Goal: Transaction & Acquisition: Purchase product/service

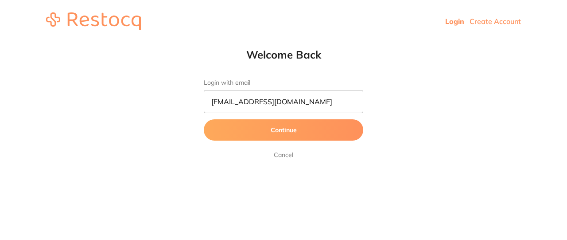
type input "[EMAIL_ADDRESS][DOMAIN_NAME]"
click at [233, 124] on button "Continue" at bounding box center [283, 129] width 159 height 21
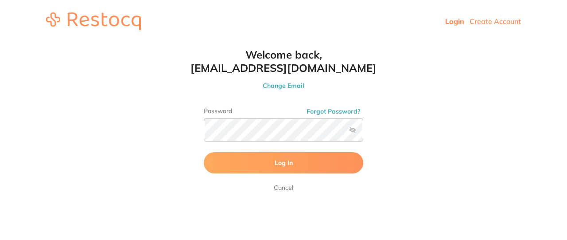
click at [242, 171] on button "Log In" at bounding box center [283, 162] width 159 height 21
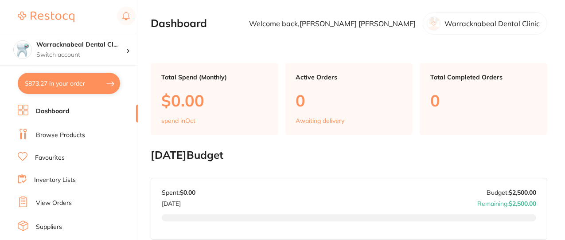
checkbox input "false"
click at [74, 132] on link "Browse Products" at bounding box center [60, 135] width 49 height 9
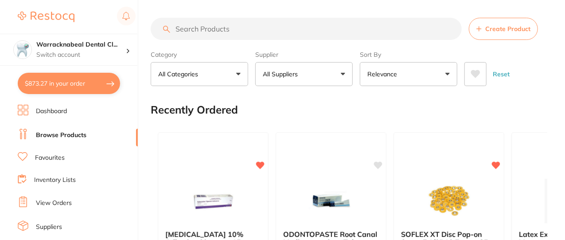
click at [221, 25] on input "search" at bounding box center [306, 29] width 311 height 22
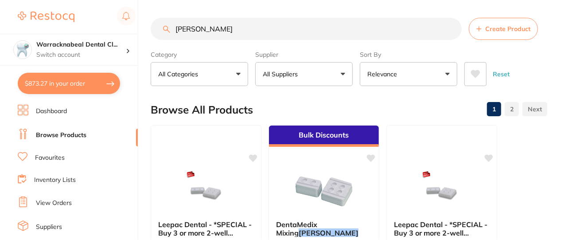
drag, startPoint x: 221, startPoint y: 25, endPoint x: 294, endPoint y: 62, distance: 80.8
click at [294, 62] on section "[PERSON_NAME] Create Product Category All Categories All Categories crown & bri…" at bounding box center [349, 52] width 396 height 68
type input "[PERSON_NAME]"
drag, startPoint x: 366, startPoint y: 61, endPoint x: 422, endPoint y: 69, distance: 56.7
click at [422, 69] on div "Sort By Relevance Highest Price Lowest Price On Sale Relevance Clear" at bounding box center [408, 66] width 97 height 39
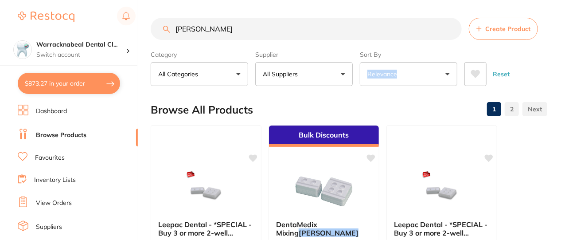
click at [422, 69] on button "Relevance" at bounding box center [408, 74] width 97 height 24
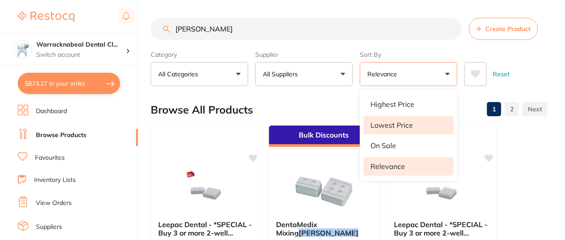
click at [406, 121] on p "Lowest Price" at bounding box center [391, 125] width 43 height 8
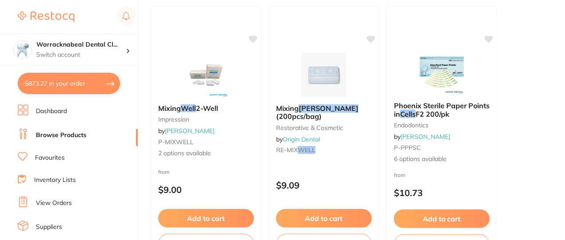
scroll to position [914, 0]
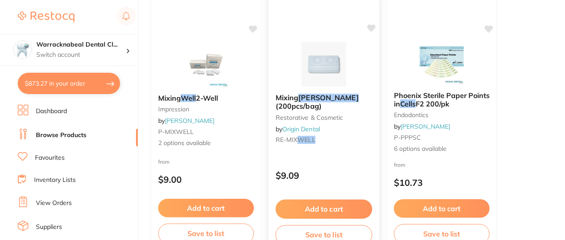
click at [313, 211] on button "Add to cart" at bounding box center [323, 208] width 97 height 19
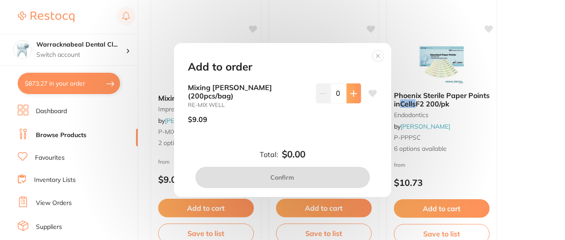
click at [356, 93] on button at bounding box center [353, 92] width 15 height 19
type input "1"
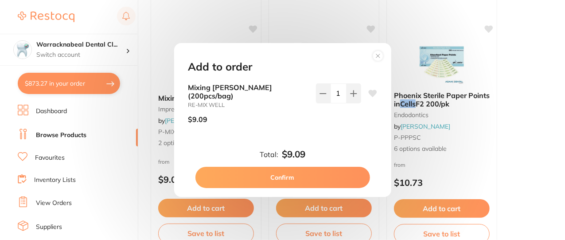
click at [323, 170] on button "Confirm" at bounding box center [282, 176] width 174 height 21
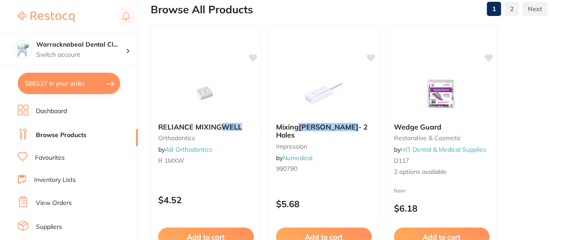
scroll to position [0, 0]
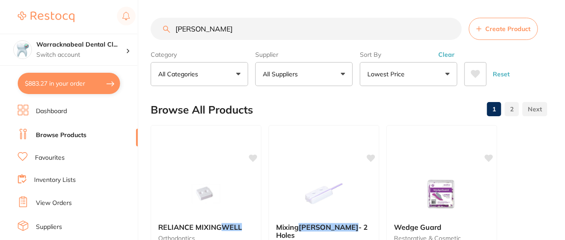
click at [450, 29] on input "[PERSON_NAME]" at bounding box center [306, 29] width 311 height 22
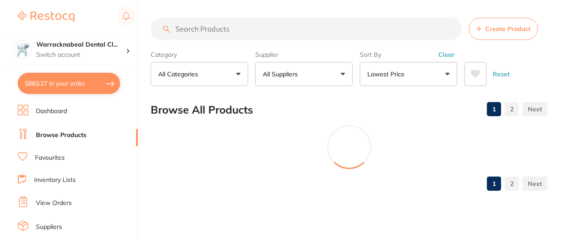
click at [382, 40] on section "Create Product Category All Categories All Categories crown & bridge disposable…" at bounding box center [349, 52] width 396 height 68
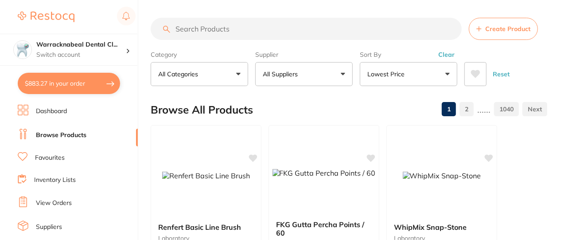
click at [282, 30] on input "search" at bounding box center [306, 29] width 311 height 22
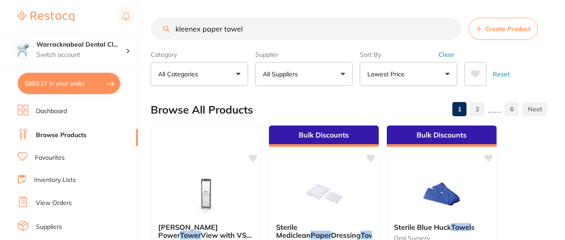
type input "kleenex paper towel"
click at [288, 65] on button "All Suppliers" at bounding box center [303, 74] width 97 height 24
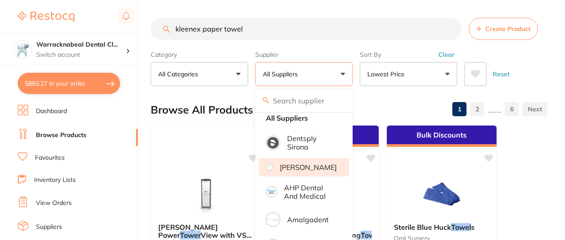
scroll to position [16, 0]
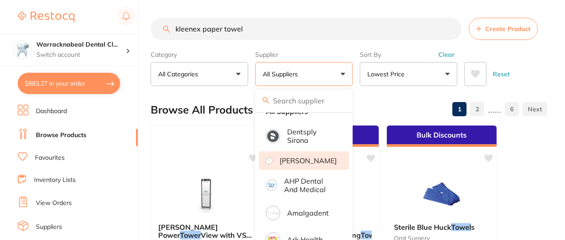
click at [301, 164] on p "[PERSON_NAME]" at bounding box center [307, 160] width 57 height 8
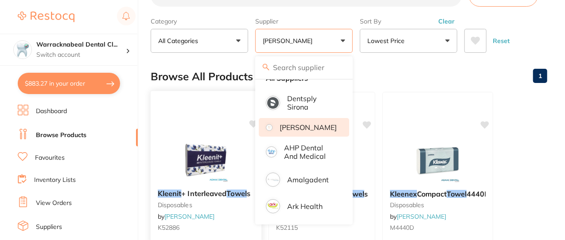
scroll to position [0, 0]
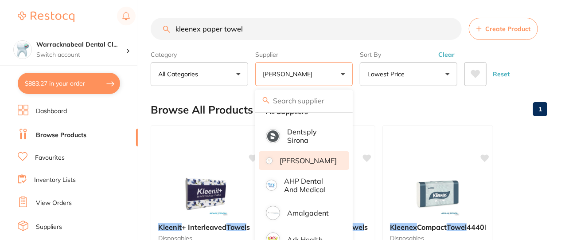
click at [192, 43] on section "kleenex paper towel Create Product Category All Categories All Categories dispo…" at bounding box center [349, 52] width 396 height 68
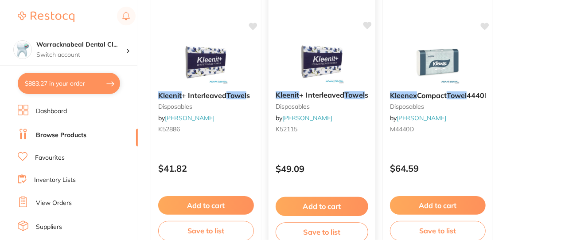
scroll to position [137, 0]
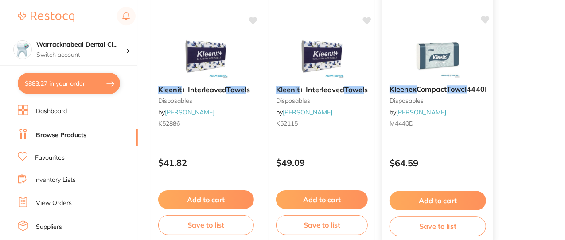
click at [401, 195] on button "Add to cart" at bounding box center [437, 200] width 97 height 19
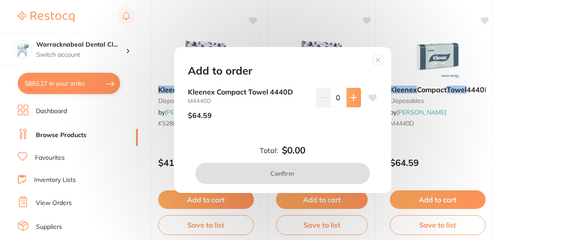
click at [351, 94] on icon at bounding box center [353, 97] width 7 height 7
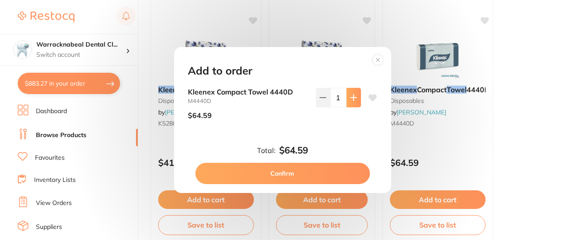
click at [351, 94] on icon at bounding box center [353, 97] width 7 height 7
type input "2"
click at [314, 174] on button "Confirm" at bounding box center [282, 173] width 174 height 21
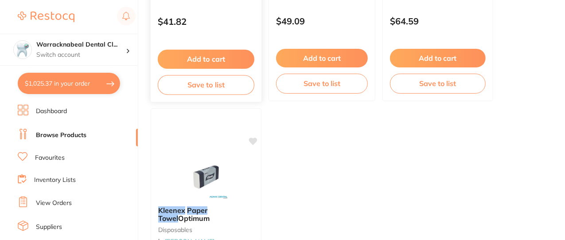
scroll to position [359, 0]
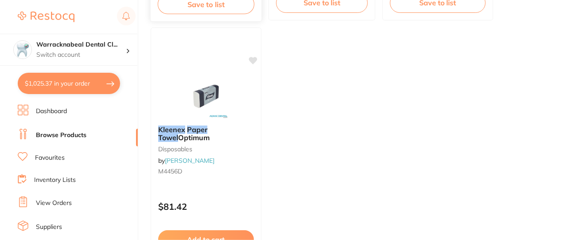
click at [220, 146] on small "disposables" at bounding box center [206, 148] width 96 height 7
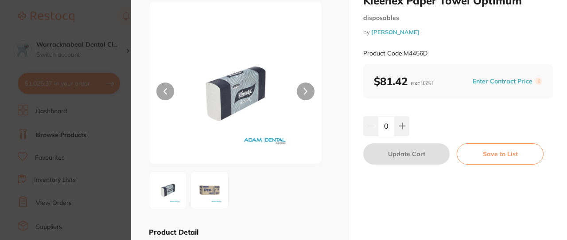
scroll to position [31, 0]
click at [405, 124] on button at bounding box center [402, 125] width 15 height 19
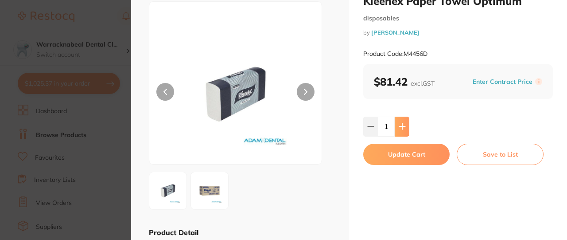
click at [405, 124] on button at bounding box center [402, 125] width 15 height 19
type input "2"
click at [406, 146] on button "Update Cart" at bounding box center [406, 153] width 86 height 21
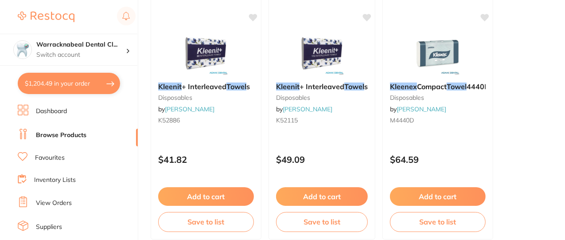
scroll to position [139, 0]
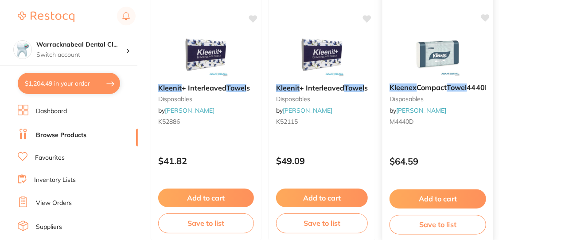
click at [437, 205] on button "Add to cart" at bounding box center [437, 198] width 97 height 19
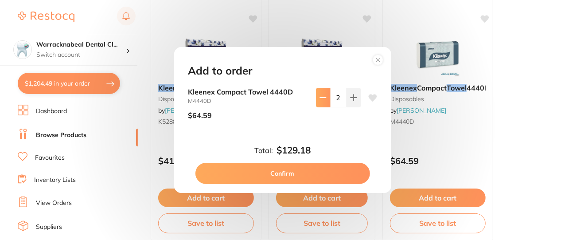
click at [320, 94] on icon at bounding box center [322, 97] width 7 height 7
type input "0"
click at [313, 178] on button "Confirm" at bounding box center [282, 173] width 174 height 21
type input "0"
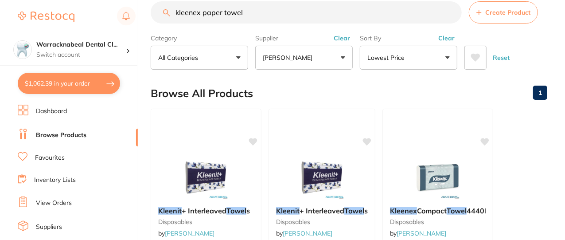
scroll to position [0, 0]
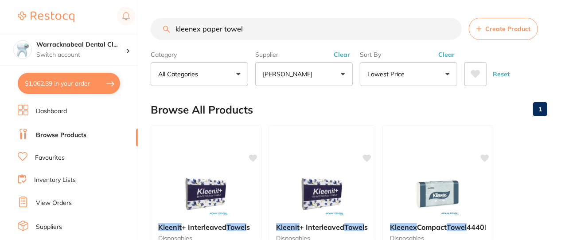
click at [269, 26] on input "kleenex paper towel" at bounding box center [306, 29] width 311 height 22
click at [455, 29] on input "kleenex paper towel" at bounding box center [306, 29] width 311 height 22
click at [453, 29] on input "kleenex paper towel" at bounding box center [306, 29] width 311 height 22
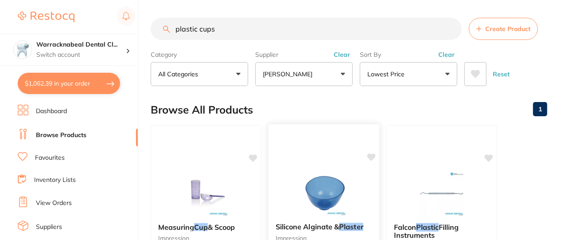
type input "plastic cups"
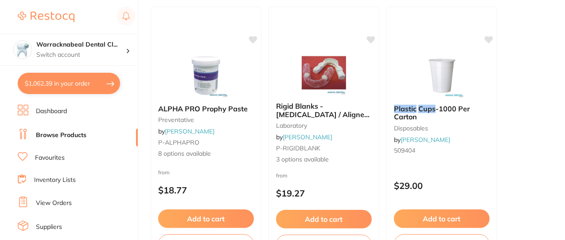
scroll to position [642, 0]
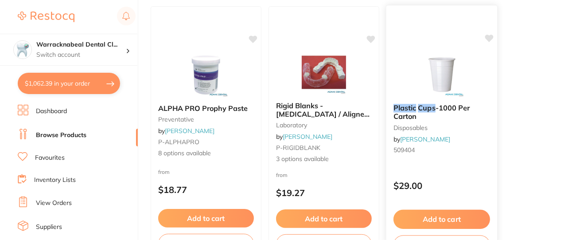
click at [433, 219] on button "Add to cart" at bounding box center [441, 218] width 97 height 19
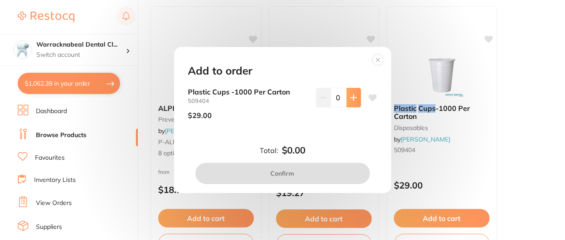
click at [351, 94] on icon at bounding box center [353, 97] width 6 height 6
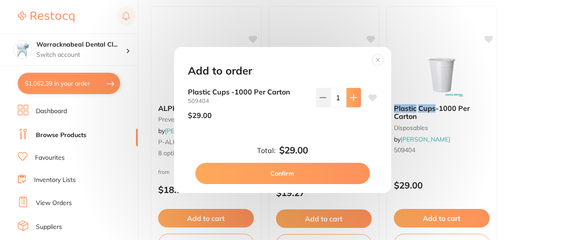
click at [351, 94] on icon at bounding box center [353, 97] width 6 height 6
type input "2"
click at [323, 165] on button "Confirm" at bounding box center [282, 173] width 174 height 21
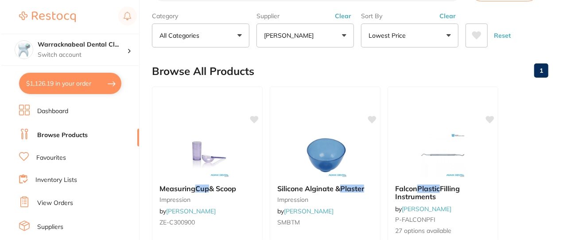
scroll to position [0, 0]
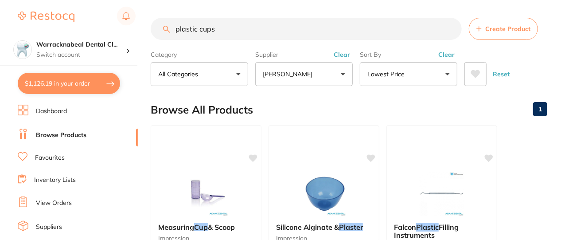
click at [82, 154] on li "Favourites" at bounding box center [78, 158] width 120 height 12
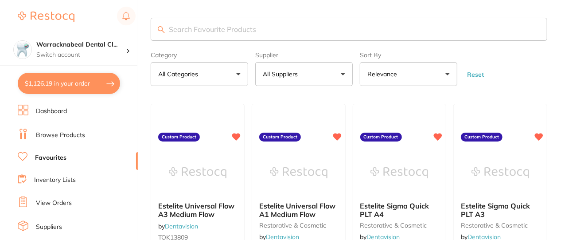
click at [201, 36] on input "search" at bounding box center [349, 29] width 396 height 23
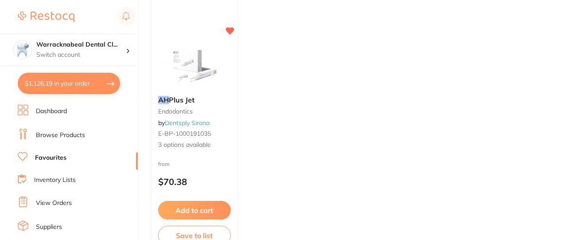
scroll to position [133, 0]
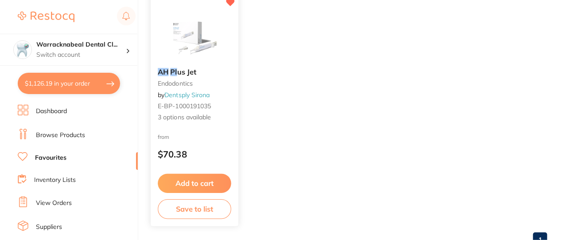
type input "AH pl"
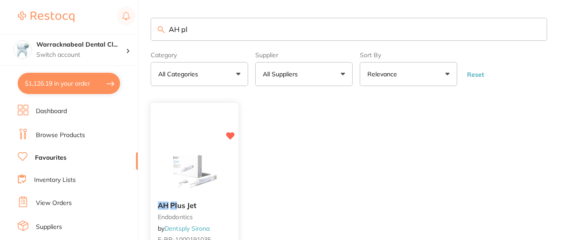
click at [188, 177] on div "AH Pl us Jet endodontics by Dentsply Sirona E-BP-1000191035 3 options available…" at bounding box center [194, 231] width 89 height 257
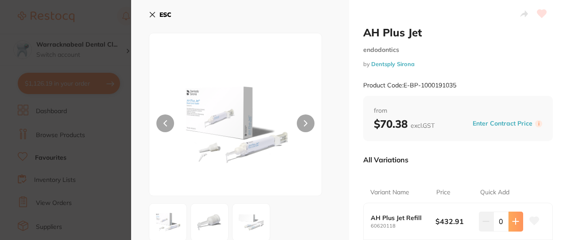
click at [516, 218] on icon at bounding box center [515, 220] width 7 height 7
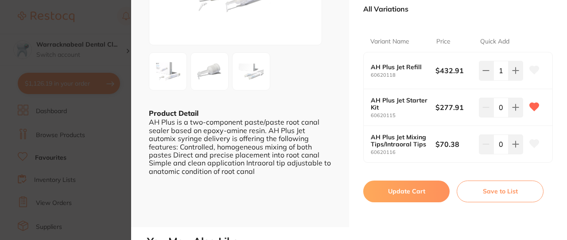
scroll to position [151, 0]
click at [484, 66] on button at bounding box center [486, 69] width 15 height 19
type input "0"
click at [516, 102] on button at bounding box center [515, 106] width 15 height 19
type input "1"
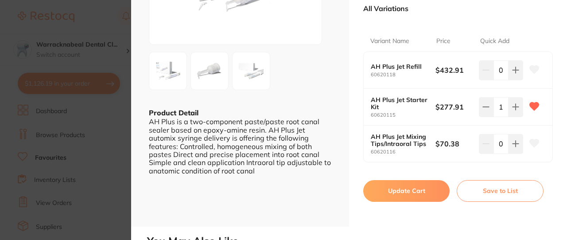
click at [408, 190] on button "Update Cart" at bounding box center [406, 190] width 86 height 21
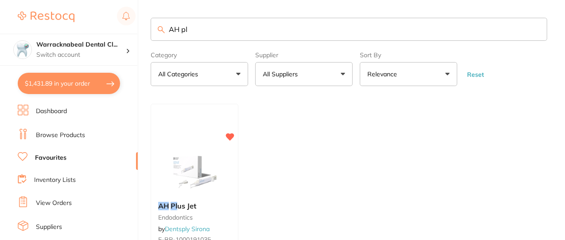
click at [233, 35] on input "AH pl" at bounding box center [349, 29] width 396 height 23
type input "A"
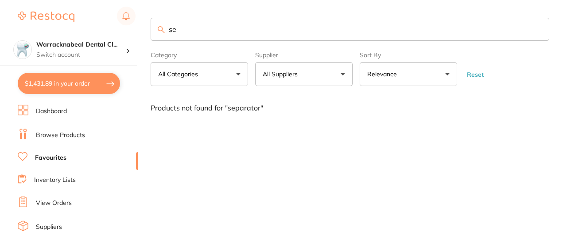
type input "s"
type input "S"
type input "s"
type input "c"
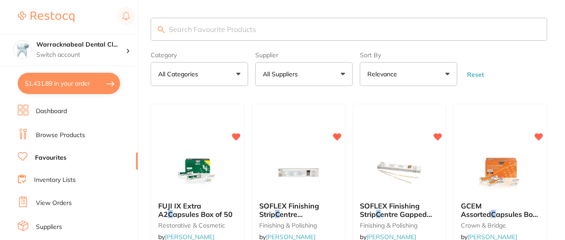
click at [65, 132] on link "Browse Products" at bounding box center [60, 135] width 49 height 9
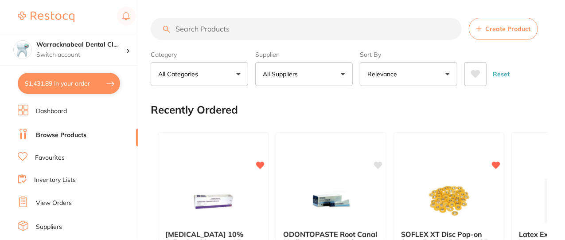
click at [197, 26] on input "search" at bounding box center [306, 29] width 311 height 22
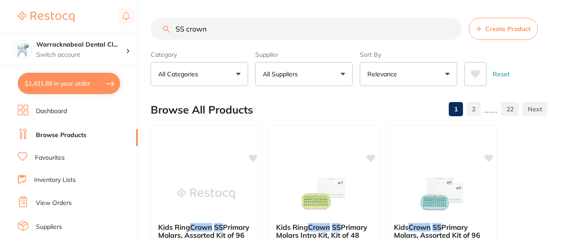
type input "SS crown"
click at [399, 67] on button "Relevance" at bounding box center [408, 74] width 97 height 24
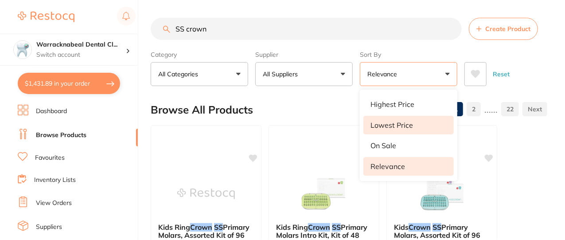
click at [391, 125] on p "Lowest Price" at bounding box center [391, 125] width 43 height 8
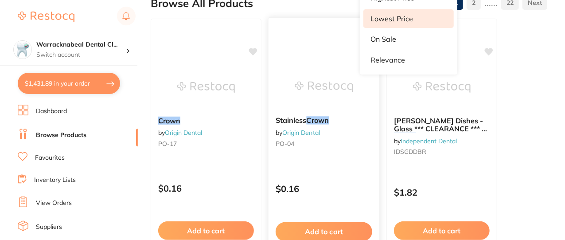
scroll to position [137, 0]
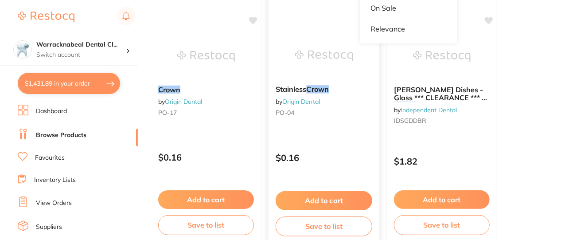
click at [290, 90] on span "Stainless" at bounding box center [290, 89] width 31 height 9
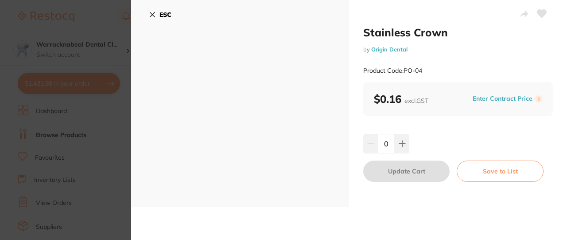
click at [150, 11] on icon at bounding box center [152, 14] width 7 height 7
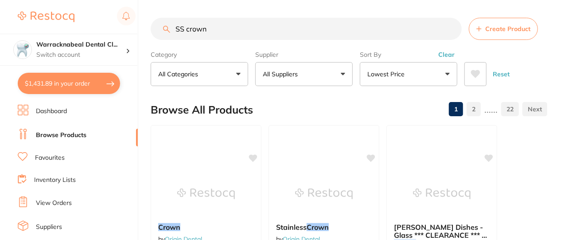
click at [425, 73] on button "Lowest Price" at bounding box center [408, 74] width 97 height 24
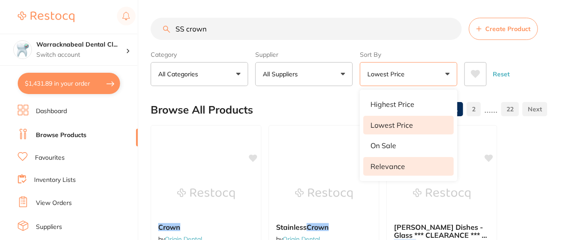
click at [375, 169] on p "Relevance" at bounding box center [387, 166] width 35 height 8
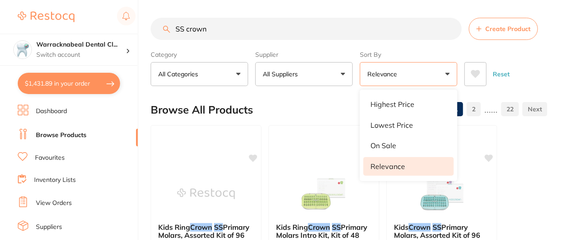
click at [298, 34] on input "SS crown" at bounding box center [306, 29] width 311 height 22
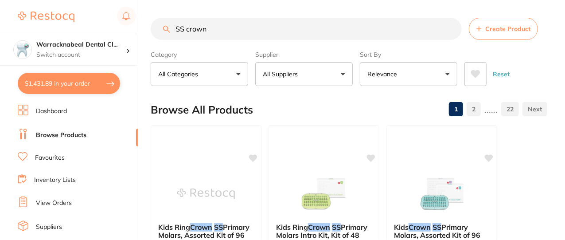
click at [452, 72] on button "Relevance" at bounding box center [408, 74] width 97 height 24
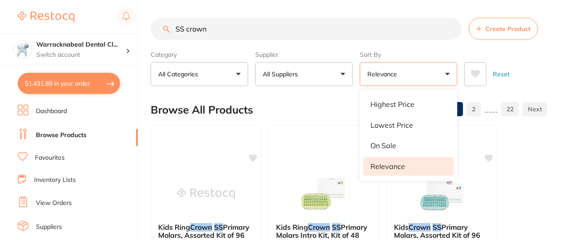
click at [452, 72] on button "Relevance" at bounding box center [408, 74] width 97 height 24
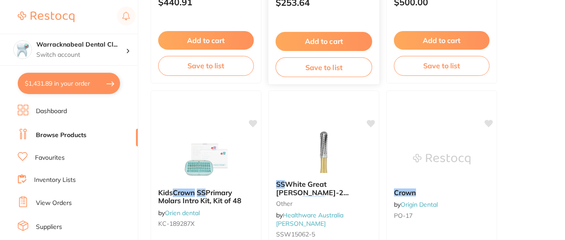
scroll to position [404, 0]
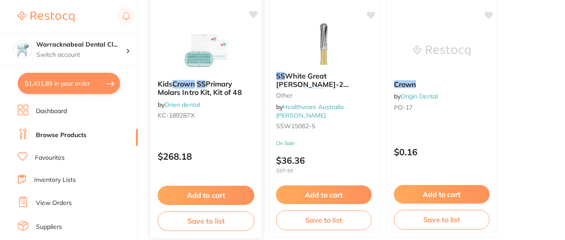
click at [199, 195] on button "Add to cart" at bounding box center [206, 195] width 97 height 19
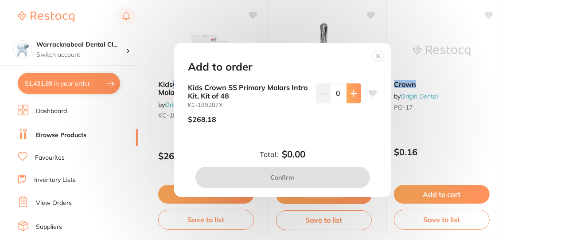
click at [350, 92] on icon at bounding box center [353, 93] width 7 height 7
type input "1"
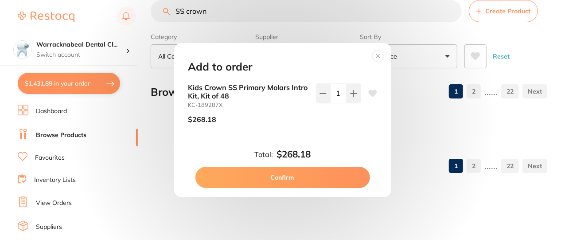
scroll to position [17, 0]
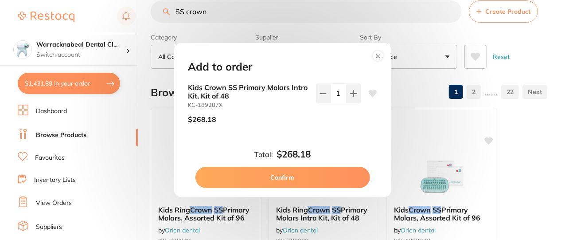
click at [301, 176] on button "Confirm" at bounding box center [282, 176] width 174 height 21
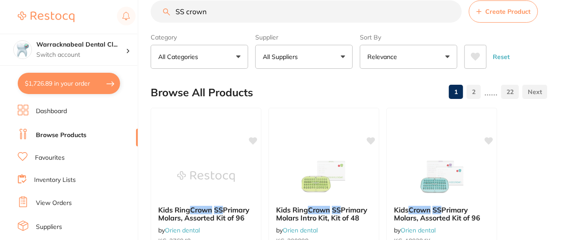
scroll to position [404, 0]
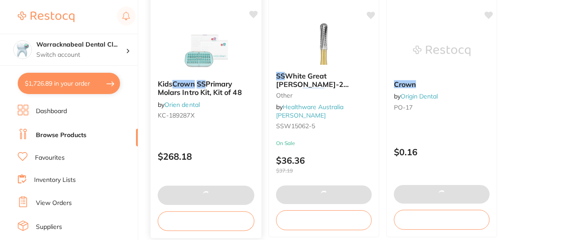
click at [195, 79] on em "Crown" at bounding box center [183, 83] width 23 height 9
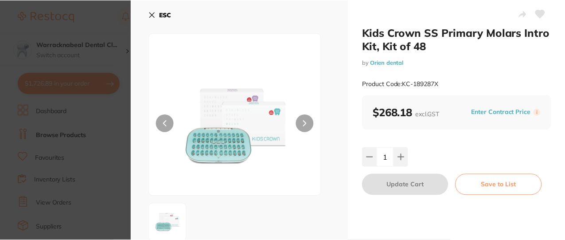
scroll to position [404, 0]
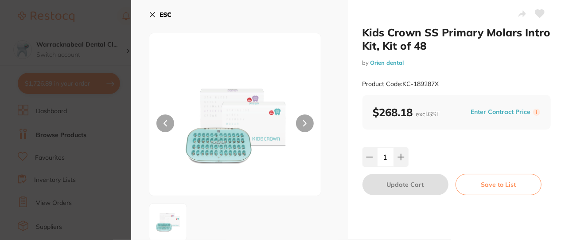
click at [226, 139] on img at bounding box center [234, 125] width 103 height 140
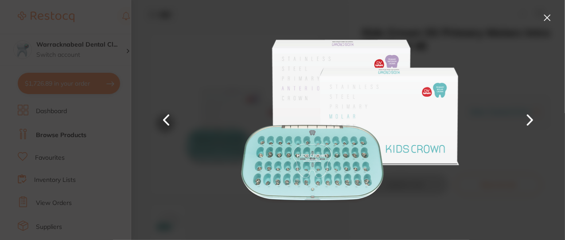
click at [532, 119] on button at bounding box center [529, 120] width 21 height 120
click at [525, 121] on button at bounding box center [529, 120] width 21 height 120
click at [530, 120] on button at bounding box center [529, 120] width 21 height 120
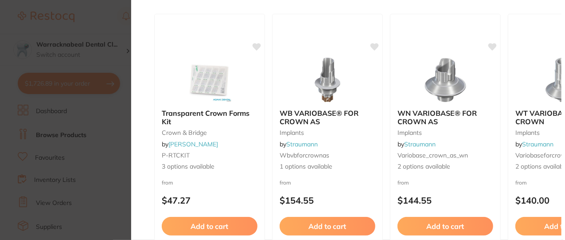
scroll to position [608, 0]
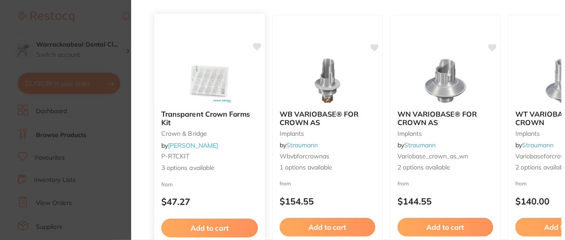
click at [199, 110] on b "Transparent Crown Forms Kit" at bounding box center [209, 118] width 97 height 16
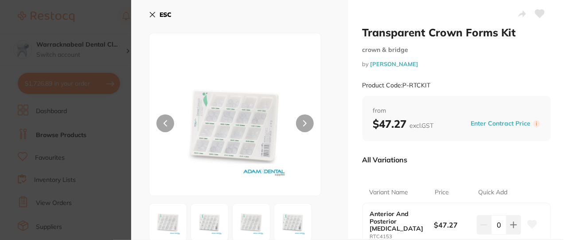
click at [149, 12] on icon at bounding box center [152, 14] width 7 height 7
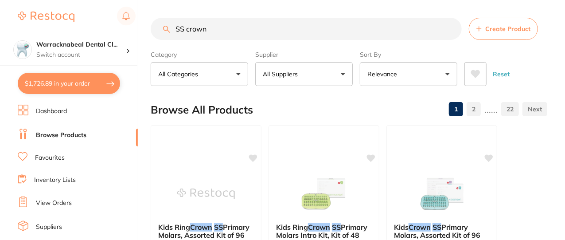
click at [450, 30] on input "SS crown" at bounding box center [306, 29] width 311 height 22
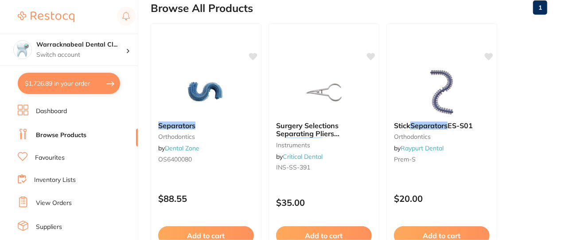
scroll to position [120, 0]
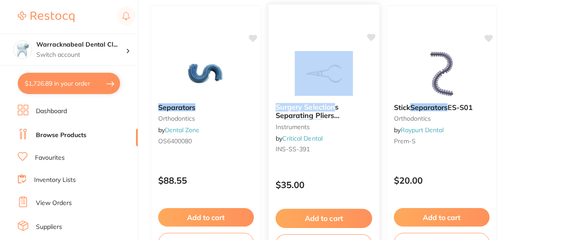
drag, startPoint x: 337, startPoint y: 109, endPoint x: 317, endPoint y: 50, distance: 62.0
click at [317, 50] on div "Surgery Selections Separating Pliers for Separators Orthodontic Instrument 15.5…" at bounding box center [324, 132] width 112 height 257
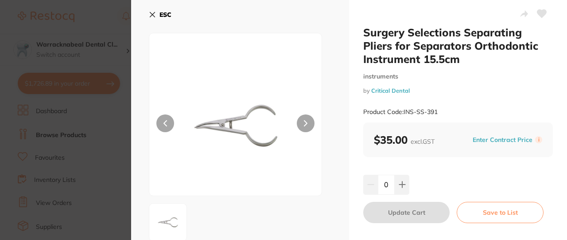
click at [158, 18] on button "ESC" at bounding box center [160, 14] width 23 height 15
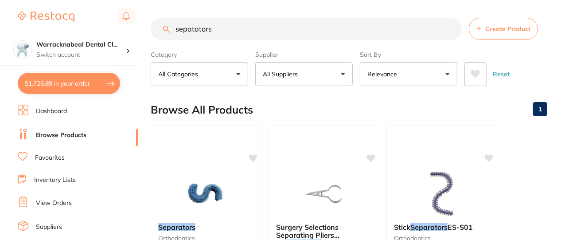
click at [396, 61] on div "Sort By Relevance Highest Price Lowest Price On Sale Relevance Clear" at bounding box center [408, 66] width 97 height 39
click at [393, 74] on p "Relevance" at bounding box center [383, 74] width 33 height 9
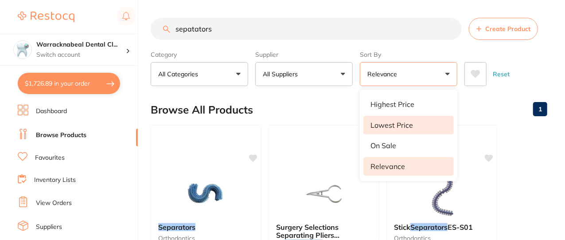
click at [382, 129] on li "Lowest Price" at bounding box center [408, 125] width 90 height 19
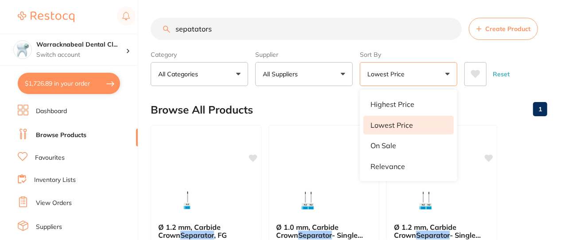
click at [174, 25] on input "sepatators" at bounding box center [306, 29] width 311 height 22
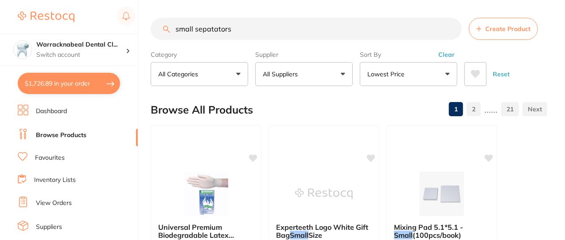
click at [230, 26] on input "small sepatators" at bounding box center [306, 29] width 311 height 22
click at [385, 82] on button "Lowest Price" at bounding box center [408, 74] width 97 height 24
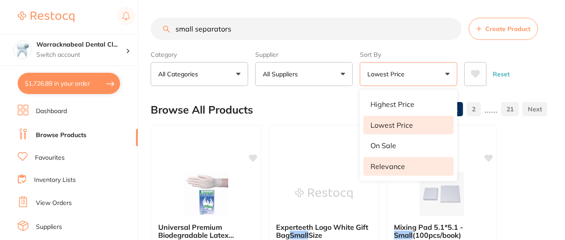
click at [388, 164] on p "Relevance" at bounding box center [387, 166] width 35 height 8
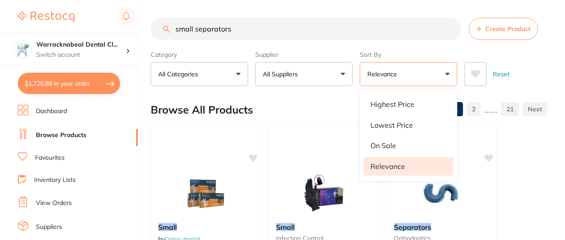
click at [194, 27] on input "small separators" at bounding box center [306, 29] width 311 height 22
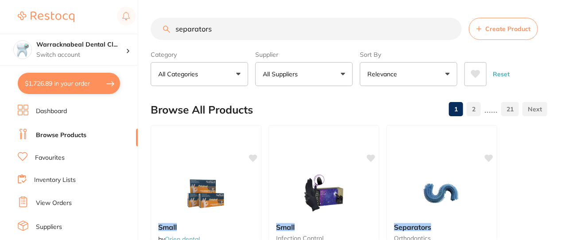
type input "separators"
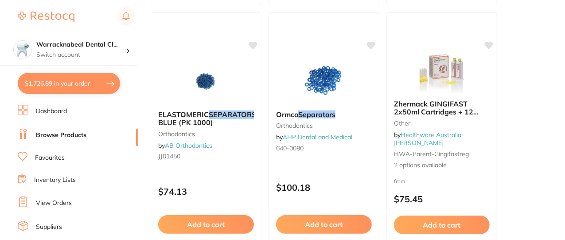
scroll to position [897, 0]
click at [260, 190] on div "$74.13" at bounding box center [206, 189] width 110 height 23
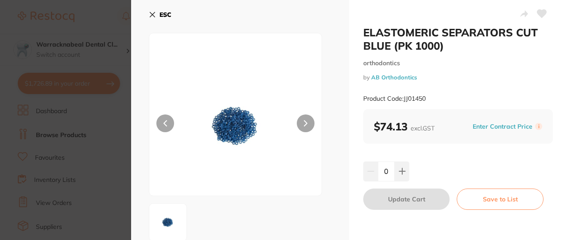
click at [152, 18] on icon at bounding box center [152, 14] width 7 height 7
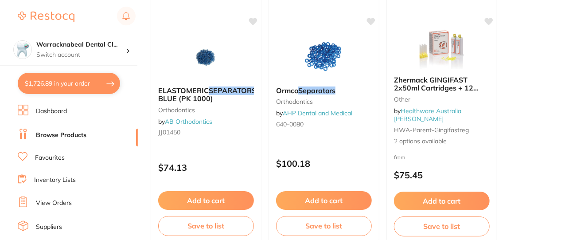
scroll to position [922, 0]
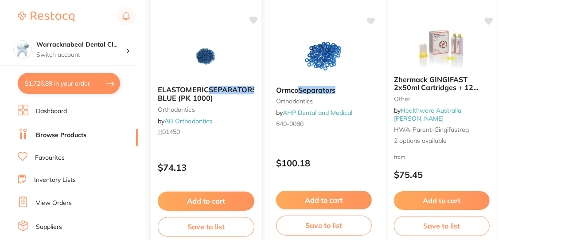
click at [197, 201] on button "Add to cart" at bounding box center [206, 200] width 97 height 19
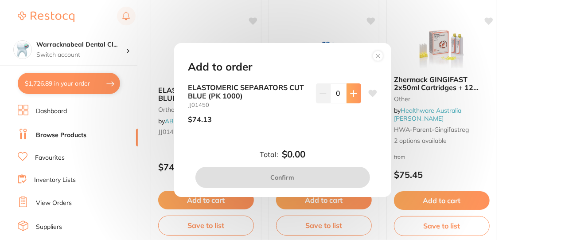
click at [350, 94] on icon at bounding box center [353, 93] width 7 height 7
type input "1"
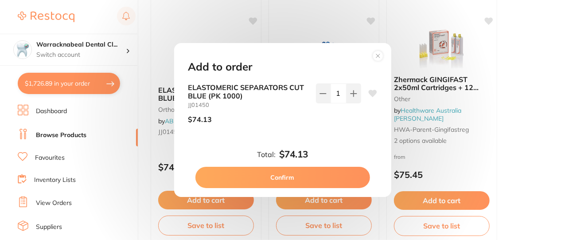
click at [298, 174] on button "Confirm" at bounding box center [282, 176] width 174 height 21
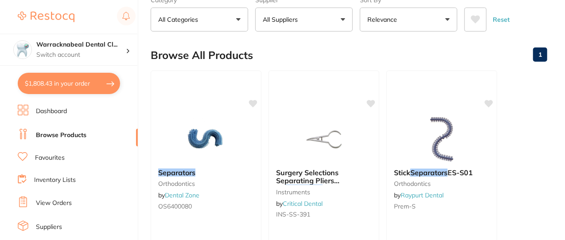
scroll to position [0, 0]
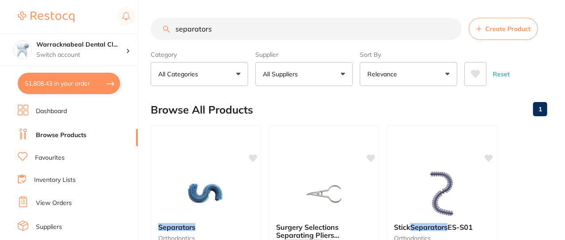
click at [450, 31] on input "separators" at bounding box center [306, 29] width 311 height 22
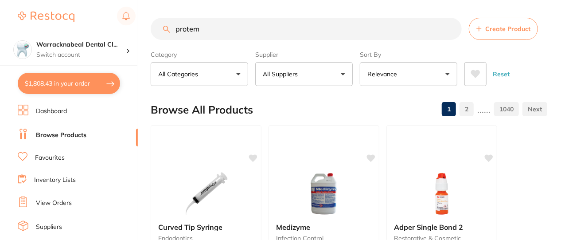
type input "protemp"
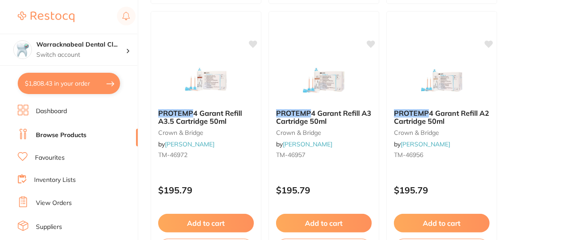
scroll to position [377, 0]
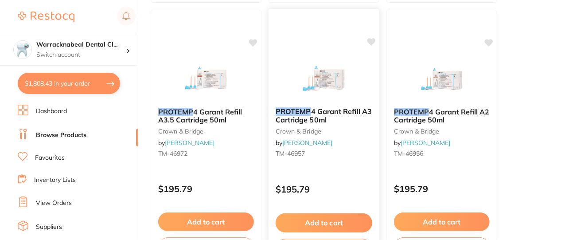
type input "protemp"
click at [317, 221] on button "Add to cart" at bounding box center [323, 222] width 97 height 19
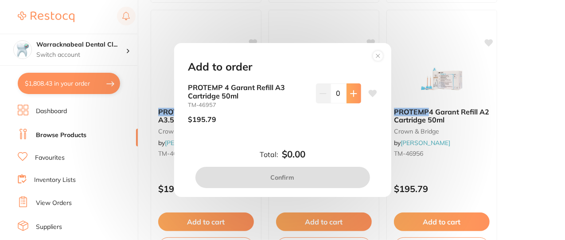
click at [348, 85] on button at bounding box center [353, 92] width 15 height 19
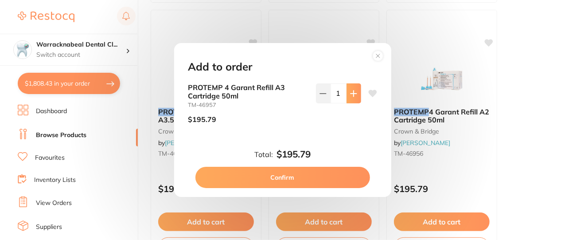
click at [348, 85] on button at bounding box center [353, 92] width 15 height 19
click at [325, 93] on icon at bounding box center [322, 93] width 7 height 7
type input "1"
click at [311, 175] on button "Confirm" at bounding box center [282, 176] width 174 height 21
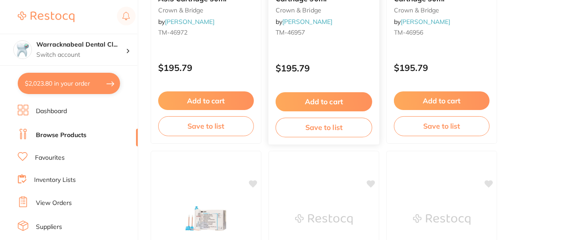
scroll to position [0, 0]
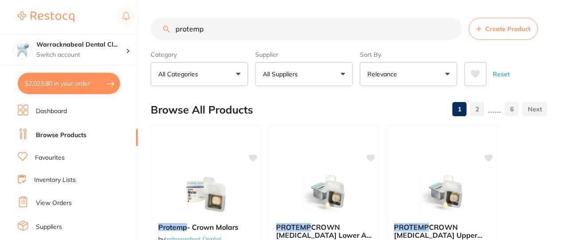
click at [451, 31] on input "protemp" at bounding box center [306, 29] width 311 height 22
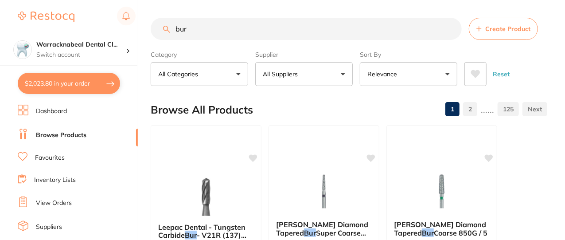
click at [176, 27] on input "bur" at bounding box center [306, 29] width 311 height 22
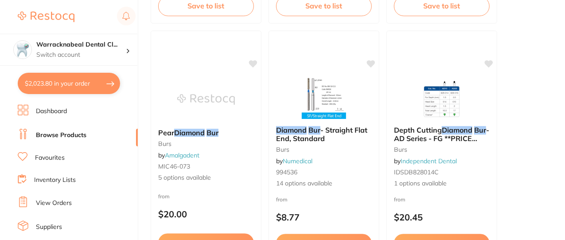
scroll to position [2747, 0]
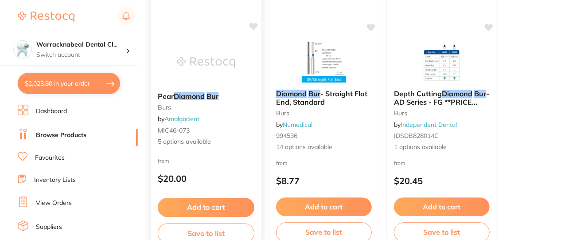
click at [191, 96] on em "Diamond" at bounding box center [189, 95] width 31 height 9
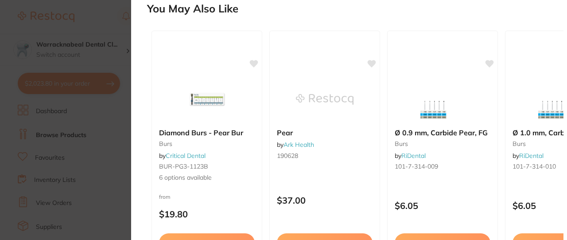
scroll to position [633, 0]
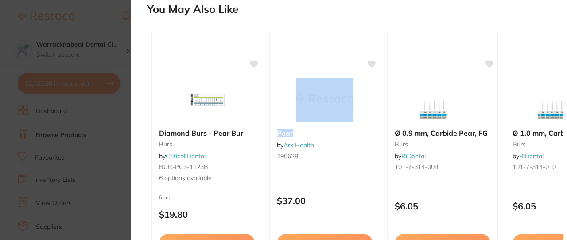
drag, startPoint x: 302, startPoint y: 128, endPoint x: 299, endPoint y: 113, distance: 14.4
click at [299, 113] on div "Pear by Ark Health 190628 $37.00 Add to cart Save to list" at bounding box center [324, 158] width 111 height 255
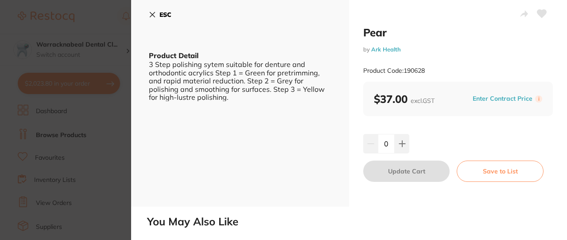
click at [153, 11] on icon at bounding box center [152, 14] width 7 height 7
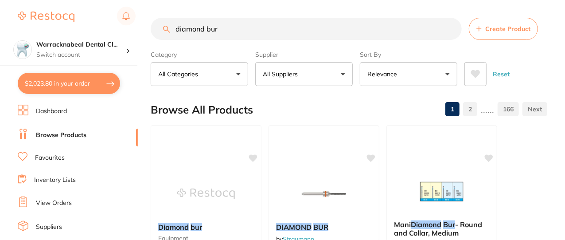
click at [224, 24] on input "diamond bur" at bounding box center [306, 29] width 311 height 22
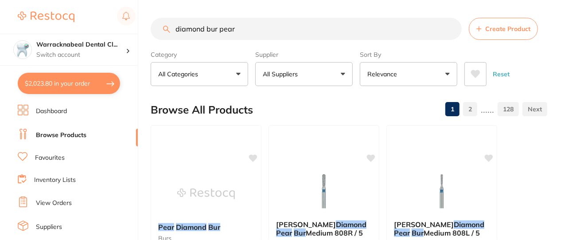
scroll to position [116, 0]
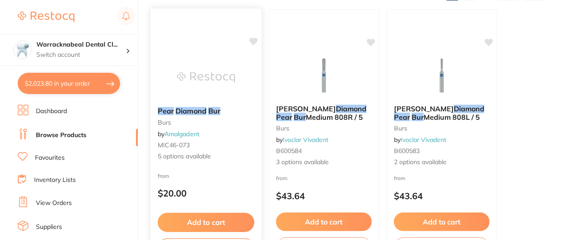
click at [223, 220] on button "Add to cart" at bounding box center [206, 222] width 97 height 19
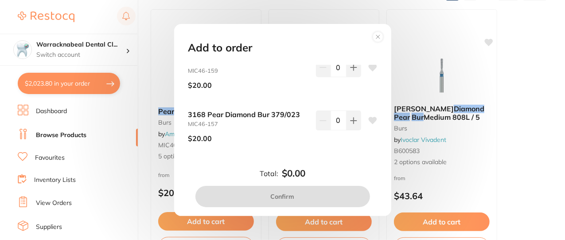
scroll to position [0, 0]
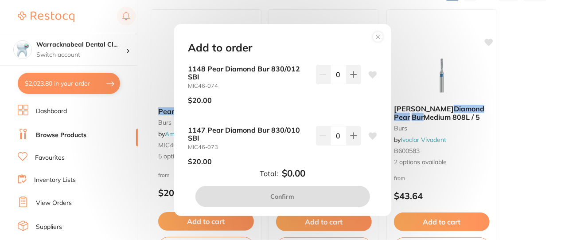
click at [376, 36] on icon at bounding box center [378, 37] width 4 height 4
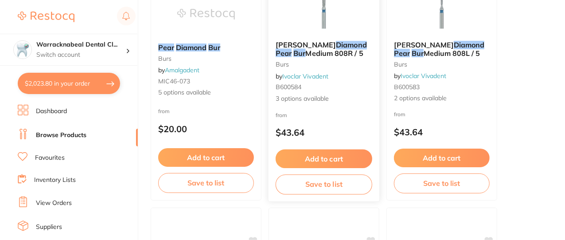
scroll to position [158, 0]
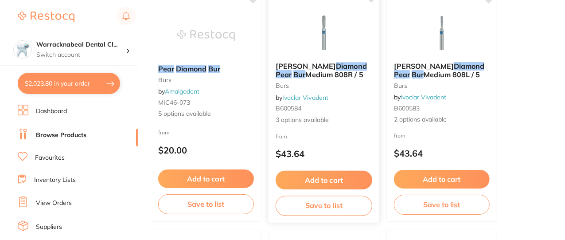
click at [303, 178] on button "Add to cart" at bounding box center [323, 179] width 97 height 19
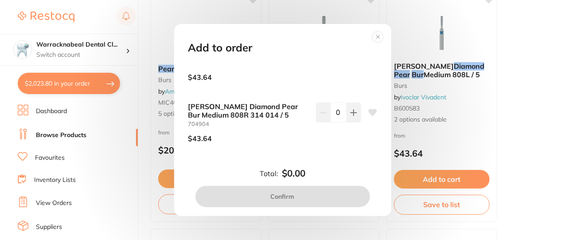
scroll to position [0, 0]
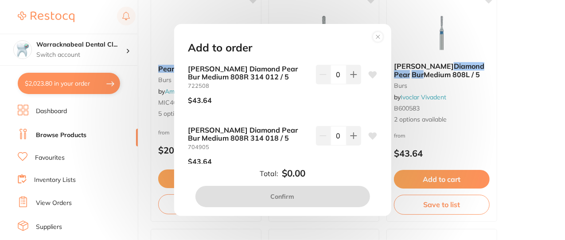
click at [378, 35] on circle at bounding box center [377, 37] width 10 height 10
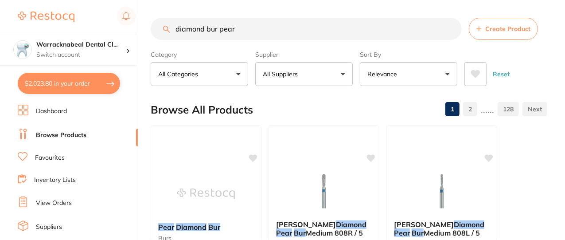
click at [242, 23] on input "diamond bur pear" at bounding box center [306, 29] width 311 height 22
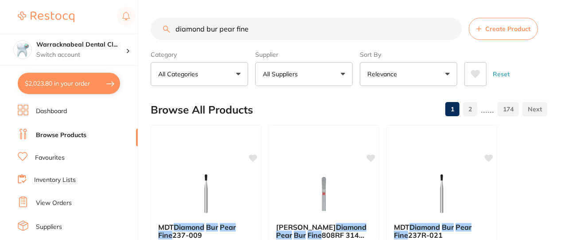
click at [234, 26] on input "diamond bur pear fine" at bounding box center [306, 29] width 311 height 22
type input "diamond bur pear extra fine"
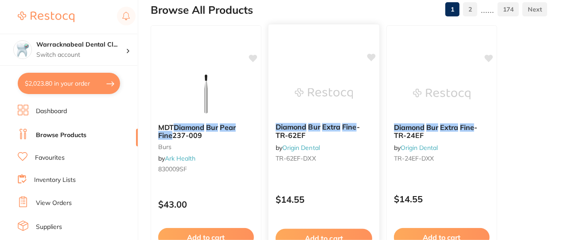
scroll to position [100, 0]
click at [315, 124] on em "Bur" at bounding box center [314, 126] width 12 height 9
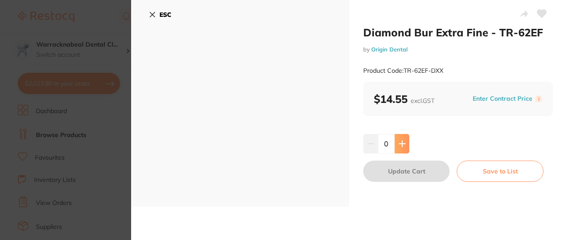
click at [399, 144] on icon at bounding box center [402, 143] width 7 height 7
type input "1"
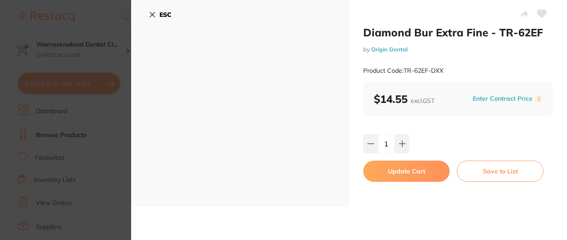
click at [156, 15] on button "ESC" at bounding box center [160, 14] width 23 height 15
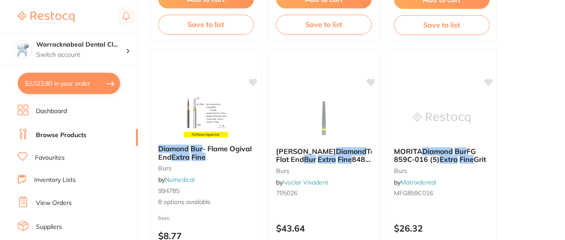
scroll to position [4634, 0]
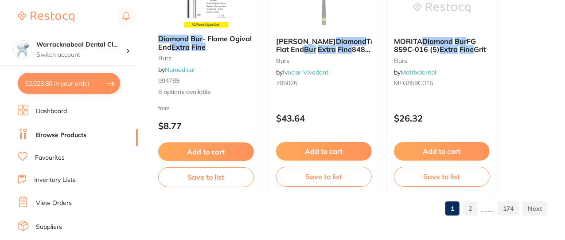
click at [468, 202] on link "2" at bounding box center [470, 208] width 14 height 18
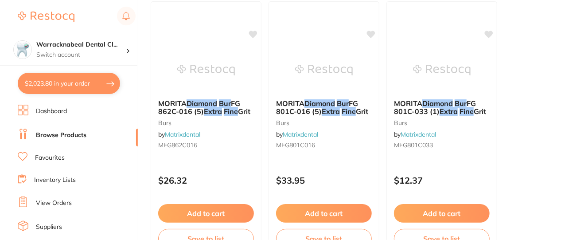
scroll to position [943, 0]
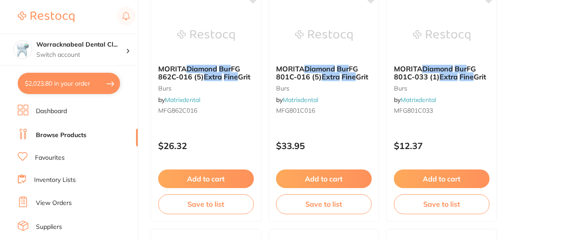
click at [415, 193] on div "Add to cart Save to list" at bounding box center [442, 191] width 110 height 59
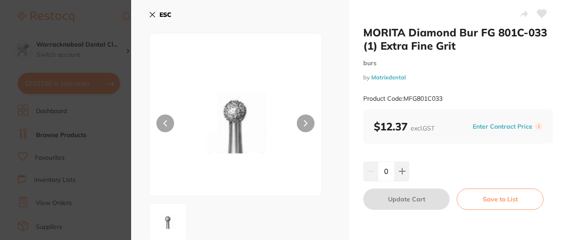
click at [154, 15] on icon at bounding box center [152, 14] width 7 height 7
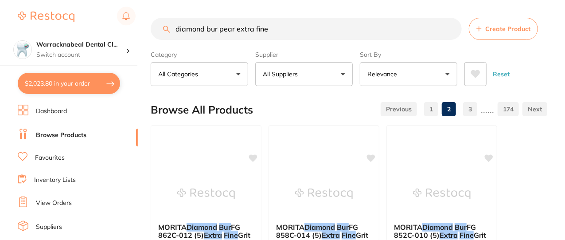
click at [277, 31] on input "diamond bur pear extra fine" at bounding box center [306, 29] width 311 height 22
type input "diamond bur pear"
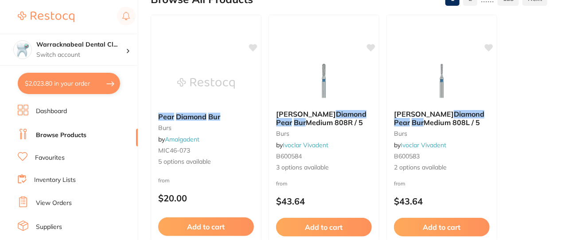
scroll to position [111, 0]
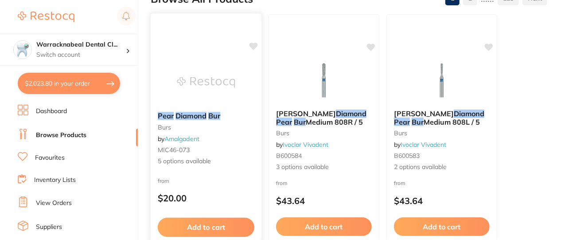
click at [168, 122] on div "Pear Diamond Bur burs by Amalgadent MIC46-073 5 options available" at bounding box center [206, 138] width 111 height 68
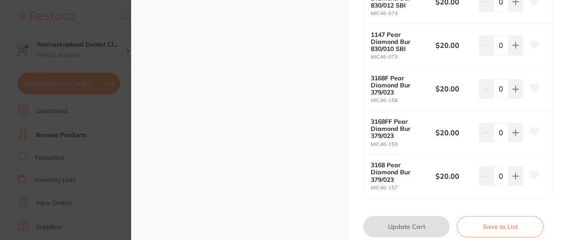
scroll to position [375, 0]
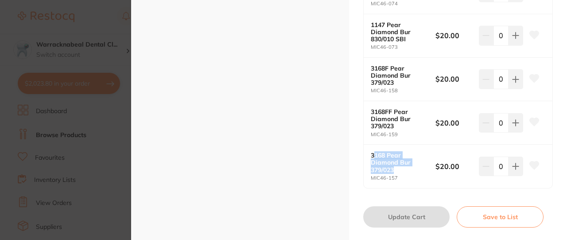
drag, startPoint x: 371, startPoint y: 153, endPoint x: 403, endPoint y: 167, distance: 34.5
click at [403, 167] on b "3168 Pear Diamond Bur 379/023" at bounding box center [400, 161] width 58 height 21
copy b "168 Pear Diamond Bur 379/023"
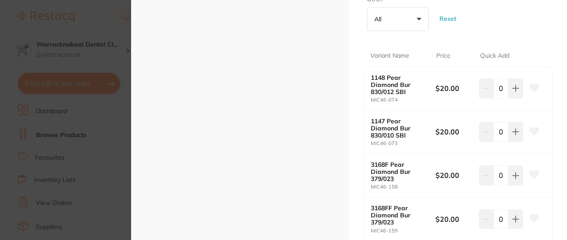
scroll to position [279, 0]
drag, startPoint x: 371, startPoint y: 74, endPoint x: 409, endPoint y: 92, distance: 42.4
click at [409, 92] on b "1148 Pear Diamond Bur 830/012 SBI" at bounding box center [400, 85] width 58 height 21
copy b "1148 Pear Diamond Bur 830/012 SBI"
click at [360, 117] on div "Pear Diamond Bur burs by Amalgadent Product Code: MIC46-073 from $20.00 excl. G…" at bounding box center [458, 34] width 218 height 627
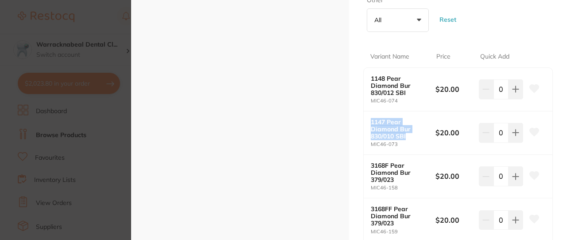
drag, startPoint x: 369, startPoint y: 120, endPoint x: 409, endPoint y: 134, distance: 42.7
click at [409, 134] on div "1147 Pear Diamond Bur 830/010 SBI MIC46-073 $20.00 0" at bounding box center [458, 132] width 189 height 43
copy b "1147 Pear Diamond Bur 830/010 SBI"
click at [356, 136] on div "Pear Diamond Bur burs by Amalgadent Product Code: MIC46-073 from $20.00 excl. G…" at bounding box center [458, 34] width 218 height 627
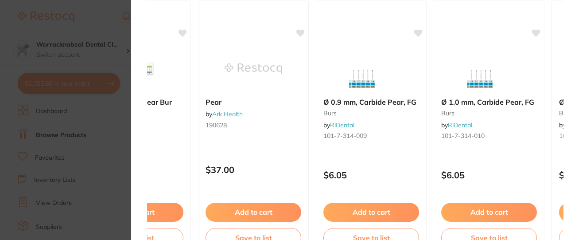
scroll to position [0, 75]
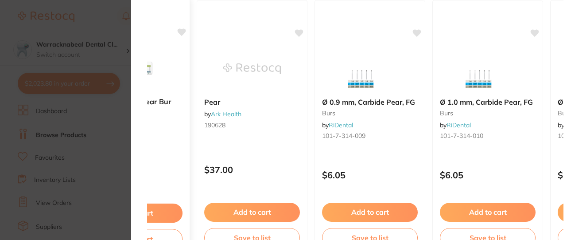
click at [163, 97] on b "Diamond Burs - Pear Bur" at bounding box center [134, 101] width 97 height 8
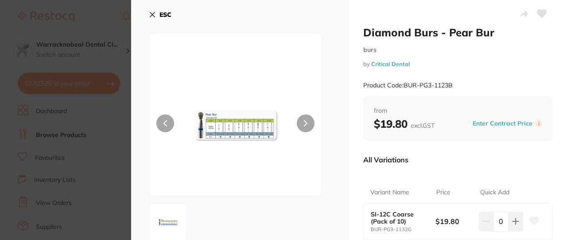
click at [286, 147] on img at bounding box center [236, 125] width 104 height 140
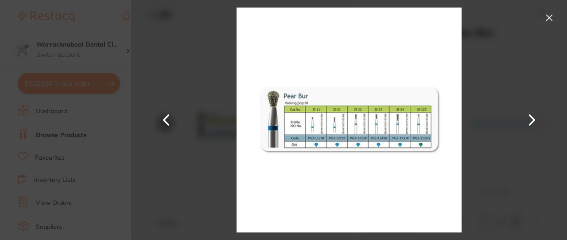
click at [307, 122] on img at bounding box center [348, 120] width 225 height 240
click at [547, 16] on button at bounding box center [549, 18] width 14 height 14
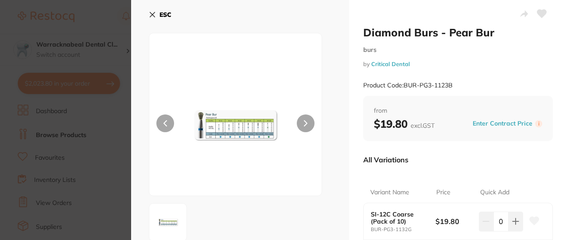
click at [150, 17] on icon at bounding box center [152, 14] width 5 height 5
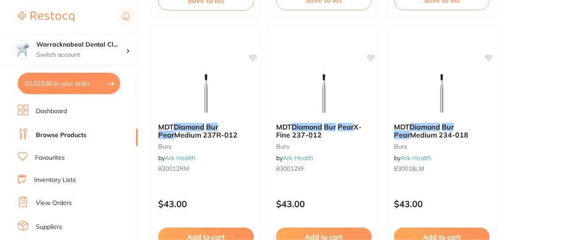
scroll to position [886, 0]
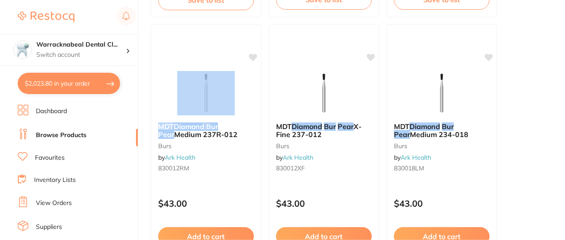
drag, startPoint x: 248, startPoint y: 126, endPoint x: 284, endPoint y: 110, distance: 39.7
click at [246, 97] on div "MDT Diamond Bur Pear Medium 237R-012 burs by Ark Health 830012RM $43.00 Add to …" at bounding box center [206, 151] width 111 height 255
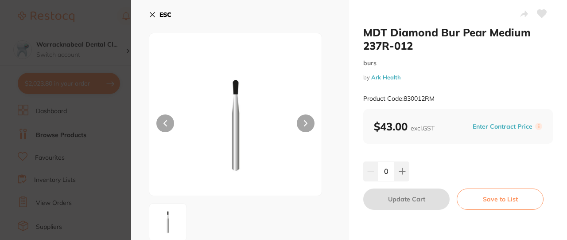
click at [150, 10] on button "ESC" at bounding box center [160, 14] width 23 height 15
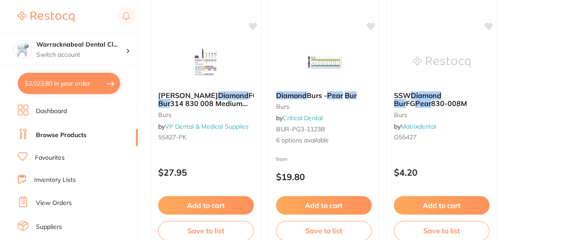
scroll to position [3522, 0]
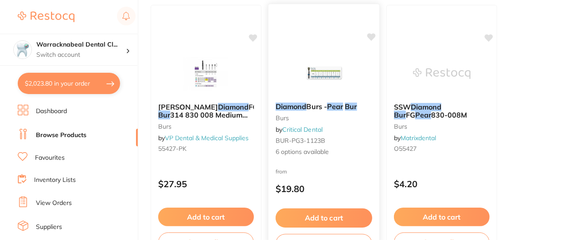
click at [298, 104] on em "Diamond" at bounding box center [290, 106] width 31 height 9
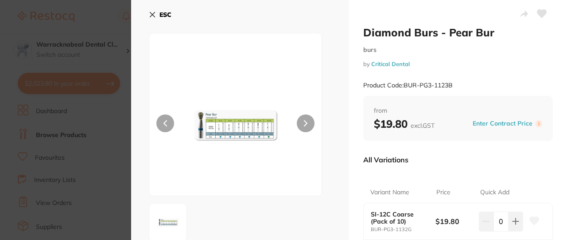
click at [153, 15] on icon at bounding box center [152, 14] width 7 height 7
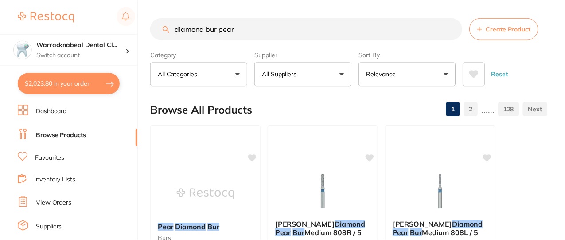
scroll to position [3522, 0]
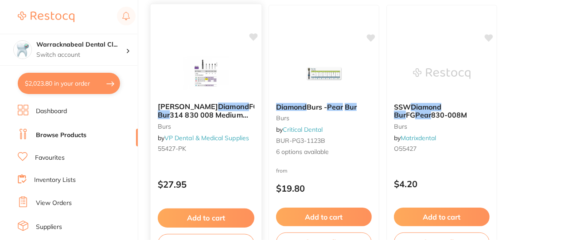
click at [194, 113] on span "314 830 008 Medium Pack Of 5" at bounding box center [203, 118] width 90 height 17
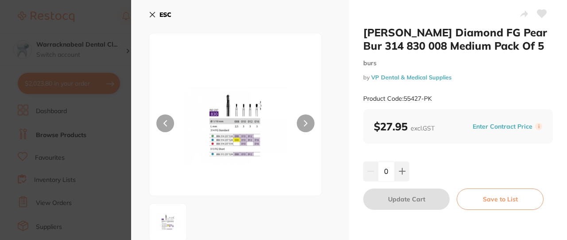
click at [151, 11] on icon at bounding box center [152, 14] width 7 height 7
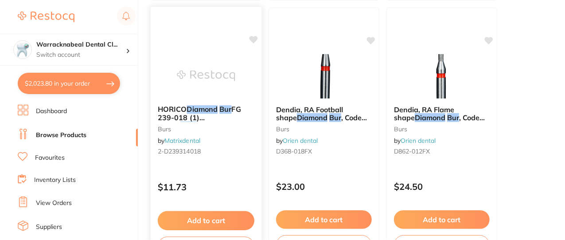
scroll to position [4565, 0]
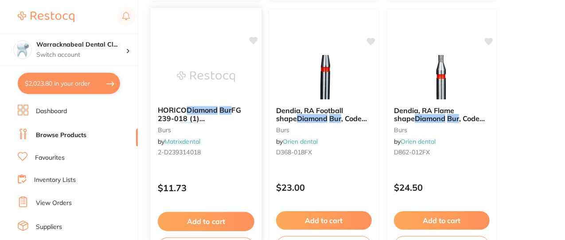
click at [202, 116] on span "FG 239-018 (1) Round" at bounding box center [199, 117] width 83 height 25
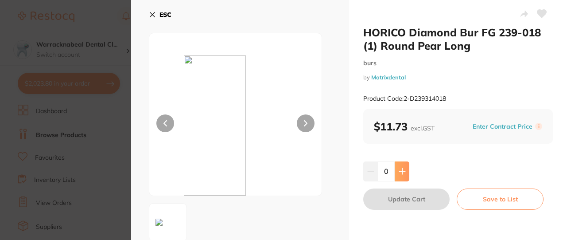
click at [404, 166] on button at bounding box center [402, 170] width 15 height 19
type input "1"
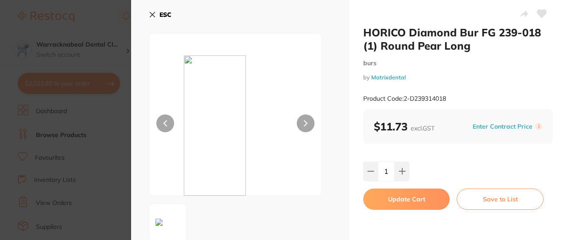
click at [403, 195] on button "Update Cart" at bounding box center [406, 198] width 86 height 21
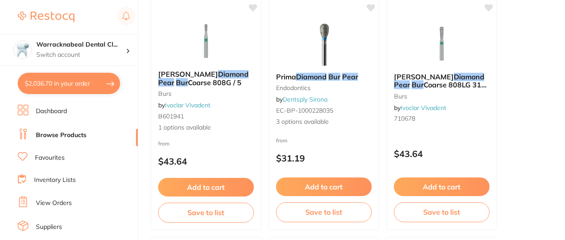
scroll to position [620, 0]
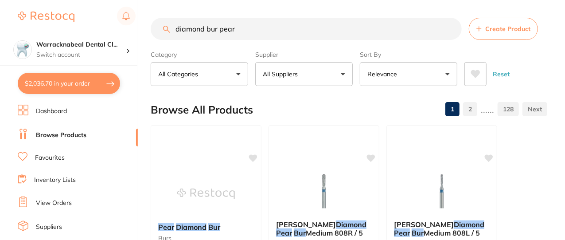
click at [451, 29] on input "diamond bur pear" at bounding box center [306, 29] width 311 height 22
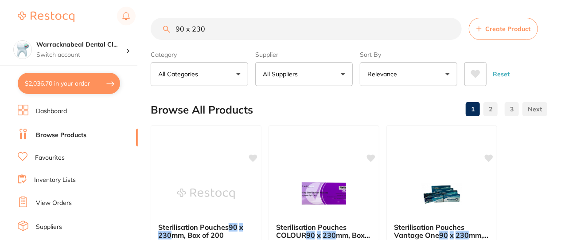
click at [375, 73] on p "Relevance" at bounding box center [383, 74] width 33 height 9
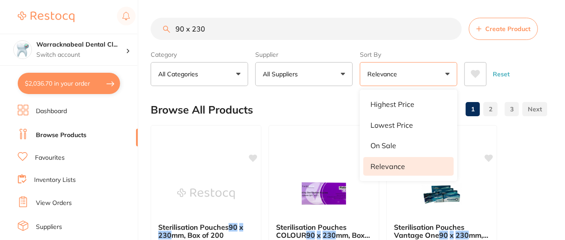
click at [375, 73] on p "Relevance" at bounding box center [383, 74] width 33 height 9
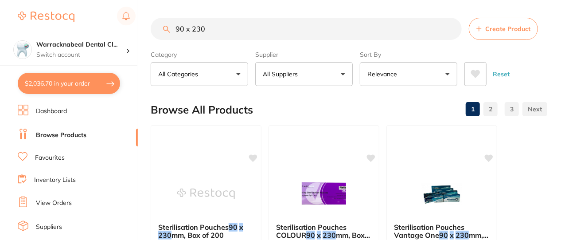
click at [321, 73] on button "All Suppliers" at bounding box center [303, 74] width 97 height 24
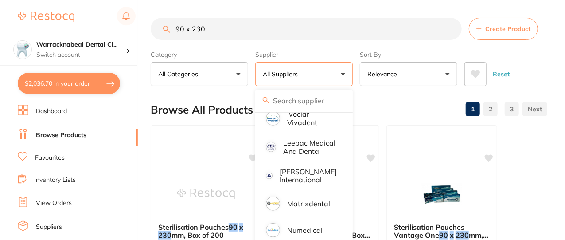
scroll to position [376, 0]
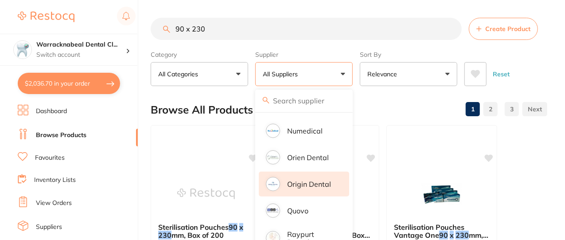
click at [302, 186] on p "Origin Dental" at bounding box center [309, 184] width 44 height 8
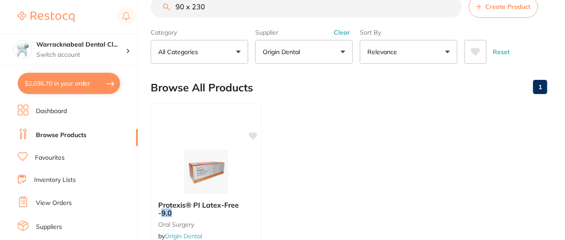
scroll to position [0, 0]
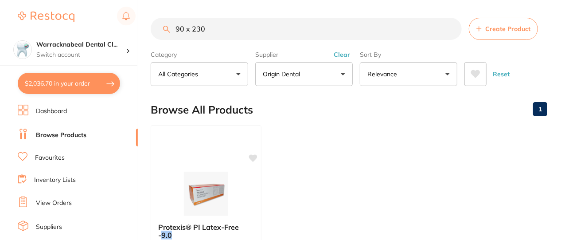
click at [222, 31] on input "90 x 230" at bounding box center [306, 29] width 311 height 22
click at [173, 29] on input "90 x 230" at bounding box center [306, 29] width 311 height 22
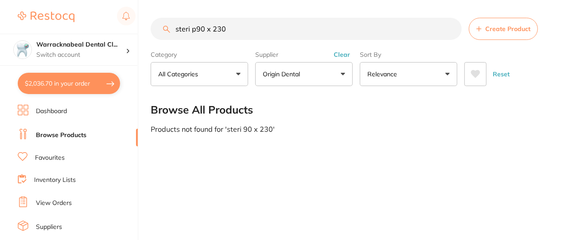
scroll to position [266, 0]
click at [251, 23] on input "steri pouch 90 x 230" at bounding box center [306, 29] width 311 height 22
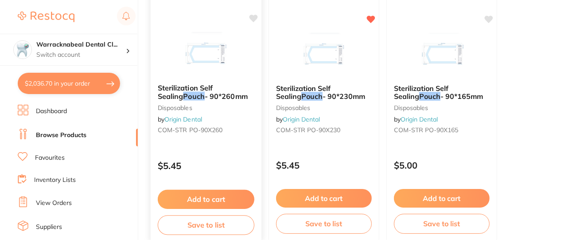
scroll to position [139, 0]
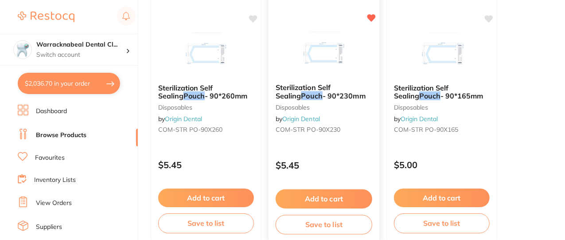
type input "steri pouch"
click at [311, 190] on button "Add to cart" at bounding box center [323, 198] width 97 height 19
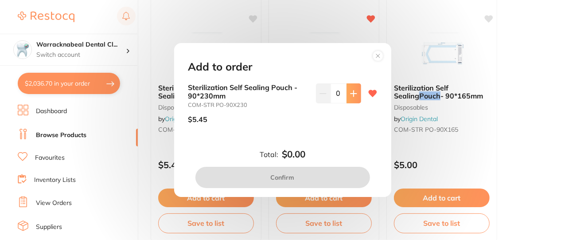
click at [354, 93] on icon at bounding box center [353, 93] width 7 height 7
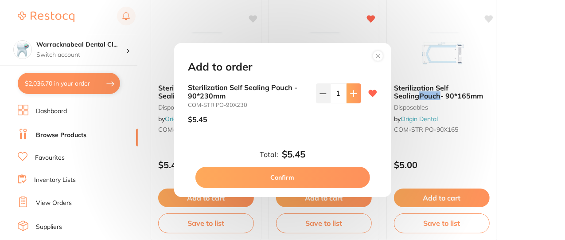
click at [354, 93] on icon at bounding box center [353, 93] width 7 height 7
type input "3"
click at [333, 177] on button "Confirm" at bounding box center [282, 176] width 174 height 21
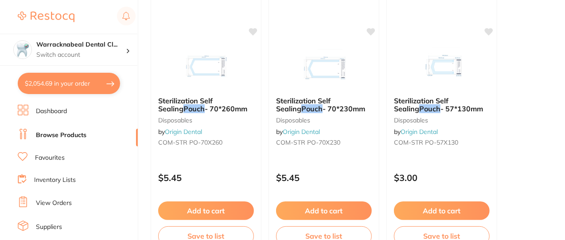
scroll to position [389, 0]
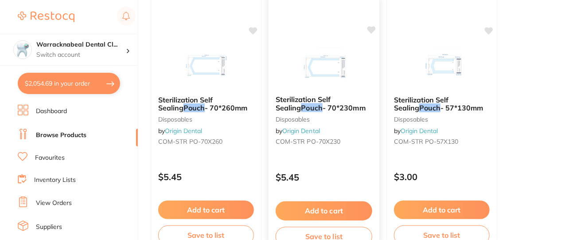
click at [318, 209] on button "Add to cart" at bounding box center [323, 210] width 97 height 19
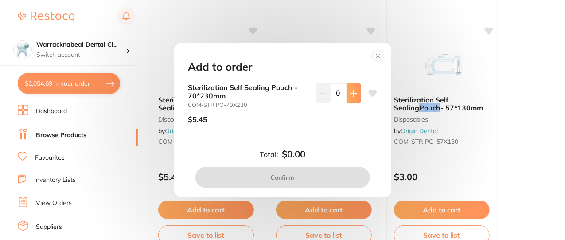
click at [351, 90] on icon at bounding box center [353, 93] width 6 height 6
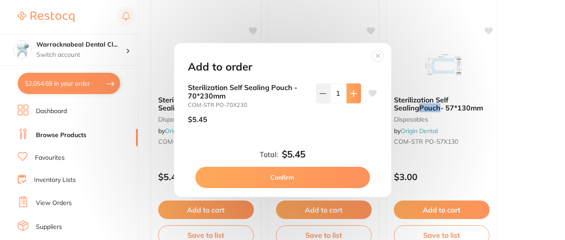
click at [351, 90] on icon at bounding box center [353, 93] width 6 height 6
type input "3"
click at [307, 178] on button "Confirm" at bounding box center [282, 176] width 174 height 21
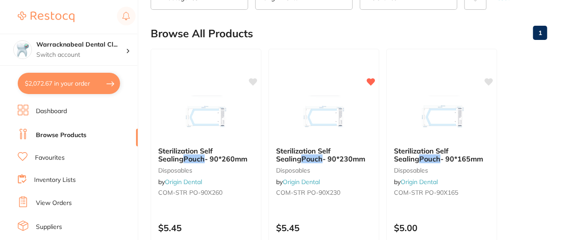
scroll to position [0, 0]
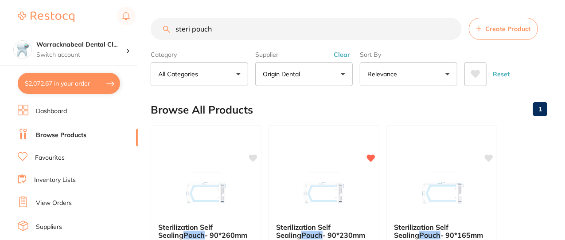
click at [453, 29] on input "steri pouch" at bounding box center [306, 29] width 311 height 22
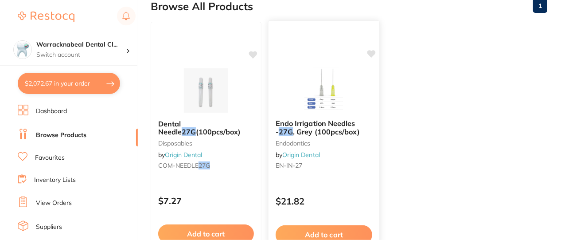
scroll to position [124, 0]
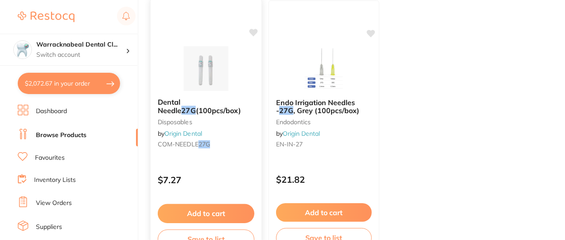
type input "septoject 27g"
click at [196, 110] on span "(100pcs/box)" at bounding box center [218, 110] width 45 height 9
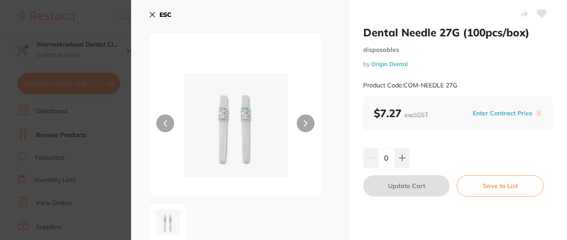
click at [363, 173] on div "Dental Needle 27G (100pcs/box) disposables by Origin Dental Product Code: COM-N…" at bounding box center [458, 154] width 218 height 308
click at [399, 155] on icon at bounding box center [402, 157] width 7 height 7
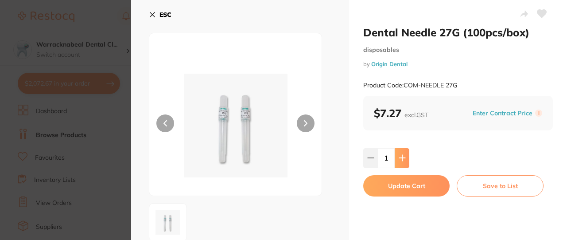
click at [399, 155] on icon at bounding box center [402, 157] width 7 height 7
type input "3"
click at [398, 183] on button "Update Cart" at bounding box center [406, 185] width 86 height 21
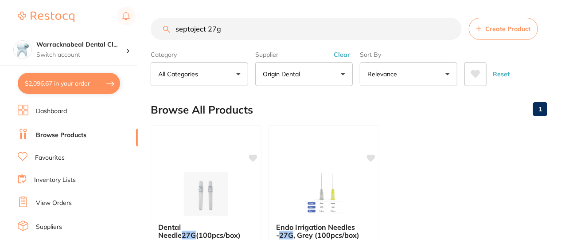
click at [242, 33] on input "septoject 27g" at bounding box center [306, 29] width 311 height 22
type input "septoject"
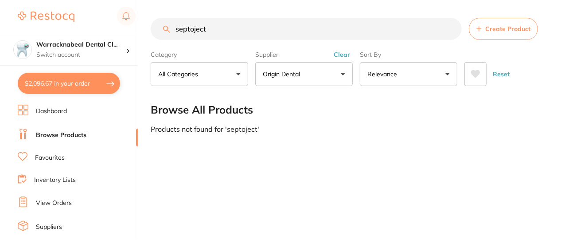
click at [289, 70] on p "Origin Dental" at bounding box center [283, 74] width 41 height 9
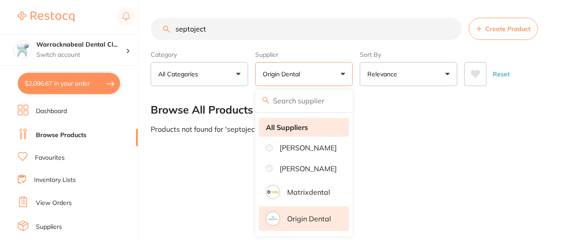
click at [286, 123] on strong "All Suppliers" at bounding box center [287, 127] width 42 height 8
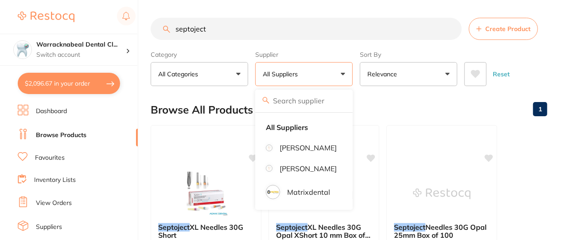
click at [351, 75] on button "All Suppliers" at bounding box center [303, 74] width 97 height 24
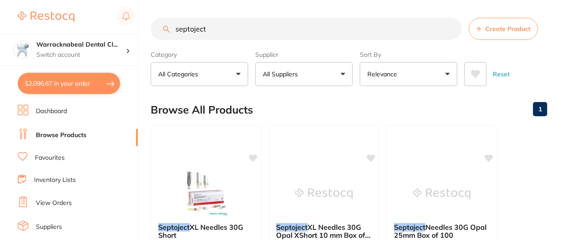
click at [381, 77] on p "Relevance" at bounding box center [383, 74] width 33 height 9
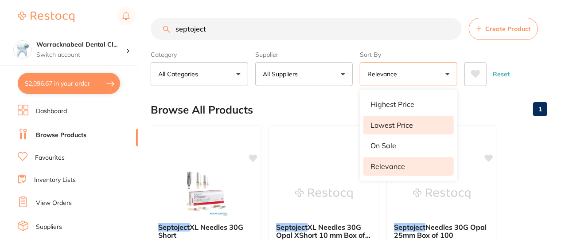
click at [390, 124] on p "Lowest Price" at bounding box center [391, 125] width 43 height 8
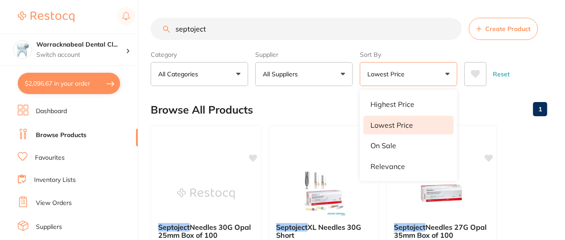
click at [447, 75] on button "Lowest Price" at bounding box center [408, 74] width 97 height 24
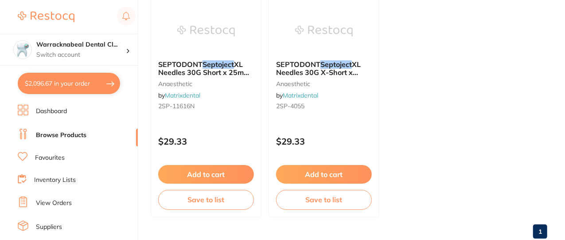
scroll to position [948, 0]
click at [212, 77] on div "SEPTODONT Septoject XL Needles 30G Short x 25mm (100) anaesthetic by Matrixdent…" at bounding box center [206, 86] width 111 height 68
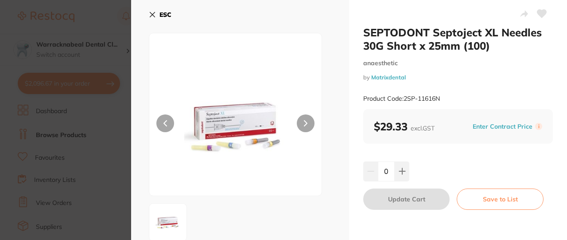
click at [396, 101] on small "Product Code: 2SP-11616N" at bounding box center [401, 99] width 77 height 8
click at [150, 14] on icon at bounding box center [152, 14] width 7 height 7
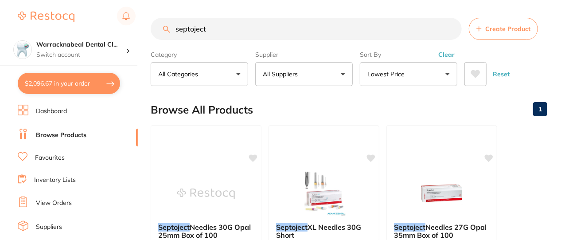
click at [449, 73] on button "Lowest Price" at bounding box center [408, 74] width 97 height 24
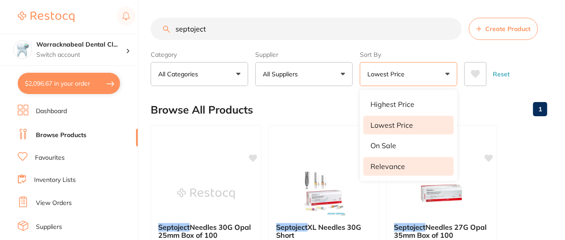
click at [383, 171] on li "Relevance" at bounding box center [408, 166] width 90 height 19
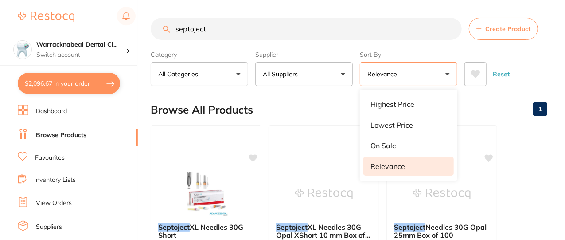
click at [447, 72] on button "Relevance" at bounding box center [408, 74] width 97 height 24
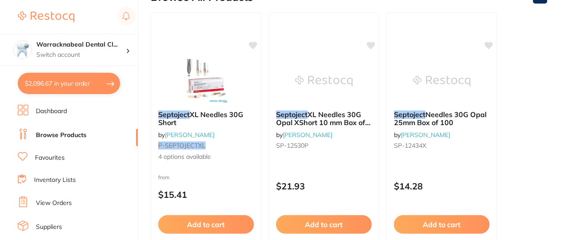
scroll to position [113, 0]
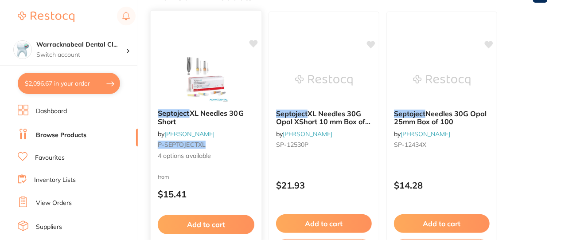
click at [178, 111] on em "Septoject" at bounding box center [174, 112] width 32 height 9
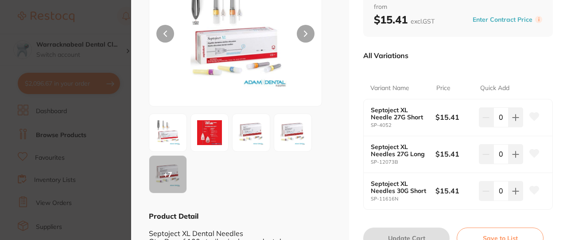
scroll to position [112, 0]
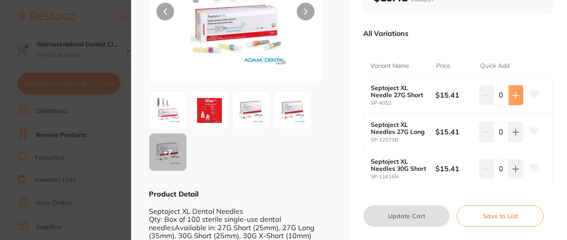
click at [518, 96] on button at bounding box center [515, 94] width 15 height 19
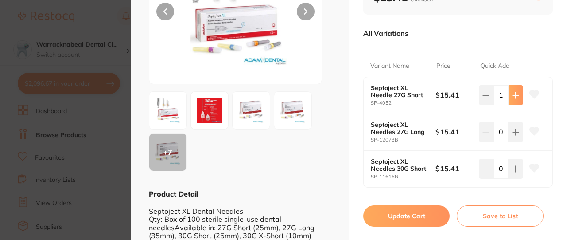
click at [518, 96] on button at bounding box center [515, 94] width 15 height 19
type input "3"
click at [512, 130] on icon at bounding box center [515, 131] width 7 height 7
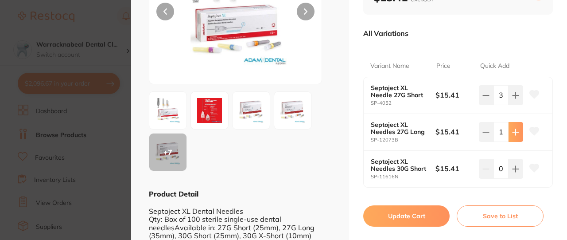
type input "2"
click at [399, 211] on button "Update Cart" at bounding box center [406, 215] width 86 height 21
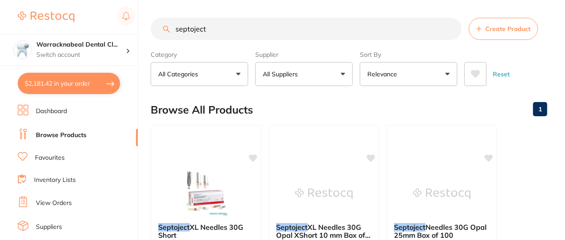
click at [453, 30] on input "septoject" at bounding box center [306, 29] width 311 height 22
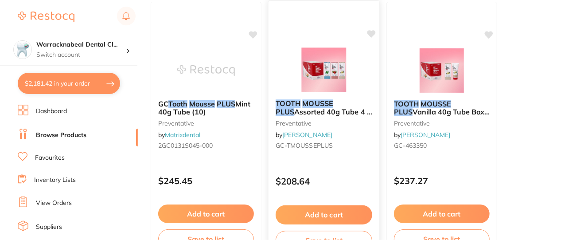
scroll to position [124, 0]
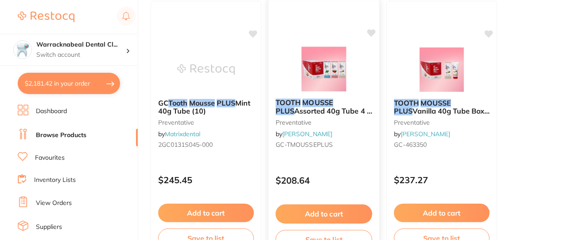
type input "tooth mousse plus"
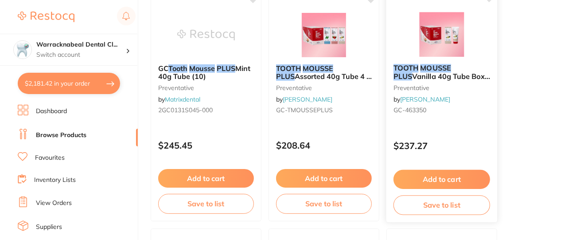
scroll to position [159, 0]
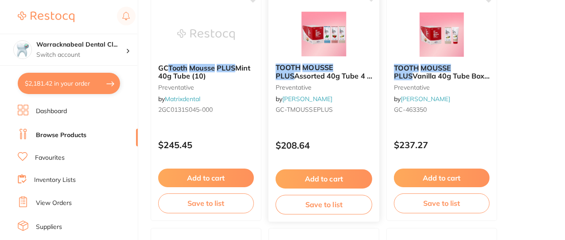
click at [306, 173] on button "Add to cart" at bounding box center [323, 178] width 97 height 19
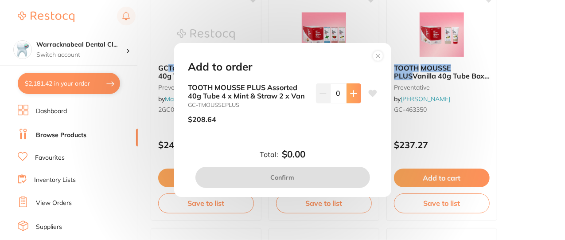
click at [355, 95] on button at bounding box center [353, 92] width 15 height 19
type input "1"
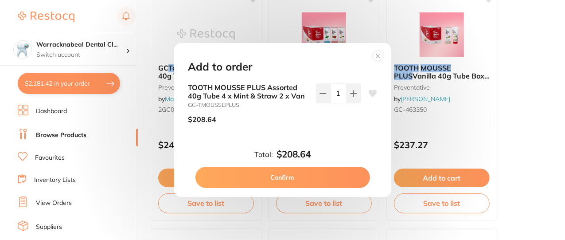
click at [280, 184] on button "Confirm" at bounding box center [282, 176] width 174 height 21
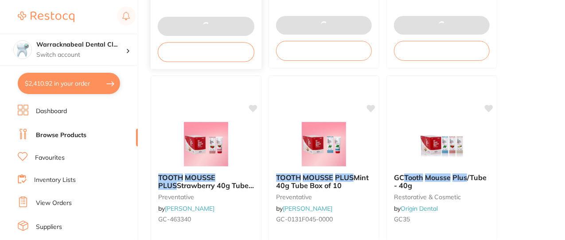
scroll to position [0, 0]
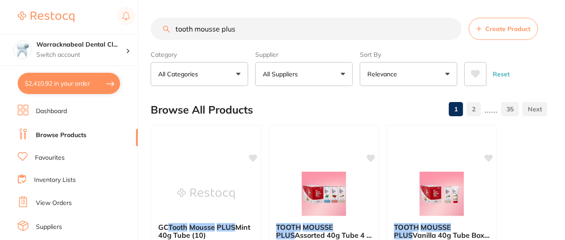
click at [452, 29] on input "tooth mousse plus" at bounding box center [306, 29] width 311 height 22
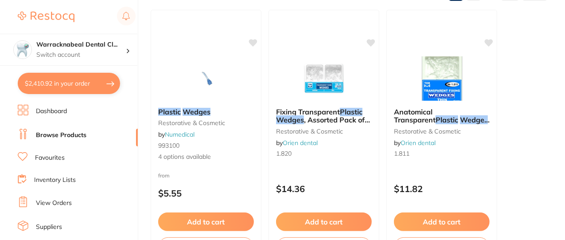
scroll to position [118, 0]
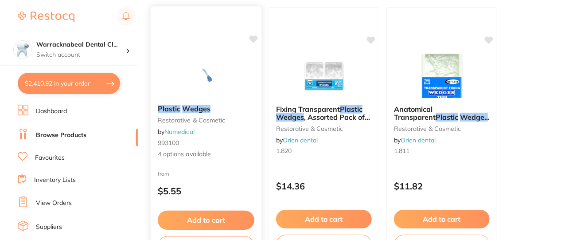
click at [205, 109] on em "Wedges" at bounding box center [196, 108] width 28 height 9
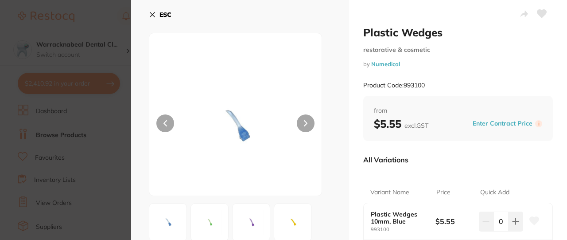
click at [151, 13] on icon at bounding box center [152, 14] width 5 height 5
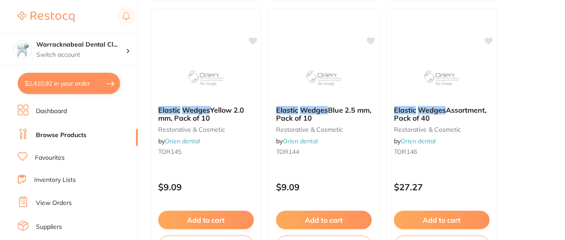
scroll to position [641, 0]
click at [306, 111] on em "Wedges" at bounding box center [313, 108] width 28 height 9
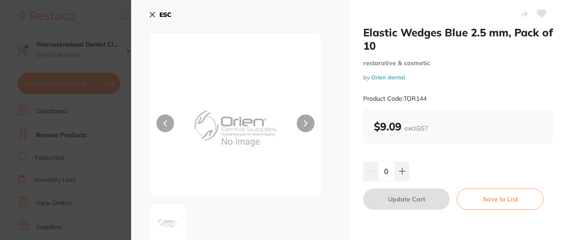
click at [151, 14] on icon at bounding box center [152, 14] width 5 height 5
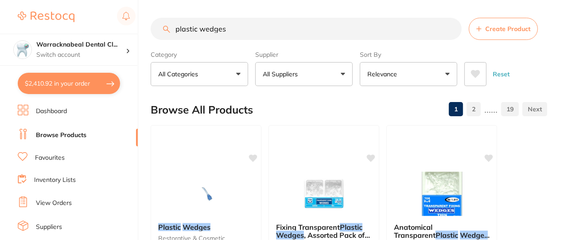
click at [385, 70] on p "Relevance" at bounding box center [383, 74] width 33 height 9
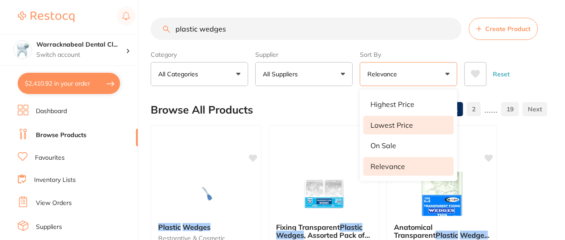
click at [383, 121] on p "Lowest Price" at bounding box center [391, 125] width 43 height 8
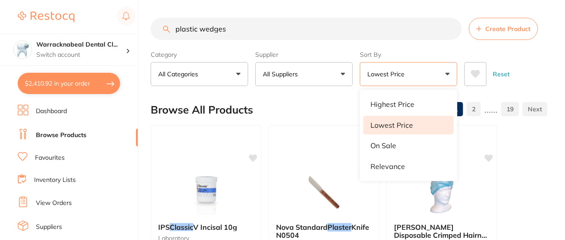
click at [320, 102] on div "Browse All Products 1 2 ...... 19" at bounding box center [349, 110] width 396 height 30
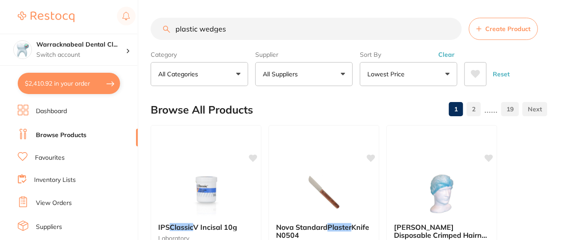
click at [453, 75] on button "Lowest Price" at bounding box center [408, 74] width 97 height 24
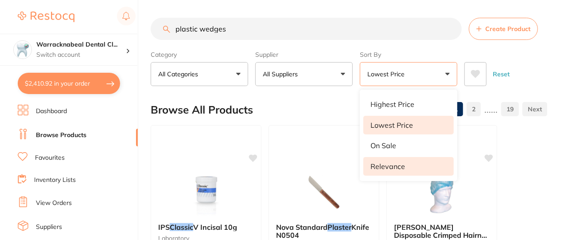
click at [386, 163] on p "Relevance" at bounding box center [387, 166] width 35 height 8
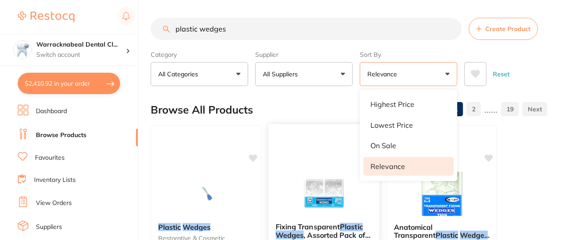
click at [442, 73] on button "Relevance" at bounding box center [408, 74] width 97 height 24
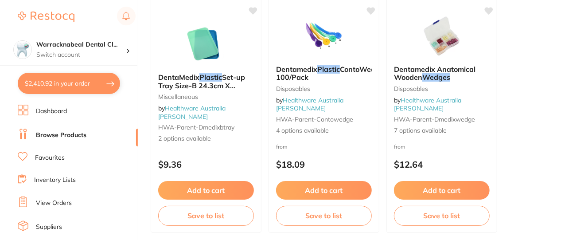
scroll to position [3552, 0]
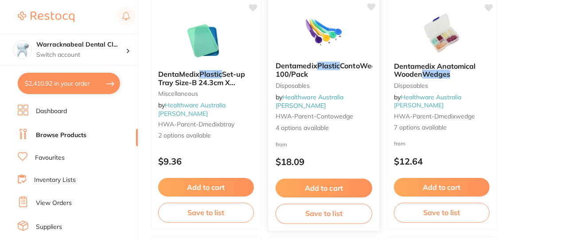
click at [301, 78] on span "ContoWedge 100/Pack" at bounding box center [329, 69] width 108 height 17
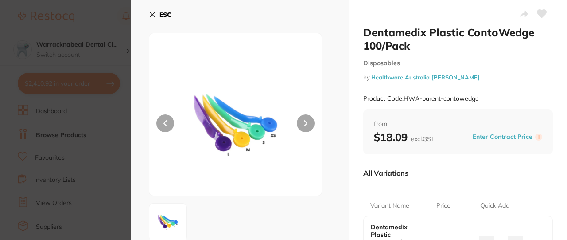
click at [151, 14] on icon at bounding box center [152, 14] width 5 height 5
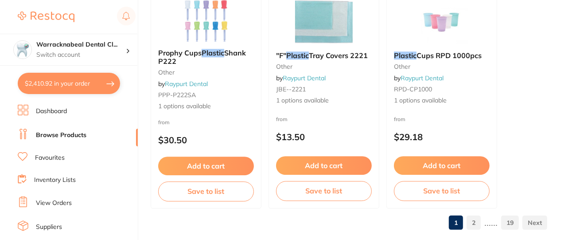
scroll to position [4634, 0]
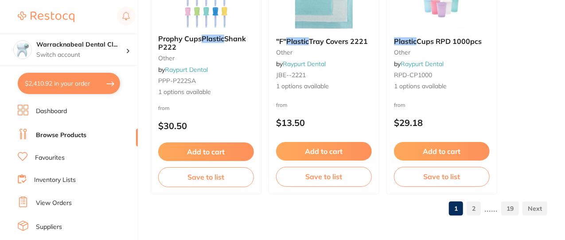
click at [471, 206] on link "2" at bounding box center [473, 208] width 14 height 18
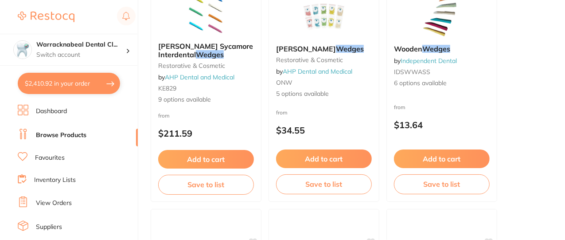
scroll to position [0, 0]
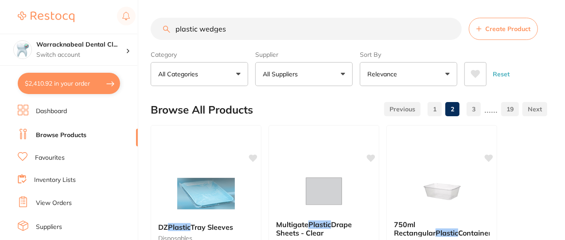
click at [258, 36] on input "plastic wedges" at bounding box center [306, 29] width 311 height 22
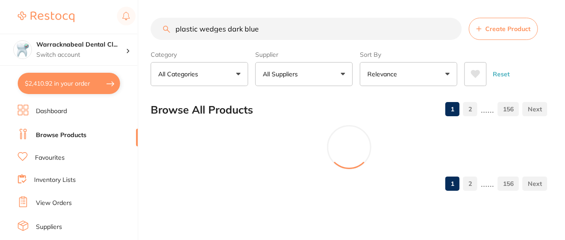
type input "plastic wedges dark blue"
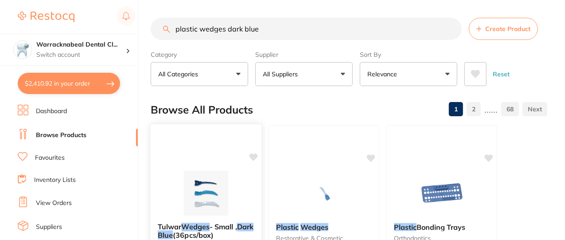
scroll to position [121, 0]
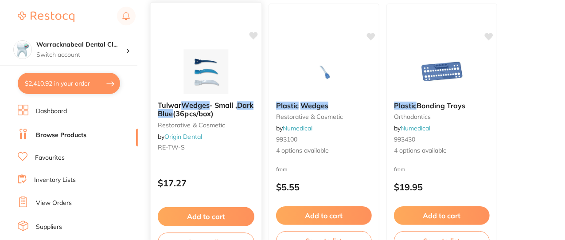
click at [198, 109] on span "(36pcs/box)" at bounding box center [193, 113] width 41 height 9
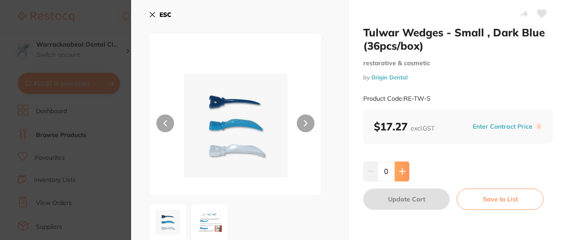
click at [401, 168] on icon at bounding box center [402, 170] width 7 height 7
type input "1"
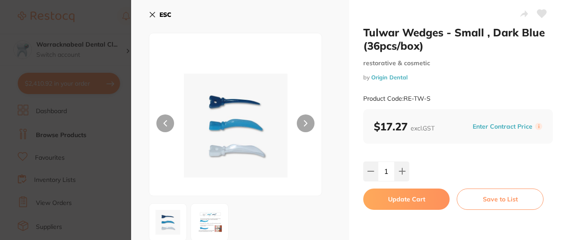
click at [402, 199] on button "Update Cart" at bounding box center [406, 198] width 86 height 21
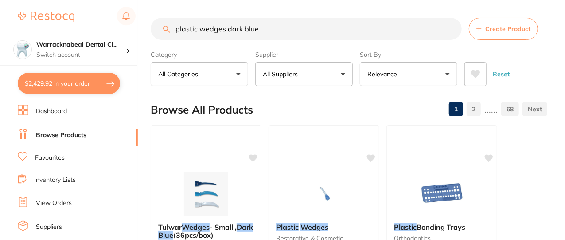
click at [240, 28] on input "plastic wedges dark blue" at bounding box center [306, 29] width 311 height 22
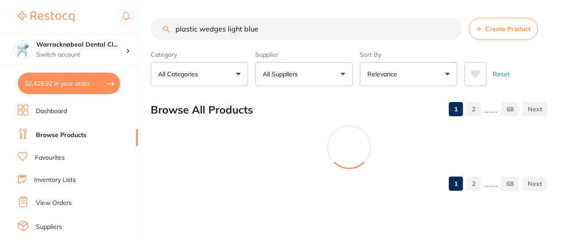
type input "plastic wedges light blue"
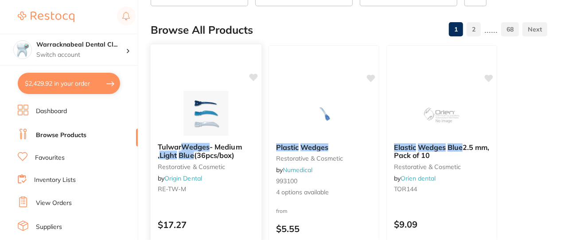
scroll to position [80, 0]
click at [198, 142] on em "Wedges" at bounding box center [195, 146] width 28 height 9
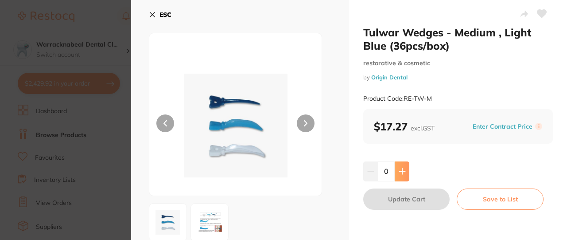
click at [399, 170] on icon at bounding box center [402, 170] width 7 height 7
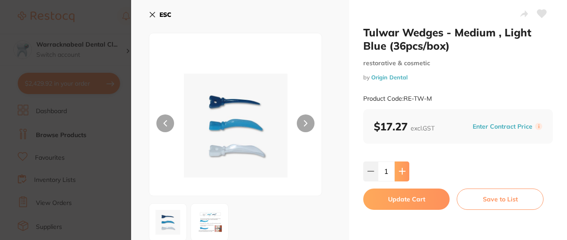
type input "1"
click at [398, 199] on button "Update Cart" at bounding box center [406, 198] width 86 height 21
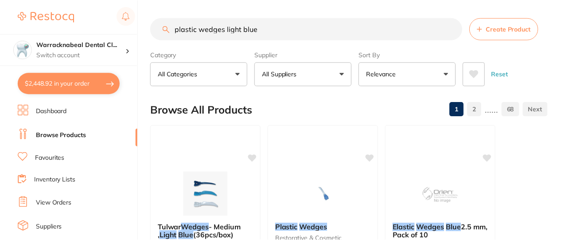
scroll to position [80, 0]
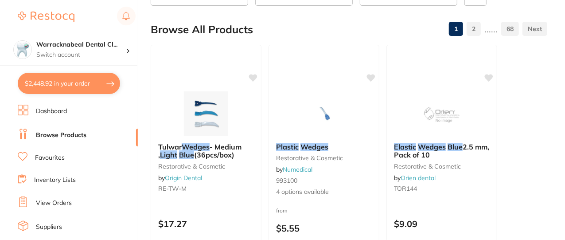
click at [79, 79] on button "$2,448.92 in your order" at bounding box center [69, 83] width 102 height 21
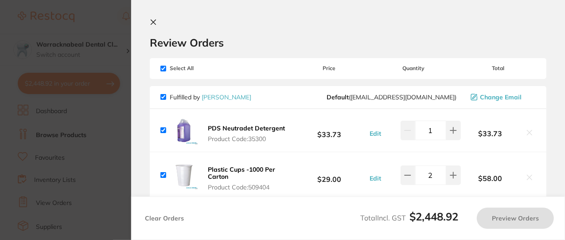
checkbox input "true"
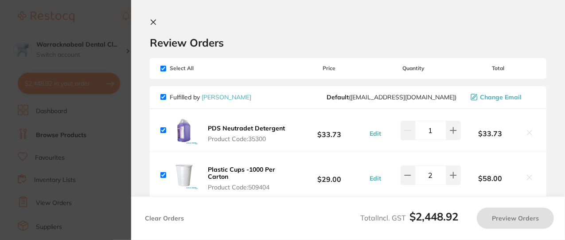
checkbox input "true"
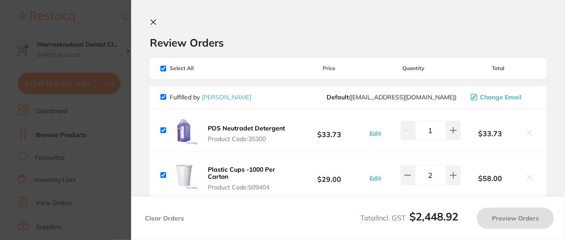
checkbox input "true"
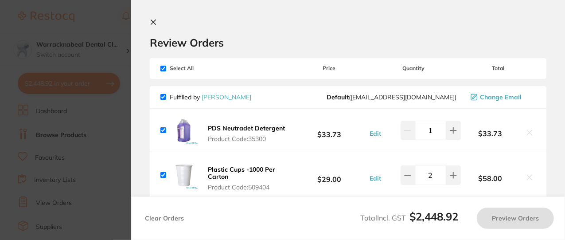
checkbox input "true"
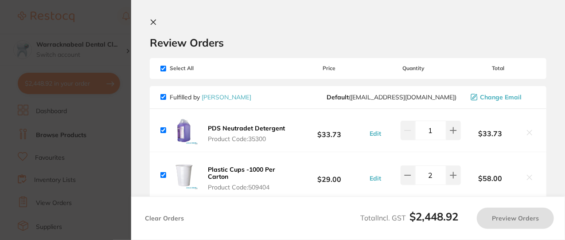
checkbox input "true"
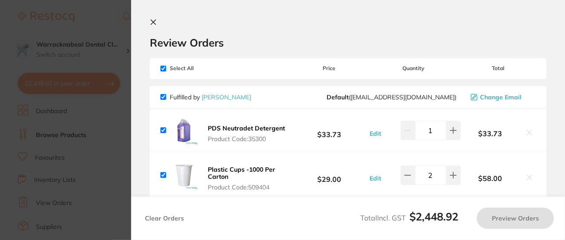
checkbox input "true"
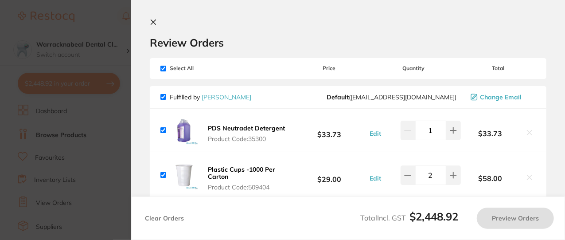
checkbox input "true"
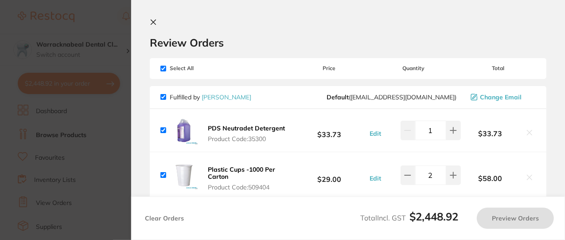
checkbox input "true"
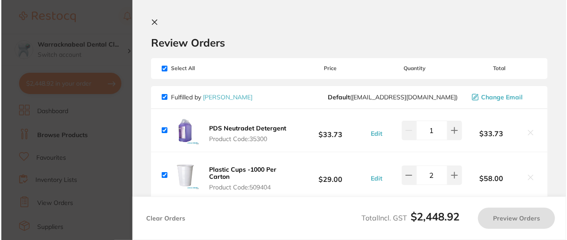
scroll to position [0, 0]
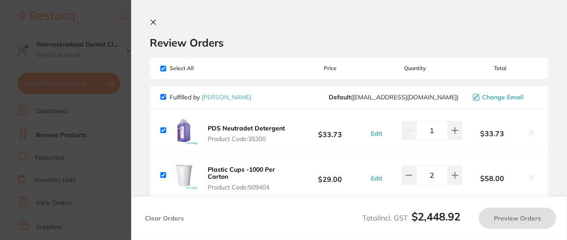
checkbox input "false"
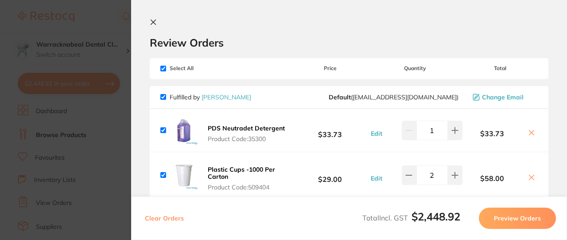
checkbox input "true"
click at [169, 205] on div "Septoject XL Needles 27G Long Product Code: SP-12073B" at bounding box center [226, 221] width 132 height 32
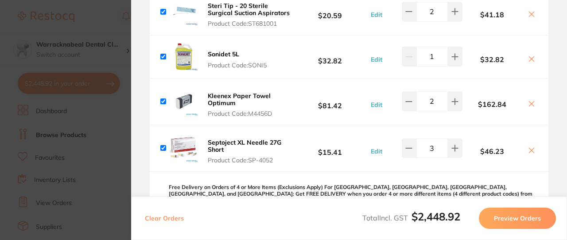
scroll to position [257, 0]
click at [449, 96] on button at bounding box center [455, 100] width 15 height 19
type input "3"
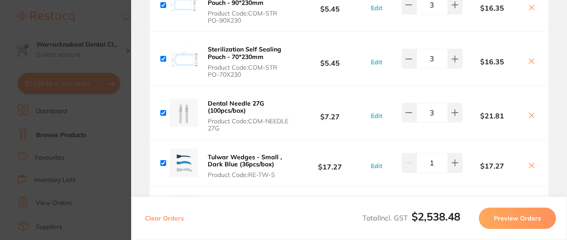
scroll to position [1800, 0]
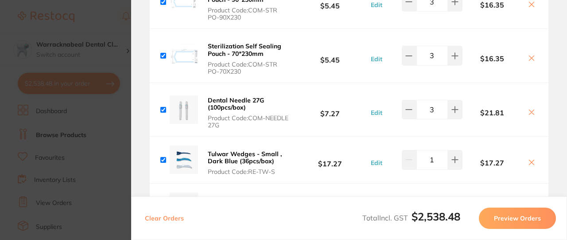
click at [244, 117] on span "Product Code: COM-NEEDLE 27G" at bounding box center [249, 121] width 82 height 14
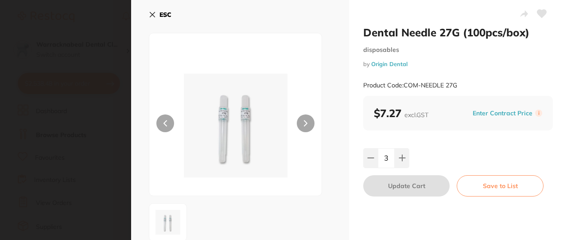
click at [151, 12] on icon at bounding box center [152, 14] width 7 height 7
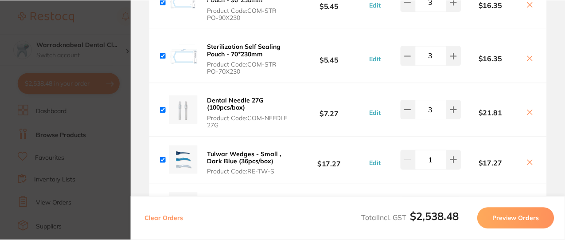
scroll to position [80, 0]
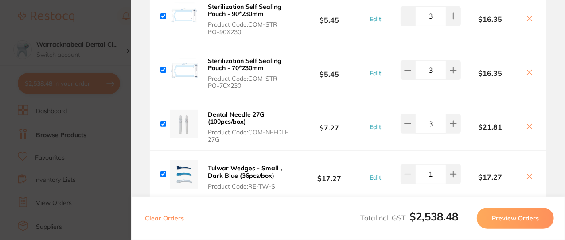
click at [527, 124] on icon at bounding box center [529, 126] width 5 height 5
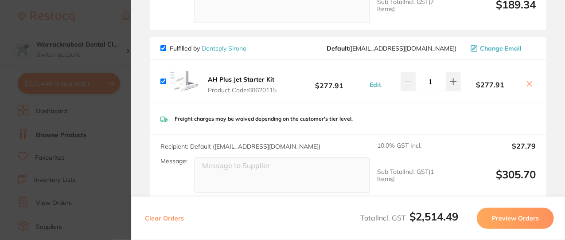
checkbox input "true"
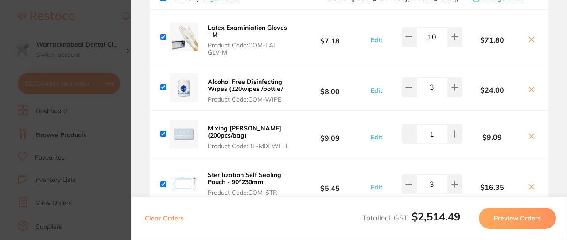
scroll to position [1617, 0]
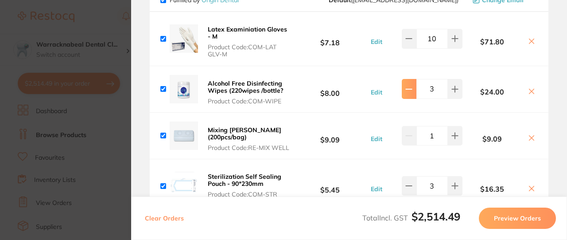
click at [402, 81] on button at bounding box center [409, 88] width 15 height 19
type input "2"
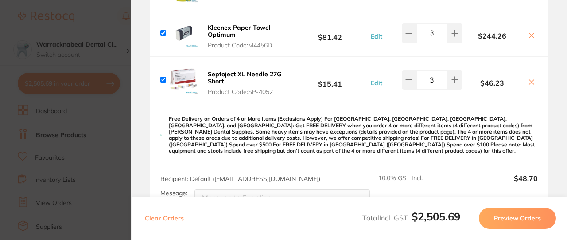
scroll to position [0, 0]
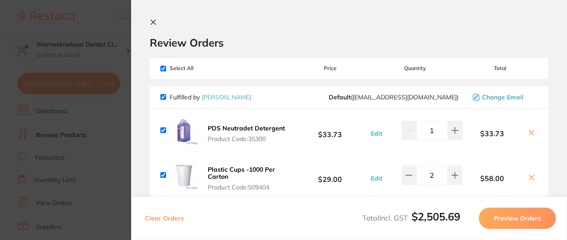
click at [151, 19] on icon at bounding box center [153, 22] width 7 height 7
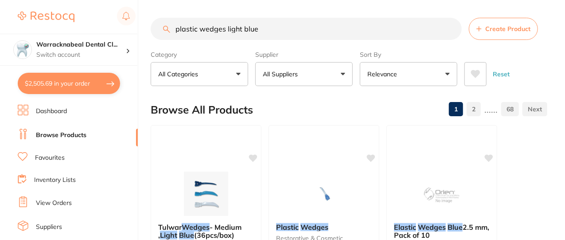
click at [429, 29] on input "plastic wedges light blue" at bounding box center [306, 29] width 311 height 22
type input "p"
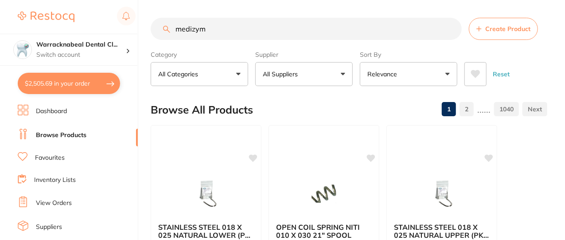
type input "medizyme"
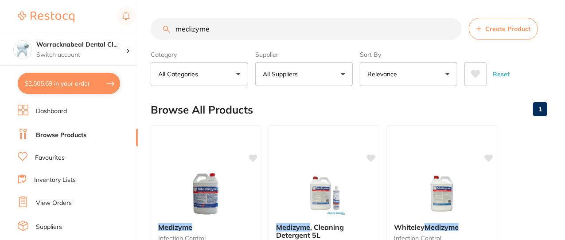
click at [438, 83] on button "Relevance" at bounding box center [408, 74] width 97 height 24
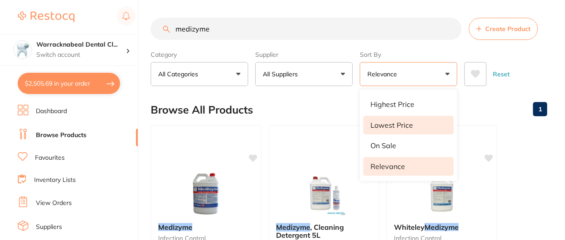
click at [420, 126] on li "Lowest Price" at bounding box center [408, 125] width 90 height 19
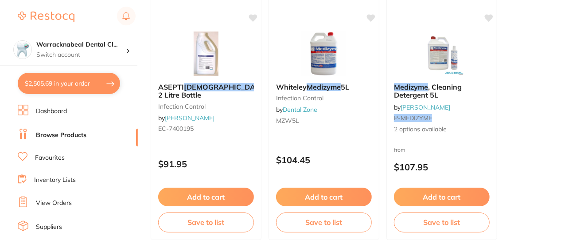
scroll to position [403, 0]
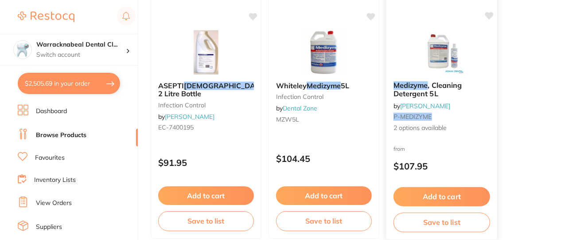
click at [471, 196] on button "Add to cart" at bounding box center [441, 196] width 97 height 19
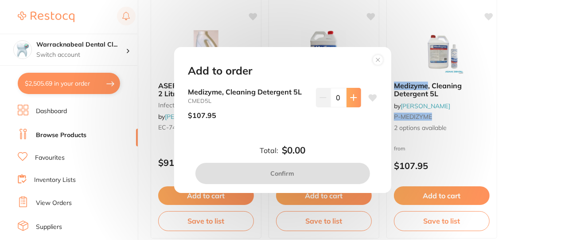
click at [350, 98] on icon at bounding box center [353, 97] width 7 height 7
type input "1"
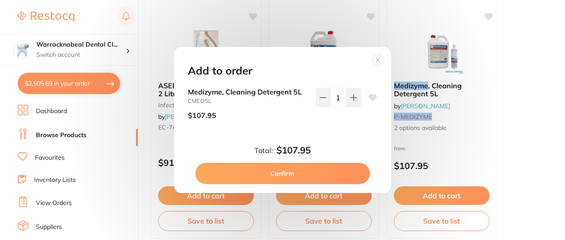
click at [350, 170] on button "Confirm" at bounding box center [282, 173] width 174 height 21
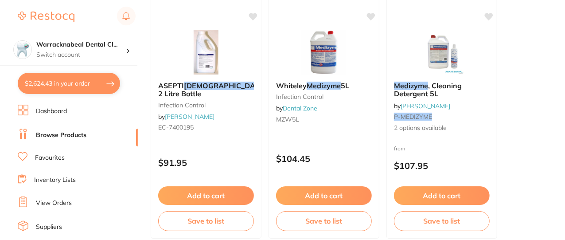
checkbox input "false"
click at [40, 84] on button "$2,624.43 in your order" at bounding box center [69, 83] width 102 height 21
checkbox input "true"
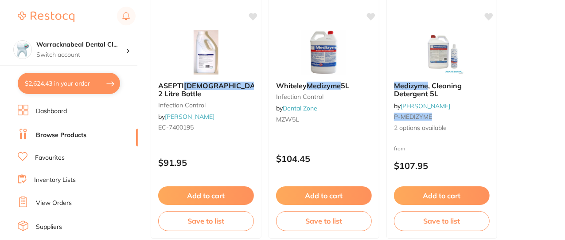
checkbox input "true"
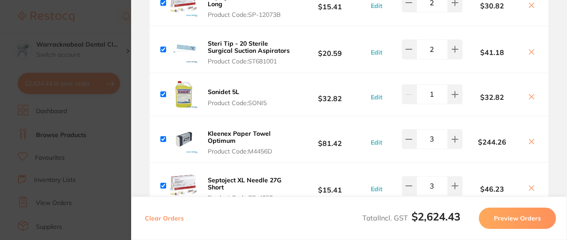
checkbox input "true"
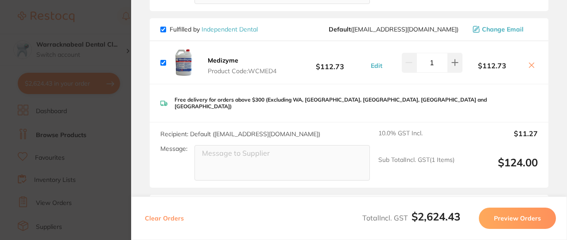
scroll to position [1284, 0]
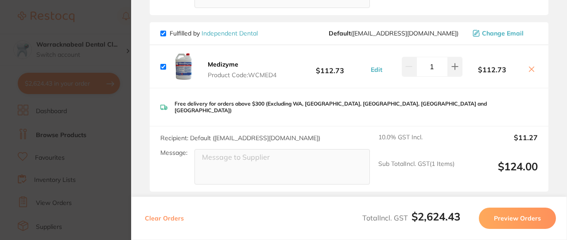
click at [528, 73] on icon at bounding box center [531, 69] width 7 height 7
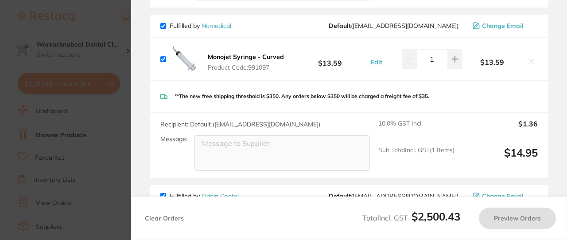
scroll to position [1290, 0]
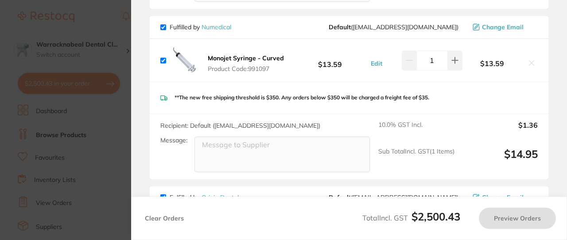
click at [530, 66] on icon at bounding box center [531, 63] width 5 height 5
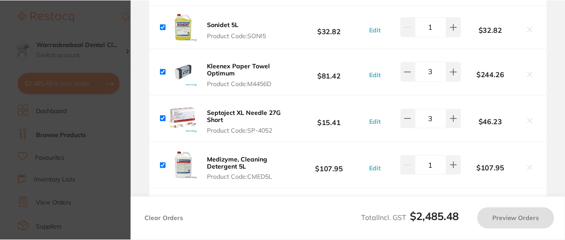
scroll to position [0, 0]
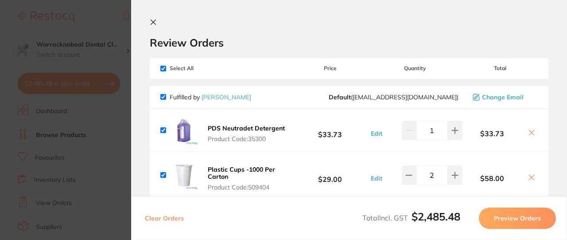
checkbox input "true"
click at [155, 25] on icon at bounding box center [153, 22] width 7 height 7
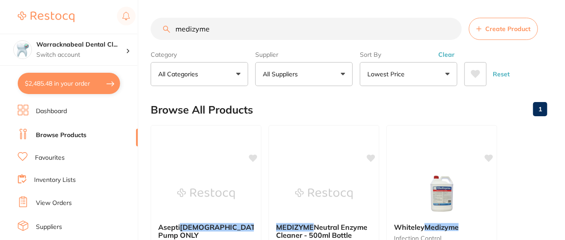
click at [233, 31] on input "medizyme" at bounding box center [306, 29] width 311 height 22
click at [452, 30] on input "medizyme" at bounding box center [306, 29] width 311 height 22
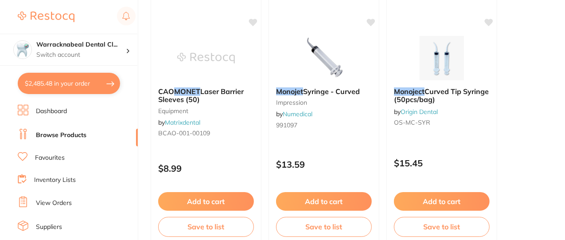
scroll to position [149, 0]
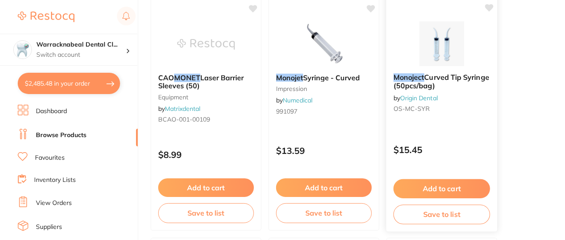
type input "monojet"
click at [466, 189] on button "Add to cart" at bounding box center [441, 188] width 97 height 19
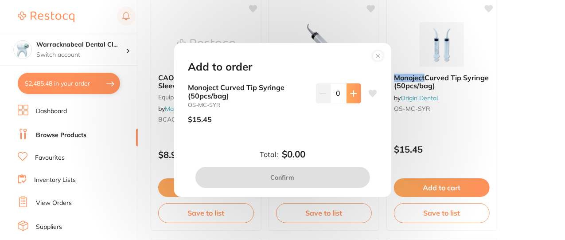
click at [353, 99] on button at bounding box center [353, 92] width 15 height 19
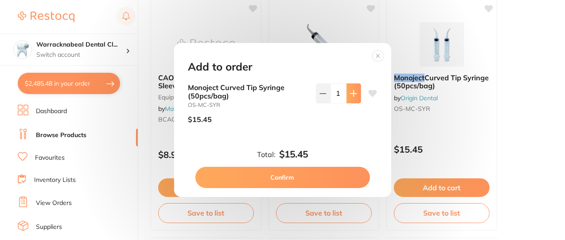
type input "1"
click at [340, 183] on button "Confirm" at bounding box center [282, 176] width 174 height 21
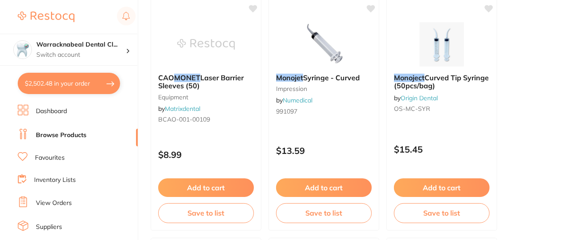
checkbox input "false"
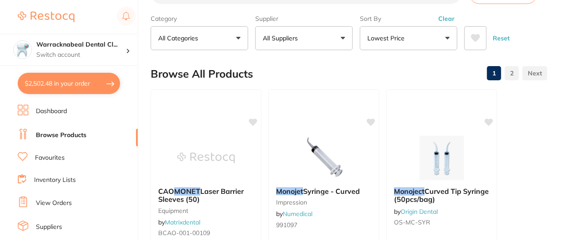
scroll to position [0, 0]
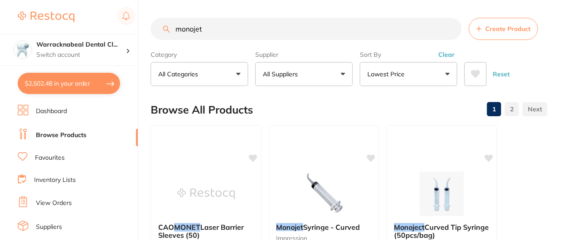
click at [410, 32] on input "monojet" at bounding box center [306, 29] width 311 height 22
click at [450, 26] on input "monojet" at bounding box center [306, 29] width 311 height 22
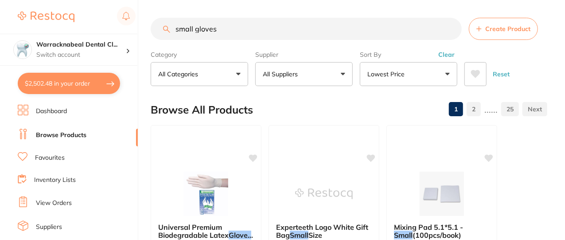
type input "small gloves"
click at [425, 78] on button "Lowest Price" at bounding box center [408, 74] width 97 height 24
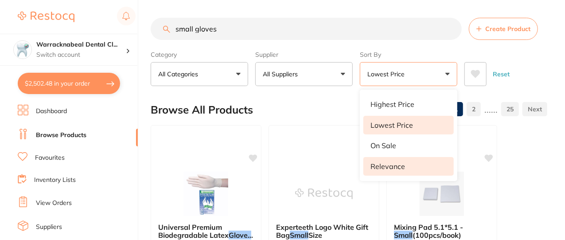
click at [409, 173] on li "Relevance" at bounding box center [408, 166] width 90 height 19
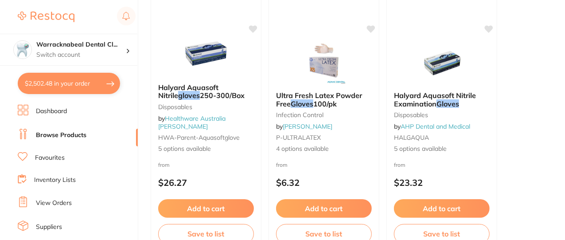
scroll to position [657, 0]
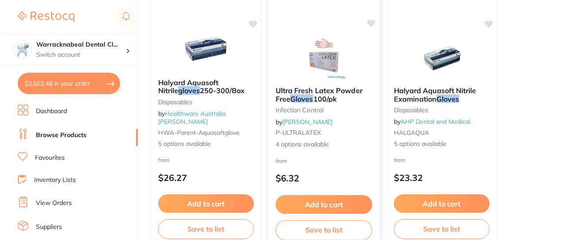
click at [344, 203] on button "Add to cart" at bounding box center [323, 204] width 97 height 19
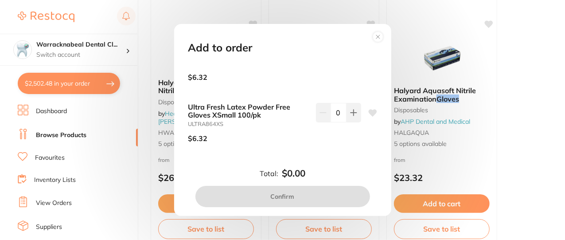
scroll to position [0, 0]
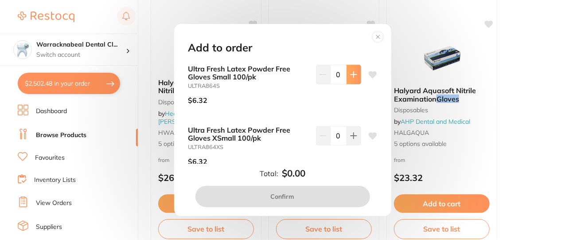
click at [351, 77] on icon at bounding box center [353, 74] width 6 height 6
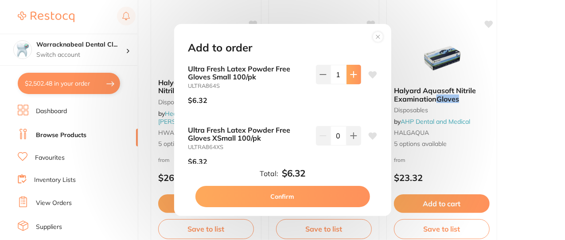
click at [351, 76] on icon at bounding box center [353, 74] width 6 height 6
click at [351, 82] on button at bounding box center [353, 74] width 15 height 19
click at [349, 80] on button at bounding box center [353, 74] width 15 height 19
type input "4"
click at [340, 200] on button "Confirm" at bounding box center [282, 196] width 174 height 21
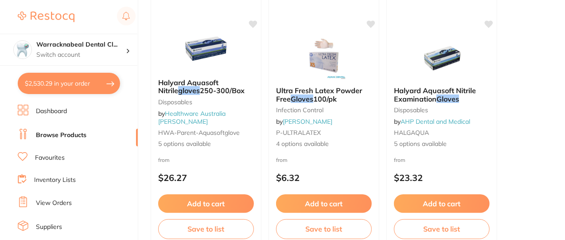
checkbox input "false"
click at [50, 81] on button "$2,530.29 in your order" at bounding box center [69, 83] width 102 height 21
checkbox input "true"
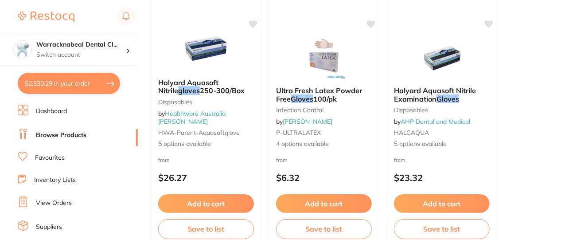
checkbox input "true"
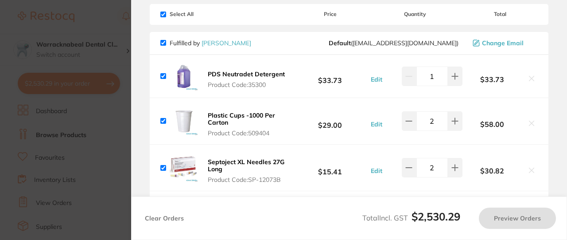
checkbox input "true"
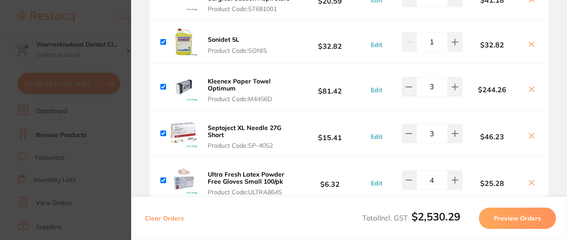
scroll to position [282, 0]
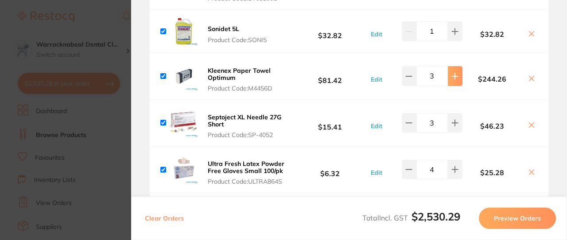
click at [456, 77] on icon at bounding box center [454, 76] width 7 height 7
click at [410, 74] on icon at bounding box center [408, 76] width 7 height 7
type input "3"
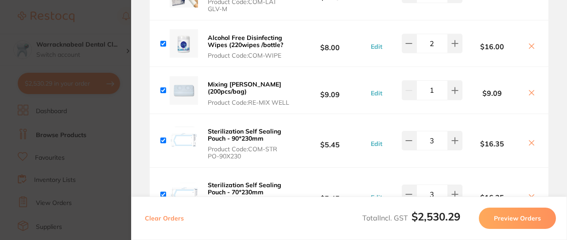
scroll to position [1416, 0]
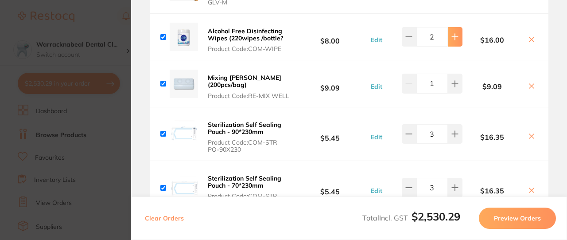
click at [457, 41] on button at bounding box center [455, 36] width 15 height 19
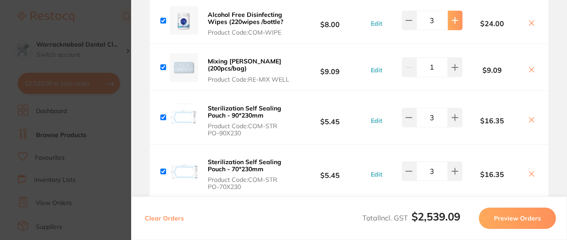
scroll to position [1428, 0]
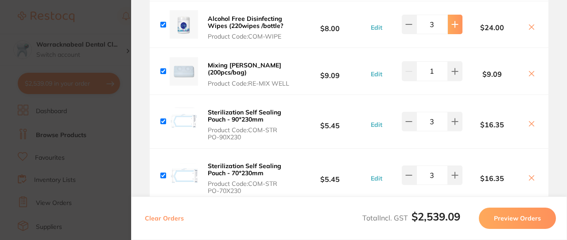
click at [460, 32] on button at bounding box center [455, 24] width 15 height 19
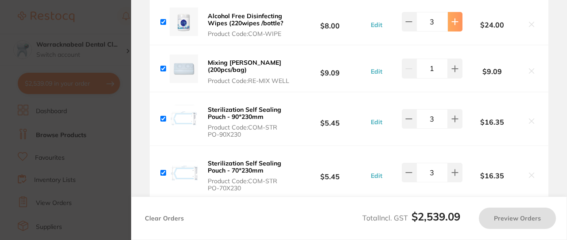
scroll to position [1430, 0]
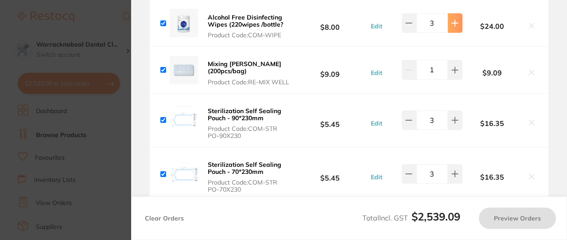
type input "4"
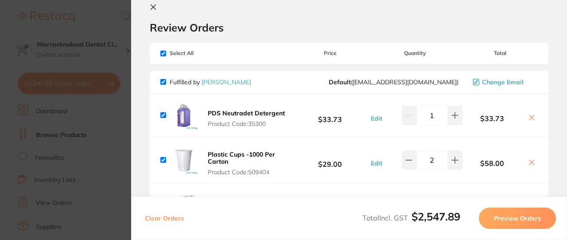
scroll to position [0, 0]
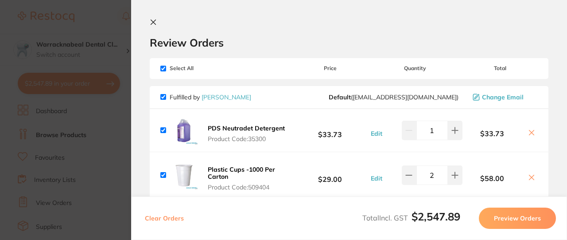
click at [158, 20] on button at bounding box center [155, 23] width 11 height 8
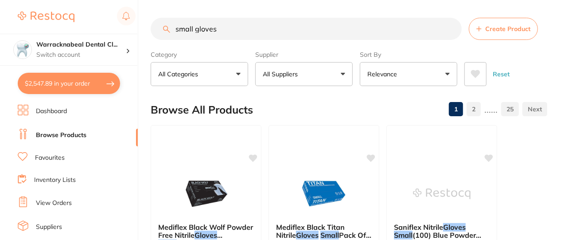
click at [437, 29] on input "small gloves" at bounding box center [306, 29] width 311 height 22
click at [451, 29] on input "small gloves" at bounding box center [306, 29] width 311 height 22
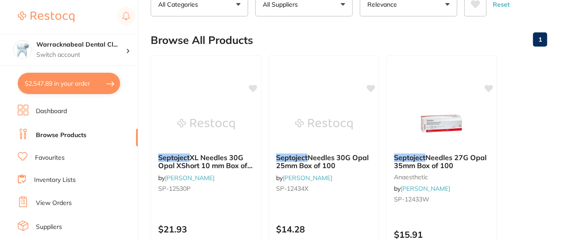
scroll to position [74, 0]
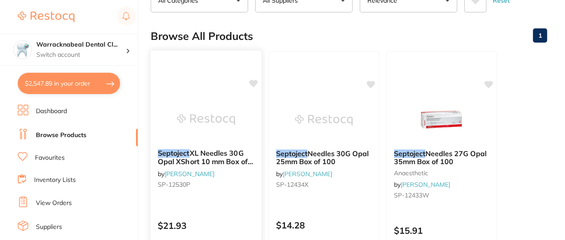
type input "septproject"
click at [232, 159] on span "XL Needles 30G Opal XShort 10 mm Box of 100" at bounding box center [205, 160] width 95 height 25
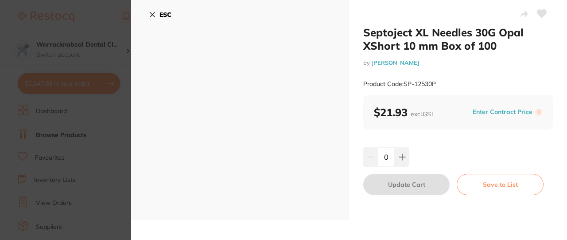
click at [153, 18] on button "ESC" at bounding box center [160, 14] width 23 height 15
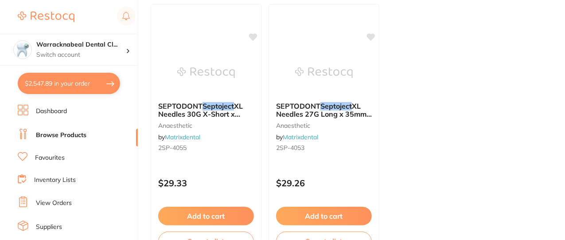
scroll to position [906, 0]
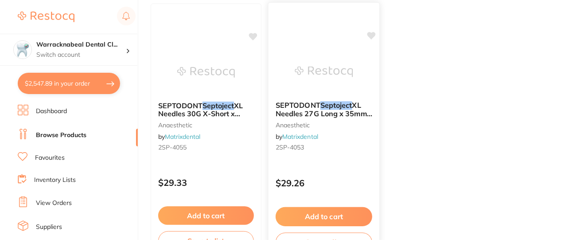
click at [337, 109] on span "XL Needles 27G Long x 35mm (100)" at bounding box center [323, 113] width 97 height 25
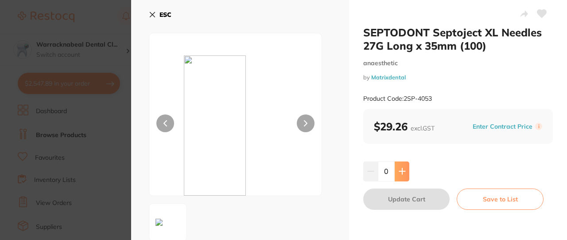
click at [399, 176] on button at bounding box center [402, 170] width 15 height 19
type input "1"
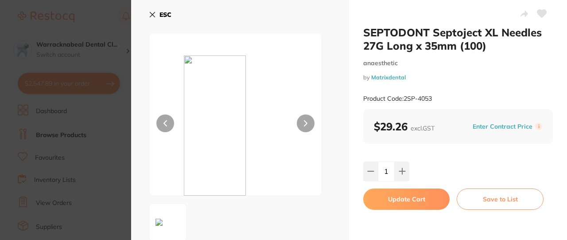
click at [419, 203] on button "Update Cart" at bounding box center [406, 198] width 86 height 21
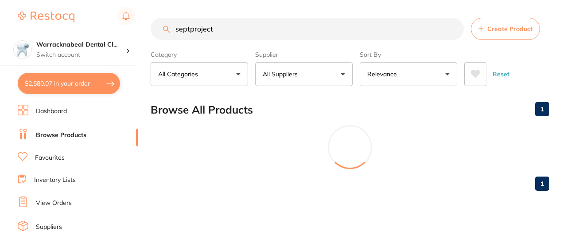
checkbox input "false"
click at [155, 19] on div "septproject Create Product" at bounding box center [350, 29] width 399 height 22
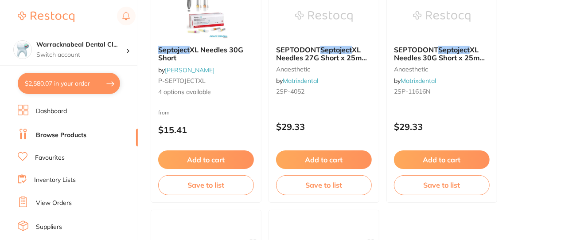
scroll to position [702, 0]
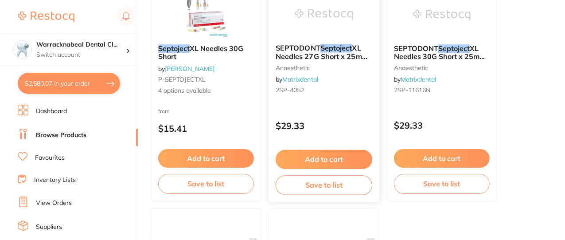
click at [347, 54] on span "XL Needles 27G Short x 25mm (100)" at bounding box center [321, 55] width 93 height 25
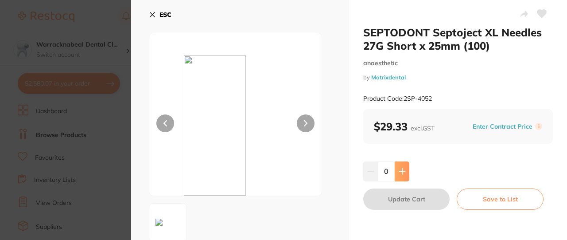
click at [399, 169] on icon at bounding box center [402, 170] width 7 height 7
type input "1"
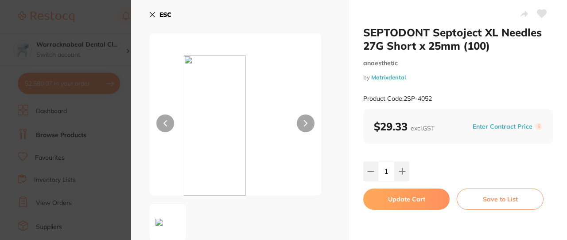
click at [423, 201] on button "Update Cart" at bounding box center [406, 198] width 86 height 21
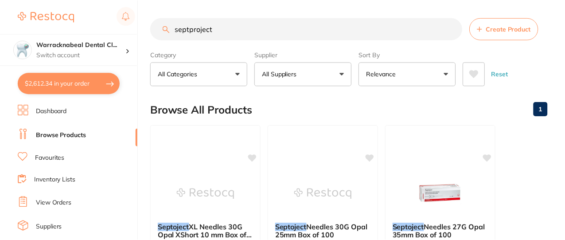
scroll to position [702, 0]
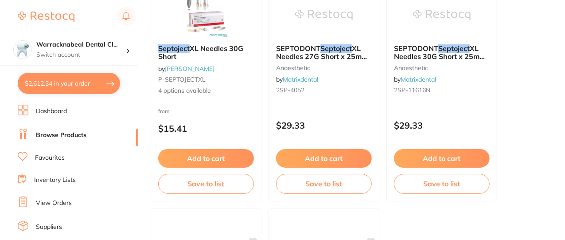
click at [74, 89] on button "$2,612.34 in your order" at bounding box center [69, 83] width 102 height 21
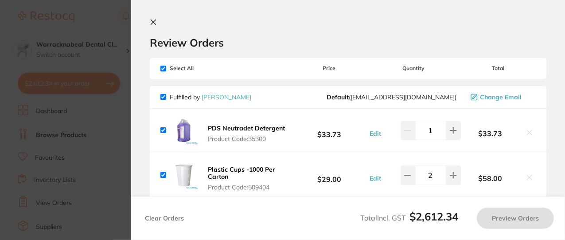
checkbox input "true"
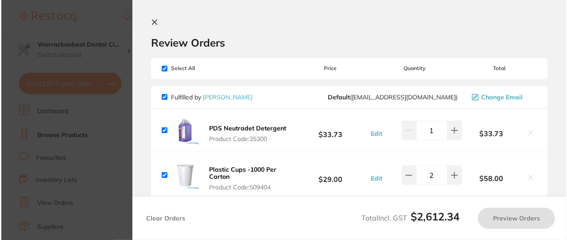
scroll to position [0, 0]
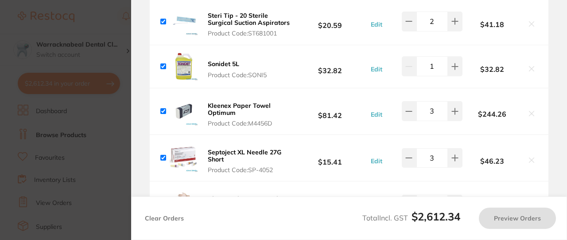
checkbox input "true"
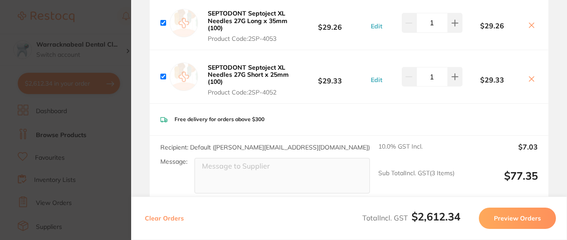
click at [514, 88] on div "SEPTODONT Septoject XL Needles 27G Short x 25mm (100) Product Code: 2SP-4052 $2…" at bounding box center [349, 76] width 399 height 53
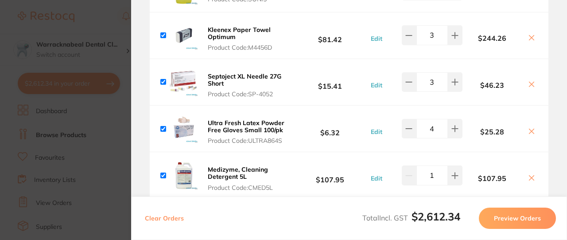
scroll to position [319, 0]
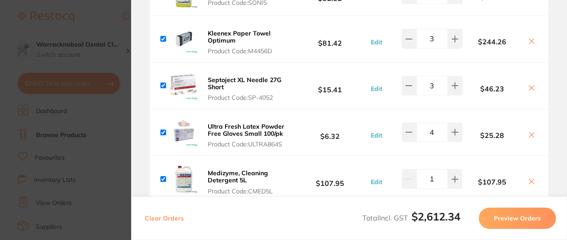
click at [530, 88] on icon at bounding box center [531, 87] width 7 height 7
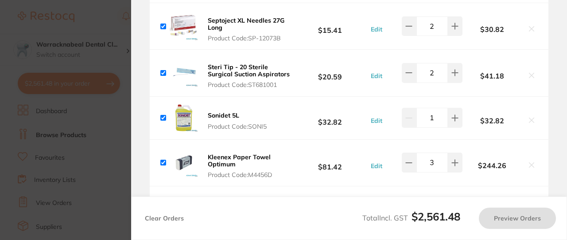
scroll to position [164, 0]
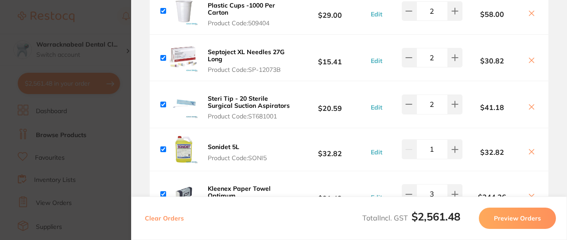
click at [534, 66] on button at bounding box center [531, 60] width 12 height 9
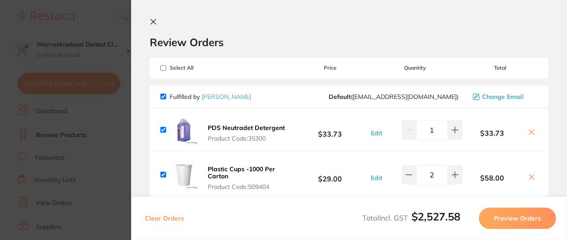
scroll to position [0, 0]
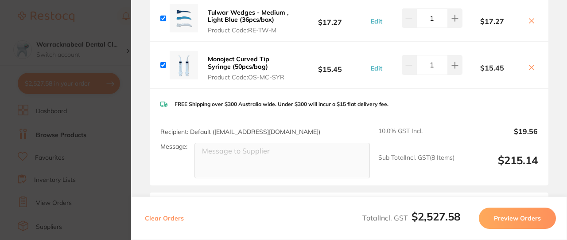
checkbox input "true"
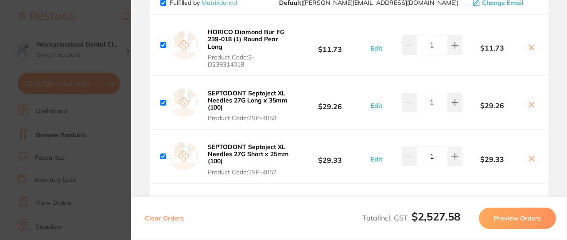
scroll to position [2140, 0]
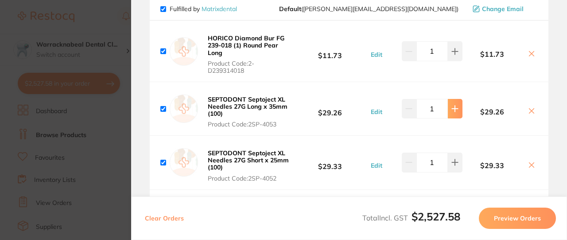
click at [454, 107] on icon at bounding box center [454, 108] width 7 height 7
type input "2"
click at [454, 167] on button at bounding box center [455, 161] width 15 height 19
click at [453, 164] on icon at bounding box center [455, 162] width 6 height 6
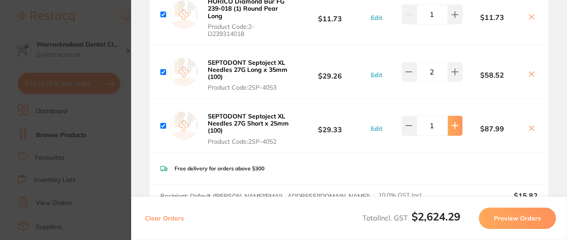
type input "3"
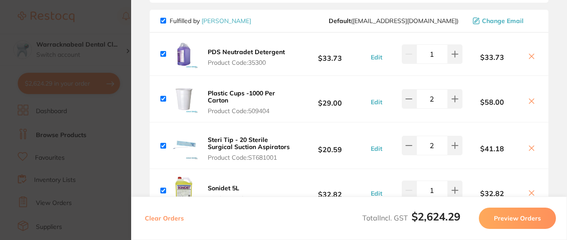
scroll to position [0, 0]
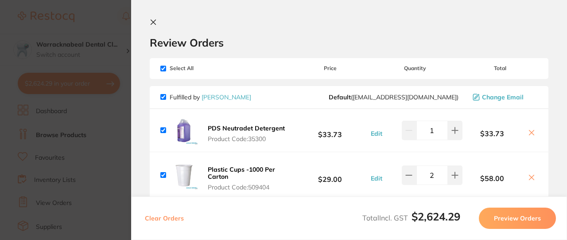
click at [152, 23] on icon at bounding box center [153, 22] width 7 height 7
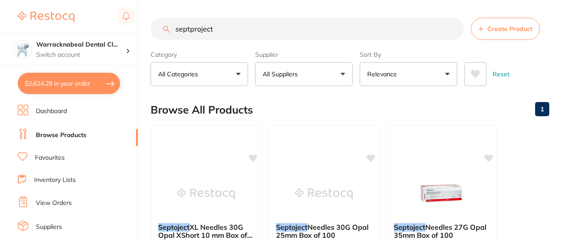
click at [226, 32] on section at bounding box center [283, 120] width 567 height 240
click at [217, 30] on input "septproject" at bounding box center [306, 29] width 311 height 22
type input "s"
type input "extra small gloves"
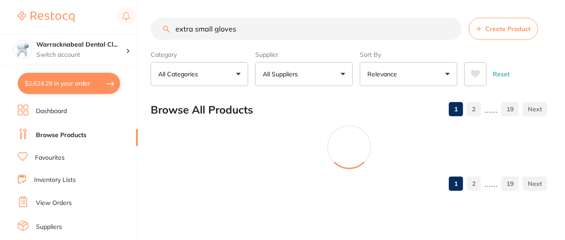
click at [436, 79] on button "Relevance" at bounding box center [408, 74] width 97 height 24
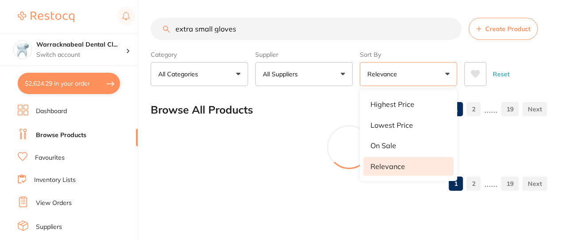
click at [445, 80] on button "Relevance" at bounding box center [408, 74] width 97 height 24
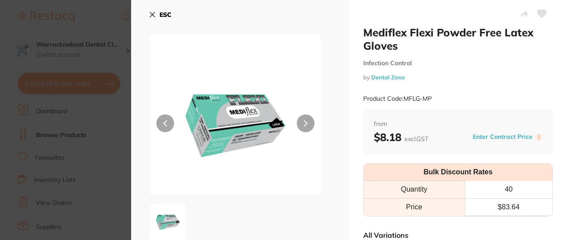
click at [150, 16] on icon at bounding box center [152, 14] width 7 height 7
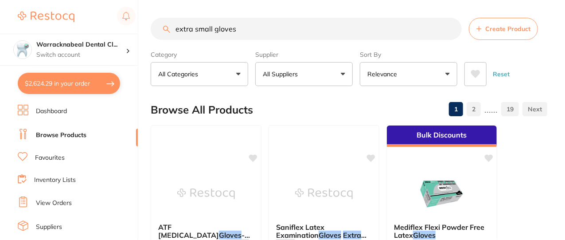
click at [444, 74] on button "Relevance" at bounding box center [408, 74] width 97 height 24
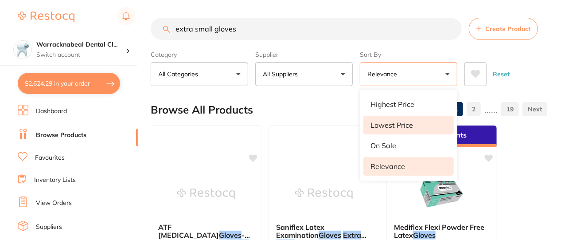
click at [398, 126] on p "Lowest Price" at bounding box center [391, 125] width 43 height 8
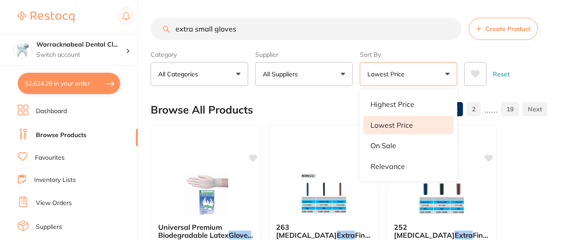
click at [446, 77] on button "Lowest Price" at bounding box center [408, 74] width 97 height 24
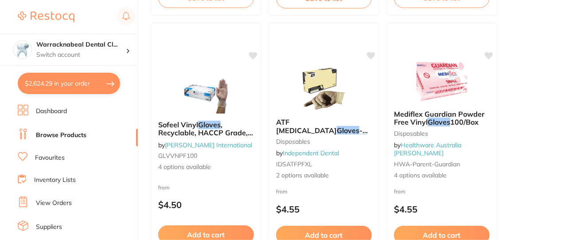
scroll to position [4028, 0]
click at [340, 131] on span "- Latex - Powder Free" at bounding box center [321, 133] width 93 height 17
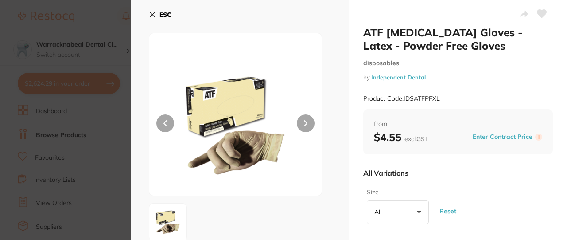
click at [152, 14] on icon at bounding box center [152, 14] width 5 height 5
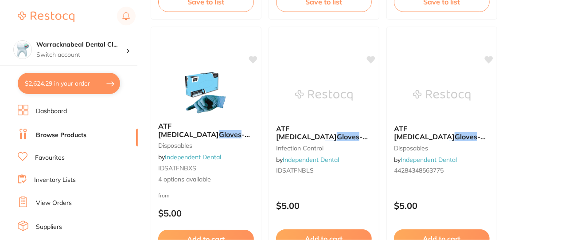
scroll to position [4634, 0]
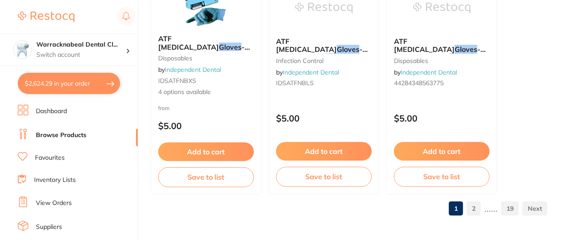
click at [472, 209] on link "2" at bounding box center [473, 208] width 14 height 18
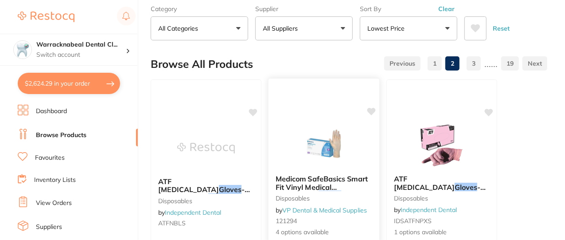
scroll to position [0, 0]
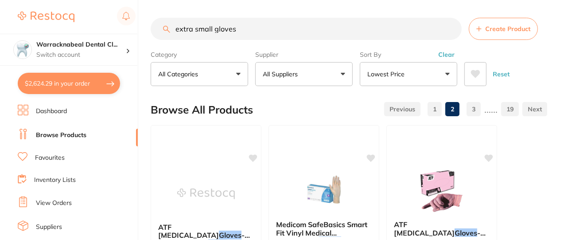
click at [434, 83] on button "Lowest Price" at bounding box center [408, 74] width 97 height 24
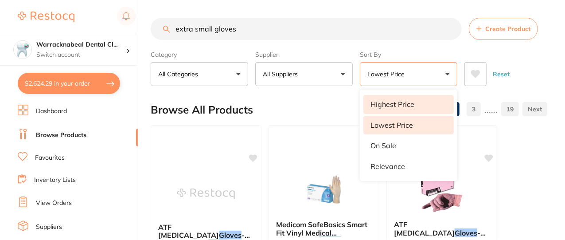
click at [418, 107] on li "Highest Price" at bounding box center [408, 104] width 90 height 19
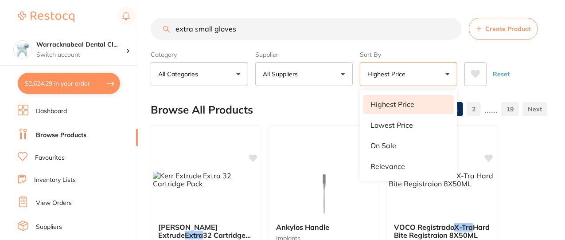
click at [437, 79] on button "Highest Price" at bounding box center [408, 74] width 97 height 24
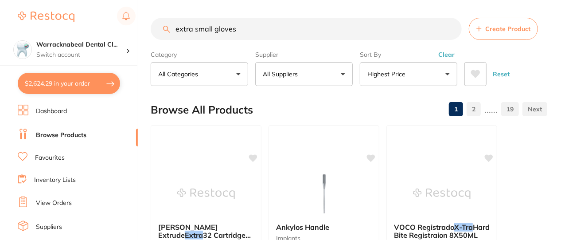
click at [444, 80] on button "Highest Price" at bounding box center [408, 74] width 97 height 24
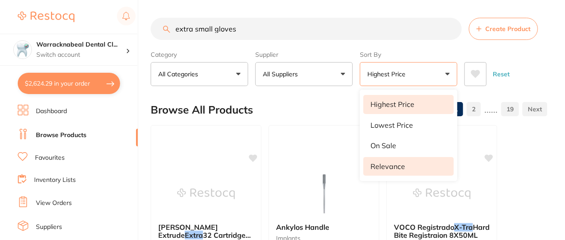
click at [399, 167] on p "Relevance" at bounding box center [387, 166] width 35 height 8
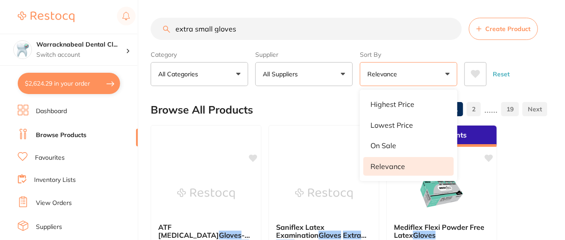
click at [448, 81] on button "Relevance" at bounding box center [408, 74] width 97 height 24
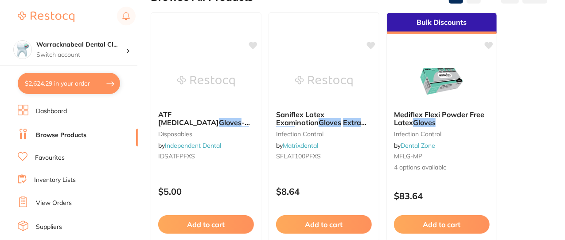
scroll to position [116, 0]
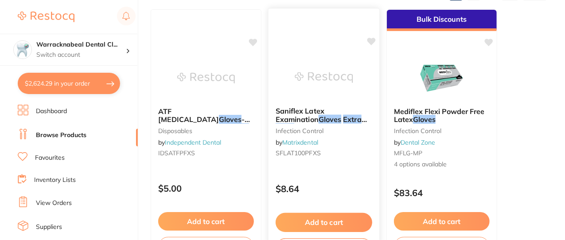
click at [348, 123] on span "(100) Powder Free" at bounding box center [325, 127] width 63 height 9
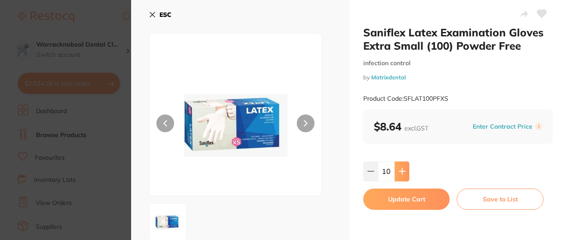
click at [402, 169] on icon at bounding box center [402, 170] width 7 height 7
click at [403, 174] on icon at bounding box center [402, 170] width 7 height 7
type input "12"
click at [415, 202] on button "Update Cart" at bounding box center [406, 198] width 86 height 21
checkbox input "false"
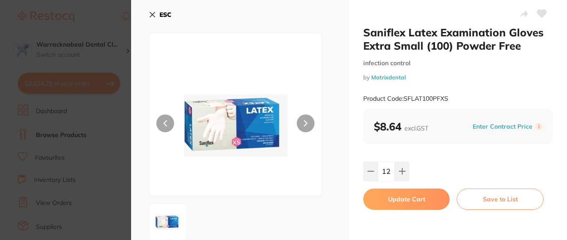
checkbox input "false"
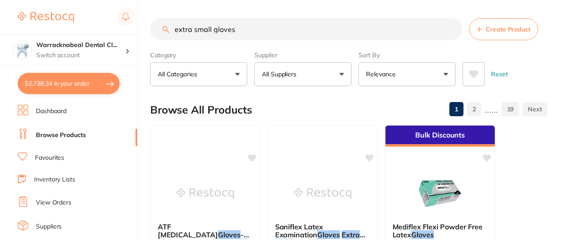
scroll to position [116, 0]
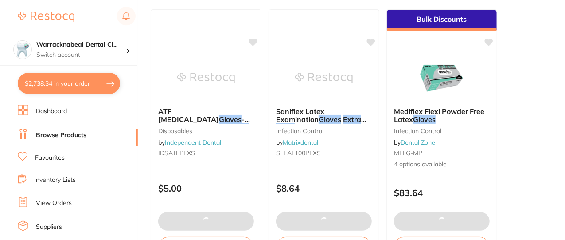
click at [64, 87] on button "$2,738.34 in your order" at bounding box center [69, 83] width 102 height 21
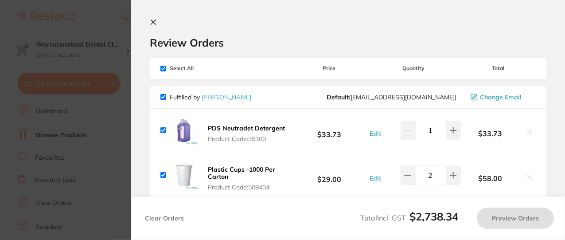
checkbox input "true"
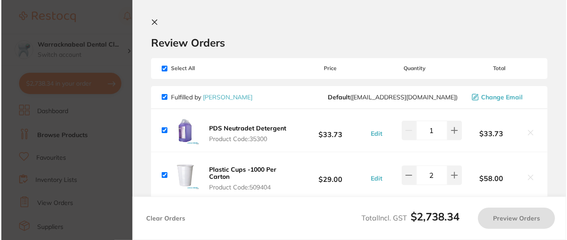
scroll to position [0, 0]
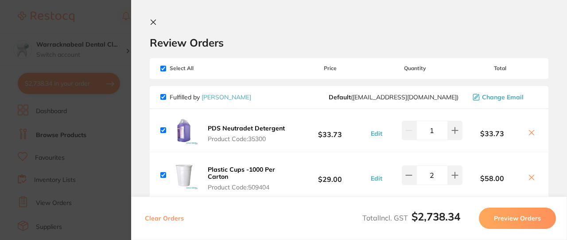
checkbox input "true"
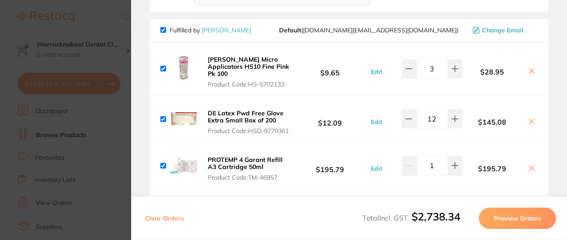
scroll to position [689, 0]
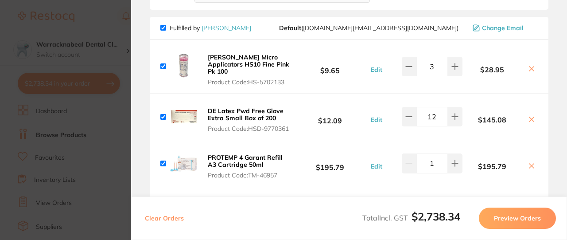
click at [531, 122] on icon at bounding box center [531, 119] width 7 height 7
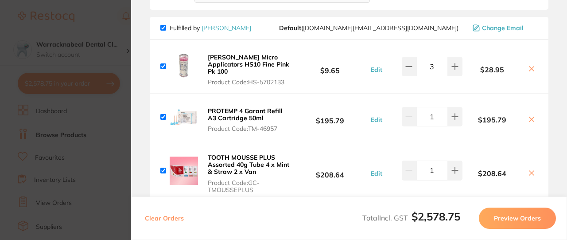
checkbox input "true"
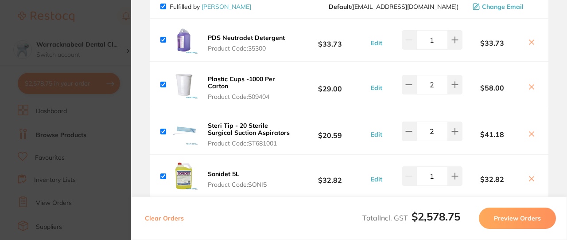
scroll to position [0, 0]
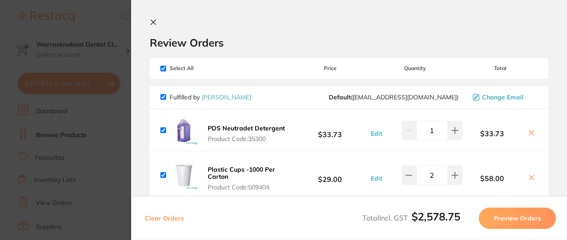
click at [154, 26] on button at bounding box center [155, 23] width 11 height 8
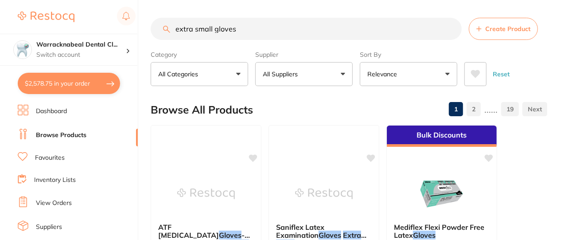
click at [243, 27] on input "extra small gloves" at bounding box center [306, 29] width 311 height 22
click at [452, 29] on input "extra small gloves" at bounding box center [306, 29] width 311 height 22
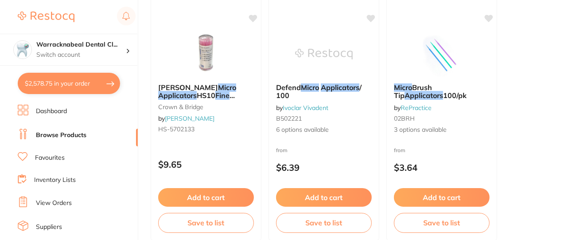
scroll to position [145, 0]
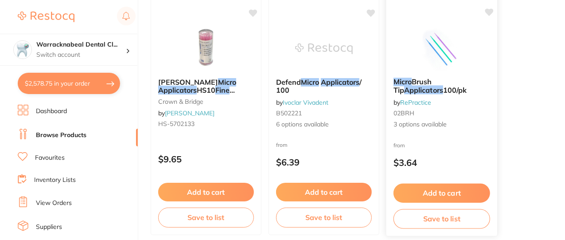
type input "micro applicators fine pink"
click at [443, 85] on em "Applicators" at bounding box center [423, 89] width 39 height 9
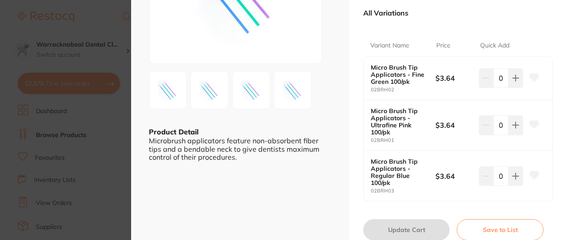
scroll to position [133, 0]
click at [510, 131] on button at bounding box center [515, 123] width 15 height 19
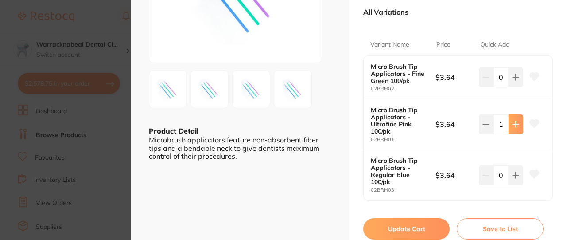
click at [514, 126] on icon at bounding box center [516, 124] width 6 height 6
click at [514, 128] on button at bounding box center [515, 123] width 15 height 19
type input "3"
click at [413, 231] on button "Update Cart" at bounding box center [406, 228] width 86 height 21
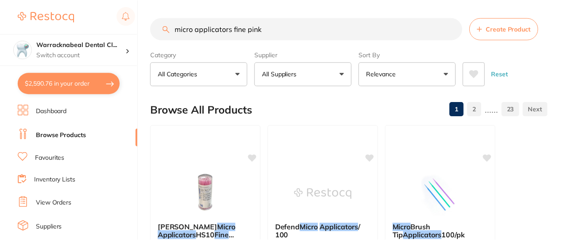
scroll to position [145, 0]
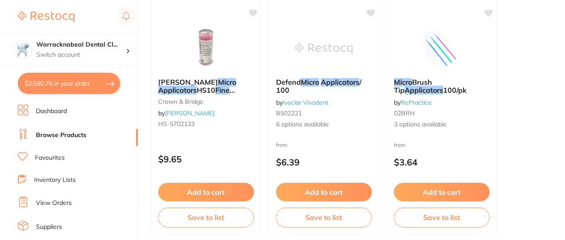
click at [53, 86] on button "$2,590.76 in your order" at bounding box center [69, 83] width 102 height 21
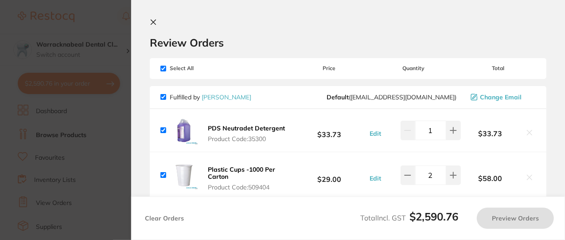
checkbox input "true"
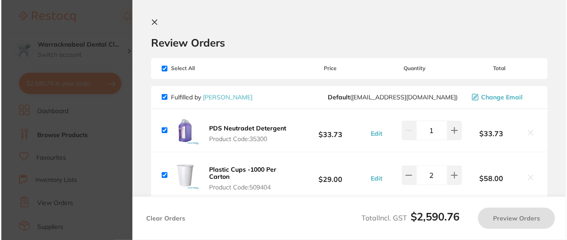
scroll to position [0, 0]
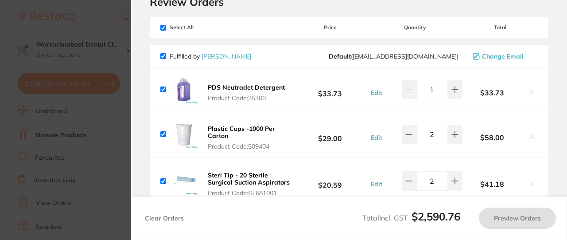
checkbox input "true"
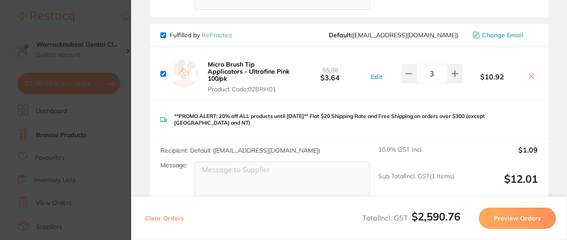
scroll to position [2417, 0]
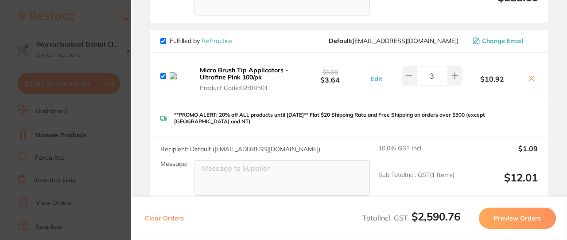
click at [531, 79] on button at bounding box center [531, 78] width 12 height 9
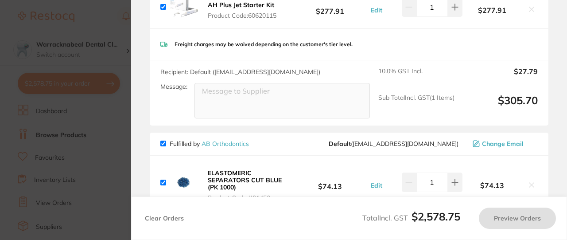
scroll to position [1213, 0]
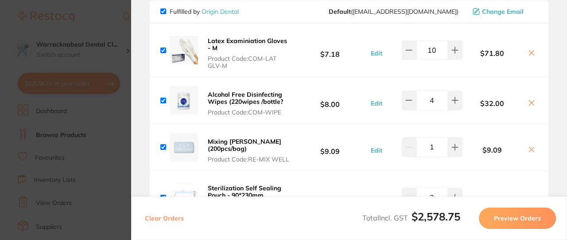
checkbox input "true"
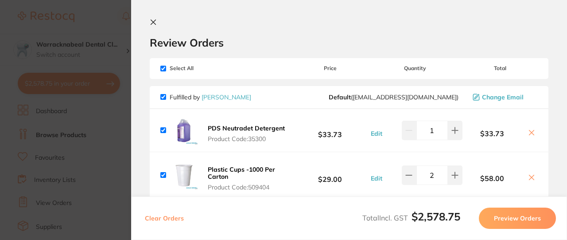
click at [153, 22] on icon at bounding box center [153, 22] width 5 height 5
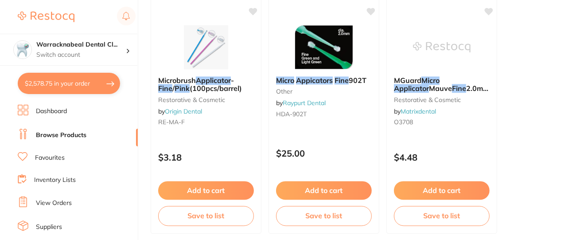
scroll to position [2496, 0]
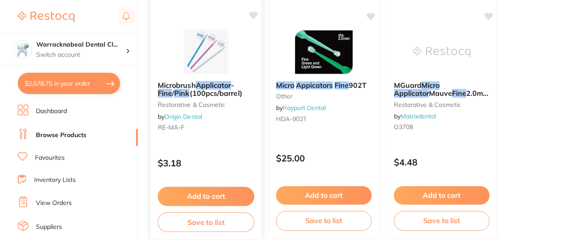
click at [190, 90] on span "(100pcs/barrel)" at bounding box center [216, 93] width 53 height 9
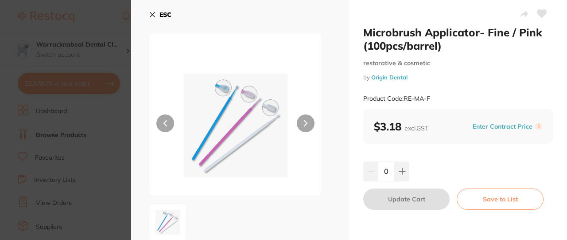
scroll to position [21, 0]
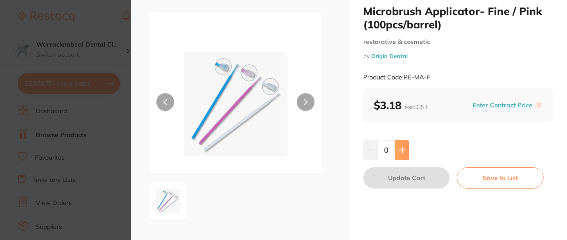
click at [399, 154] on button at bounding box center [402, 149] width 15 height 19
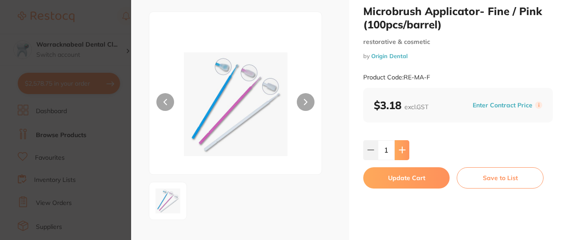
click at [402, 153] on button at bounding box center [402, 149] width 15 height 19
click at [406, 152] on button at bounding box center [402, 149] width 15 height 19
type input "3"
click at [413, 186] on button "Update Cart" at bounding box center [406, 177] width 86 height 21
checkbox input "false"
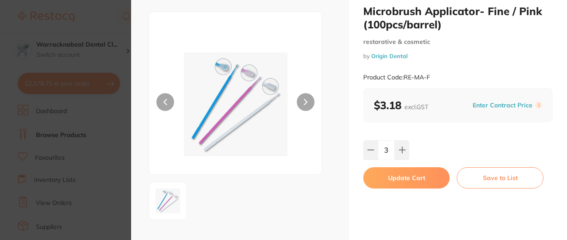
checkbox input "false"
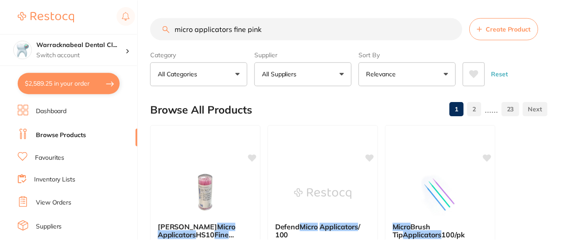
scroll to position [2496, 0]
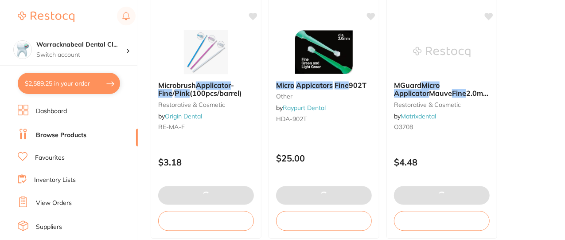
click at [41, 83] on button "$2,589.25 in your order" at bounding box center [69, 83] width 102 height 21
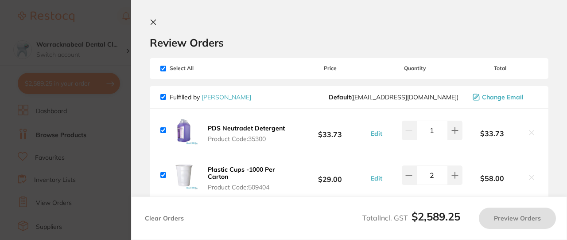
checkbox input "true"
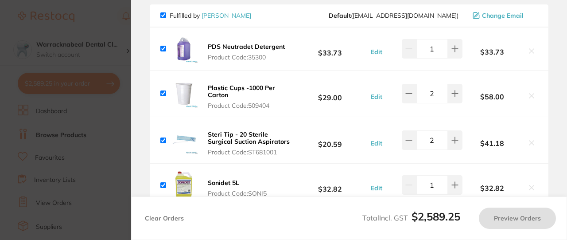
checkbox input "false"
checkbox input "true"
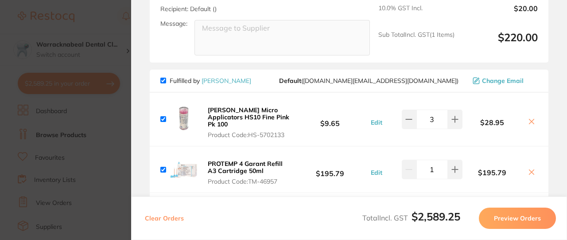
scroll to position [651, 0]
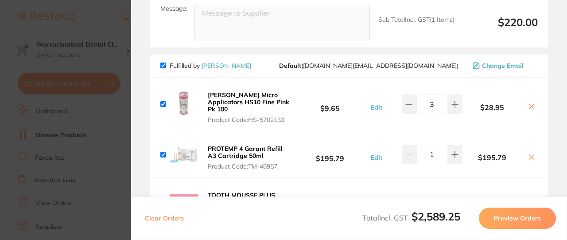
click at [530, 105] on icon at bounding box center [531, 106] width 5 height 5
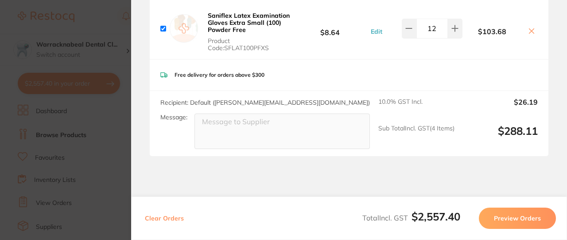
checkbox input "true"
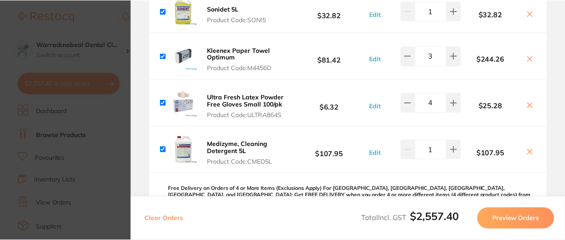
scroll to position [0, 0]
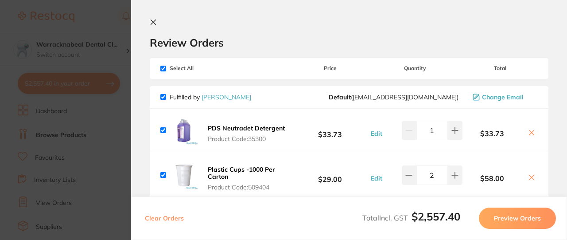
click at [152, 24] on icon at bounding box center [153, 22] width 7 height 7
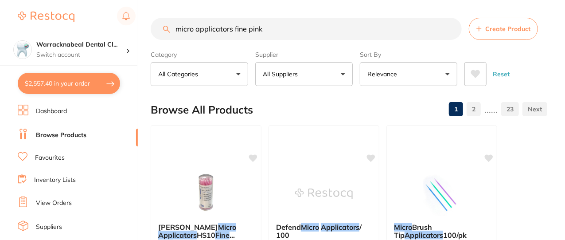
click at [425, 31] on input "micro applicators fine pink" at bounding box center [306, 29] width 311 height 22
click at [452, 31] on input "micro applicators fine pink" at bounding box center [306, 29] width 311 height 22
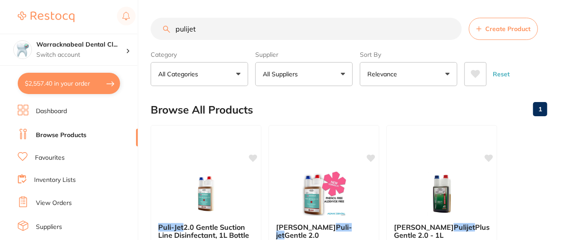
type input "pulijet"
click at [389, 71] on p "Relevance" at bounding box center [383, 74] width 33 height 9
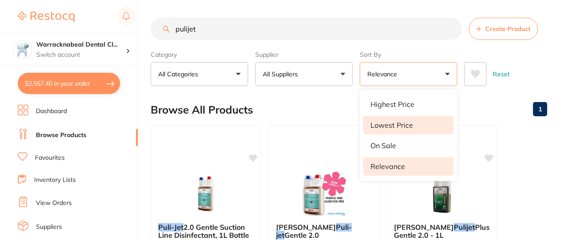
click at [383, 118] on li "Lowest Price" at bounding box center [408, 125] width 90 height 19
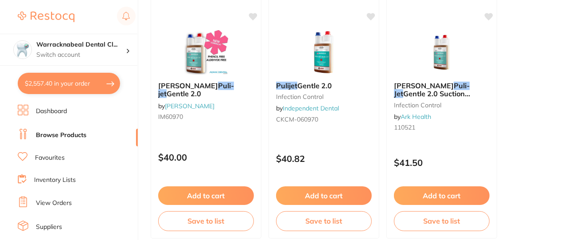
scroll to position [404, 0]
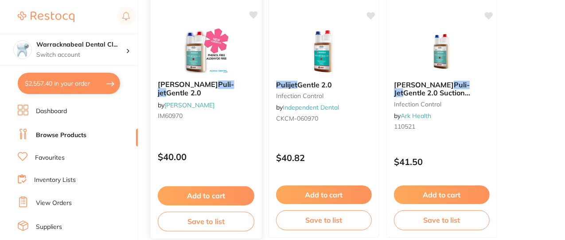
click at [180, 193] on button "Add to cart" at bounding box center [206, 195] width 97 height 19
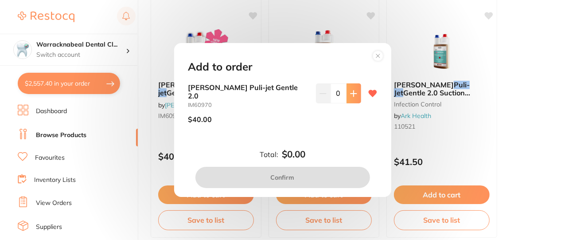
click at [348, 102] on button at bounding box center [353, 92] width 15 height 19
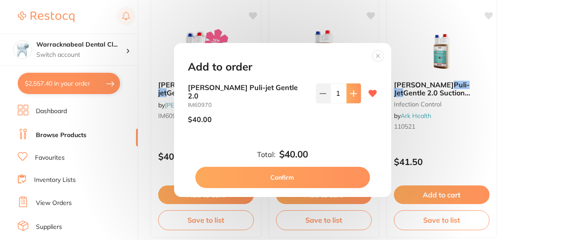
click at [349, 101] on button at bounding box center [353, 92] width 15 height 19
type input "2"
click at [268, 180] on button "Confirm" at bounding box center [282, 176] width 174 height 21
checkbox input "false"
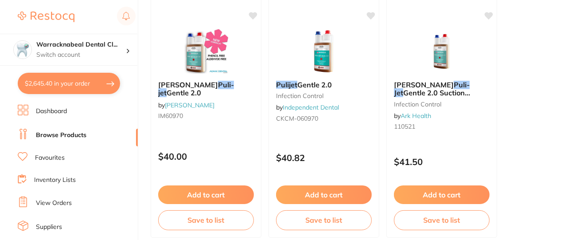
click at [70, 92] on button "$2,645.40 in your order" at bounding box center [69, 83] width 102 height 21
checkbox input "true"
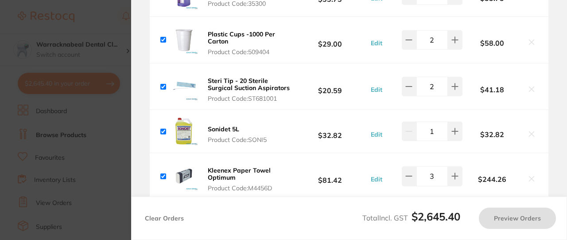
scroll to position [195, 0]
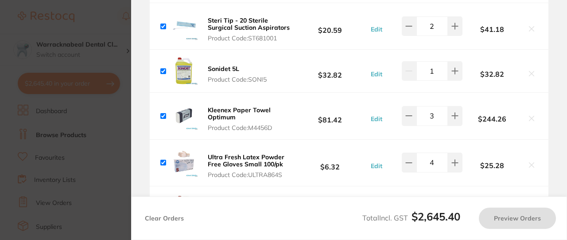
checkbox input "true"
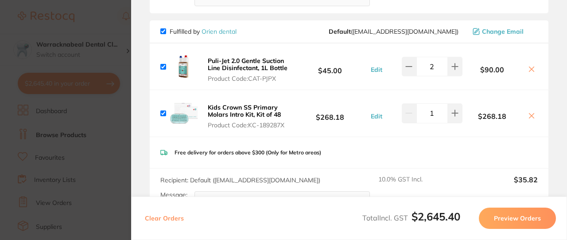
scroll to position [967, 0]
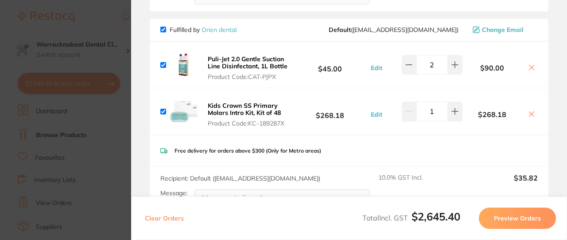
click at [530, 65] on icon at bounding box center [531, 67] width 5 height 5
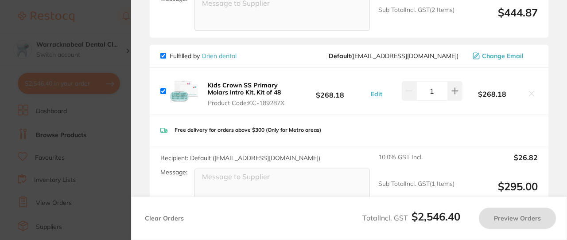
scroll to position [941, 0]
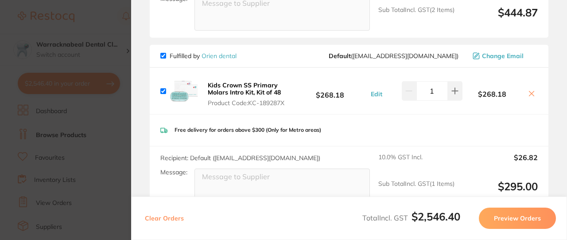
checkbox input "true"
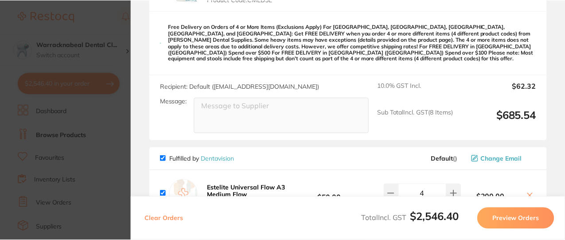
scroll to position [0, 0]
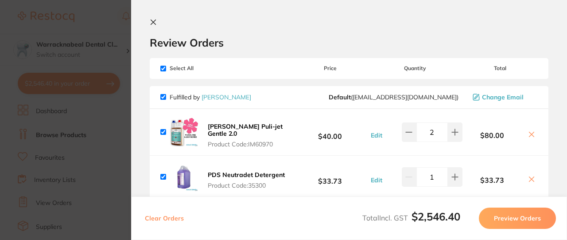
click at [157, 25] on button at bounding box center [155, 23] width 11 height 8
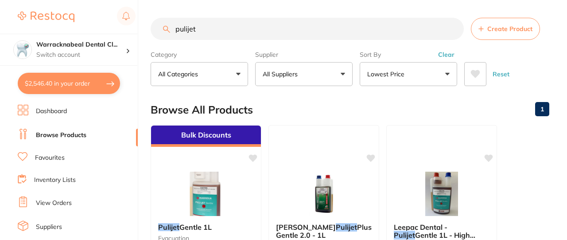
click at [390, 27] on section at bounding box center [283, 120] width 567 height 240
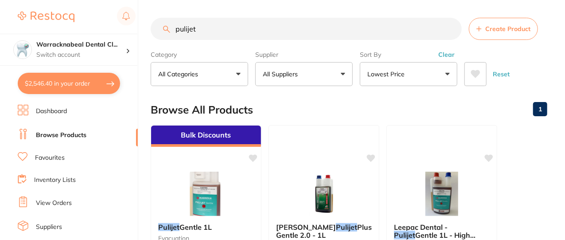
click at [312, 31] on input "pulijet" at bounding box center [306, 29] width 311 height 22
click at [451, 29] on input "pulijet" at bounding box center [306, 29] width 311 height 22
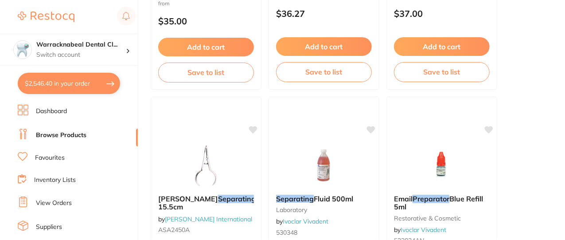
scroll to position [3438, 0]
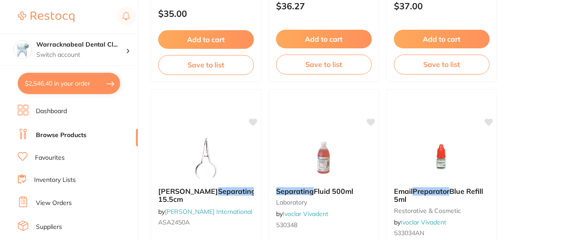
type input "separator"
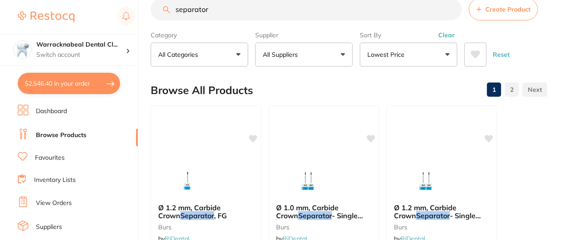
scroll to position [0, 0]
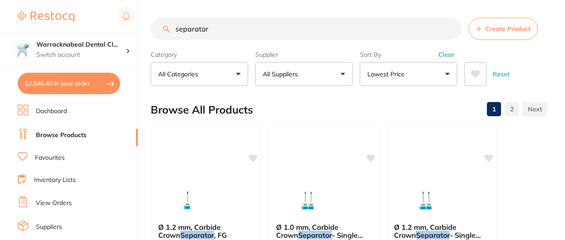
click at [428, 77] on button "Lowest Price" at bounding box center [408, 74] width 97 height 24
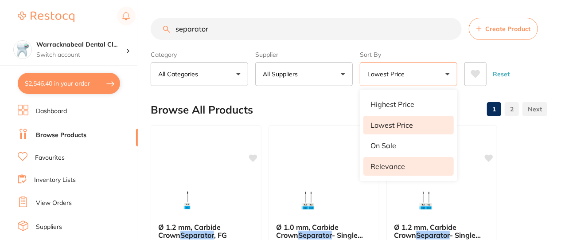
click at [394, 171] on li "Relevance" at bounding box center [408, 166] width 90 height 19
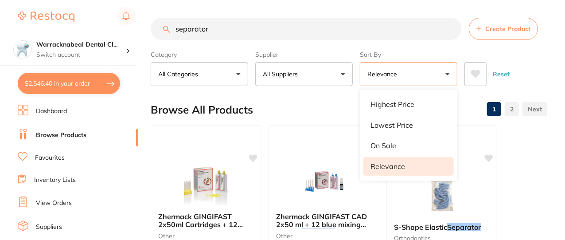
click at [391, 31] on input "separator" at bounding box center [306, 29] width 311 height 22
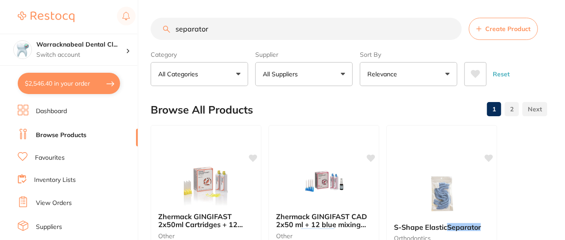
click at [451, 31] on input "separator" at bounding box center [306, 29] width 311 height 22
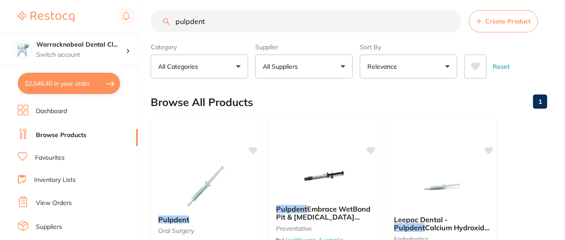
scroll to position [6, 0]
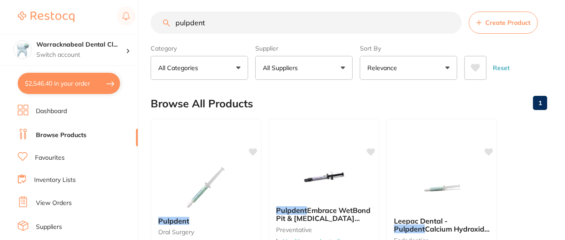
type input "pulpdent"
click at [418, 66] on button "Relevance" at bounding box center [408, 68] width 97 height 24
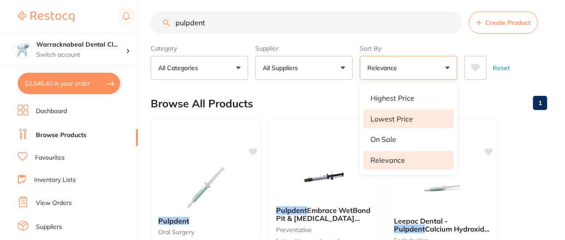
click at [399, 120] on p "Lowest Price" at bounding box center [391, 119] width 43 height 8
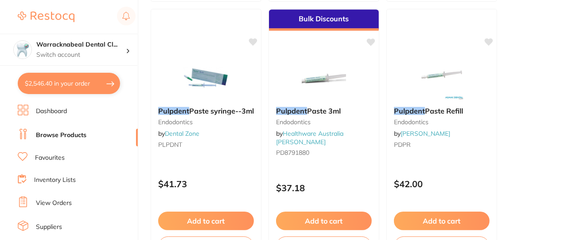
scroll to position [908, 0]
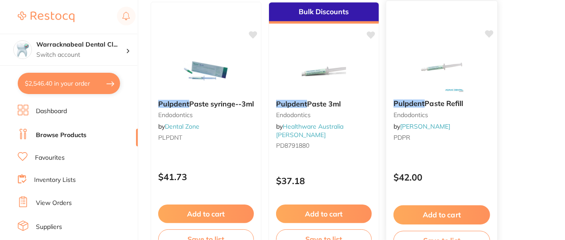
click at [457, 217] on button "Add to cart" at bounding box center [441, 214] width 97 height 19
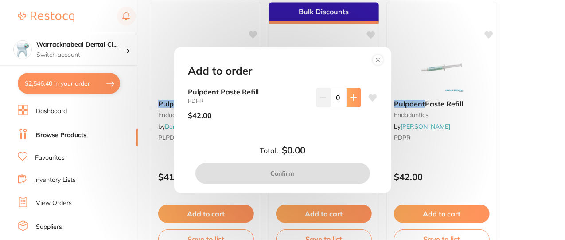
click at [349, 103] on button at bounding box center [353, 97] width 15 height 19
type input "1"
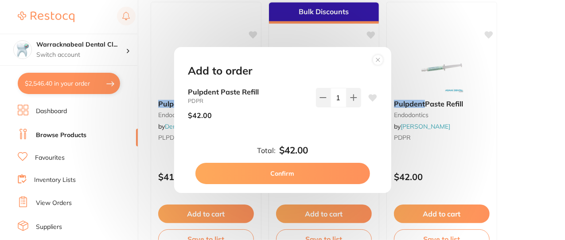
click at [327, 181] on button "Confirm" at bounding box center [282, 173] width 174 height 21
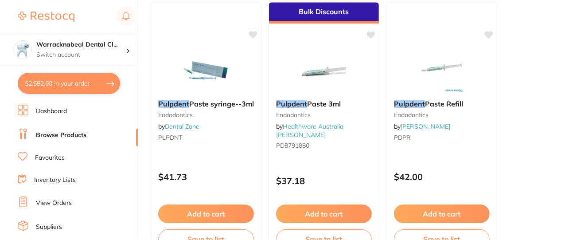
checkbox input "false"
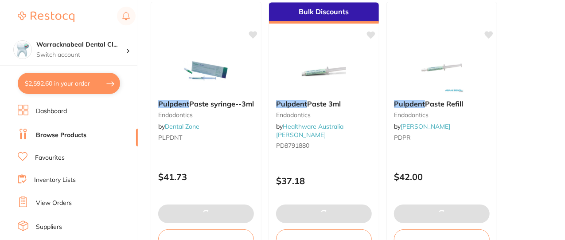
click at [37, 79] on button "$2,592.60 in your order" at bounding box center [69, 83] width 102 height 21
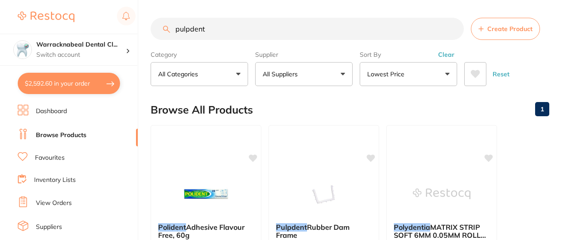
checkbox input "true"
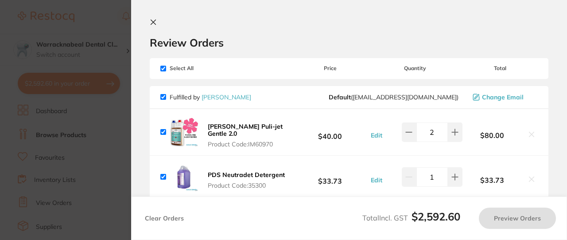
checkbox input "true"
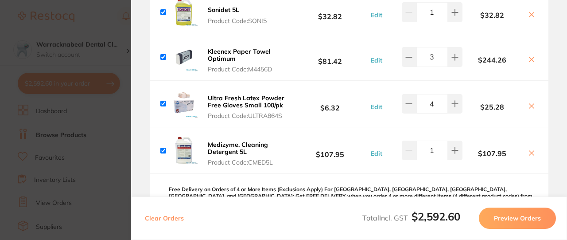
scroll to position [345, 0]
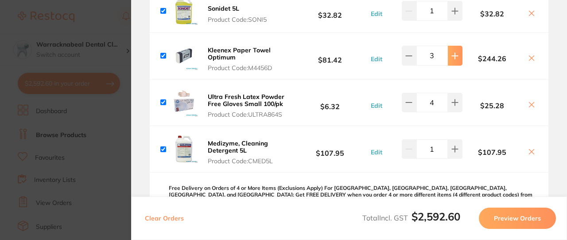
click at [452, 54] on icon at bounding box center [454, 55] width 7 height 7
type input "4"
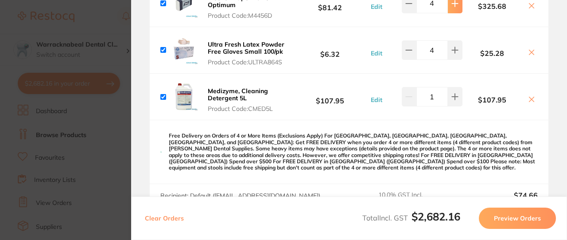
scroll to position [0, 0]
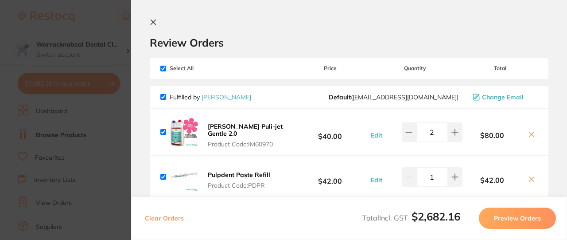
click at [151, 23] on icon at bounding box center [153, 22] width 7 height 7
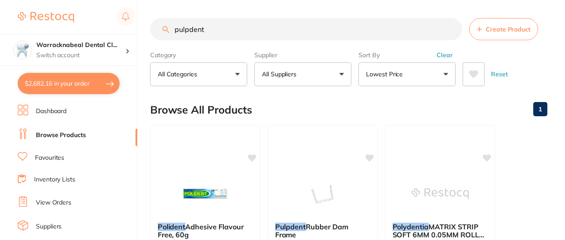
scroll to position [908, 0]
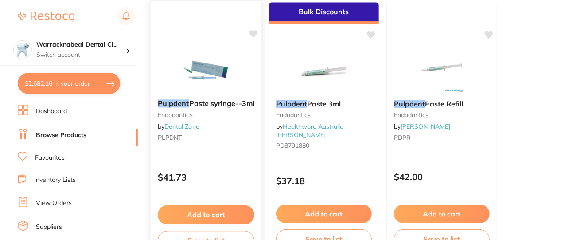
click at [217, 27] on div "Pulpdent Paste syringe--3ml Endodontics by Dental Zone PLPDNT $41.73 Add to car…" at bounding box center [206, 128] width 112 height 257
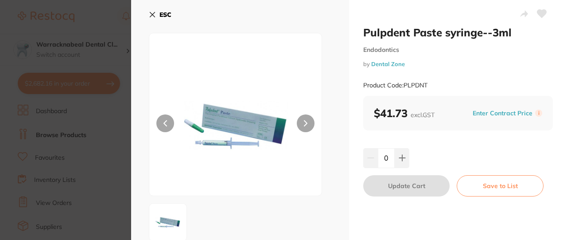
click at [151, 13] on icon at bounding box center [152, 14] width 5 height 5
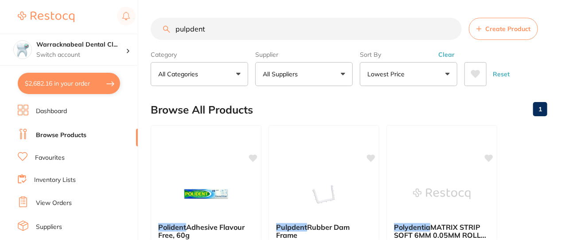
click at [234, 30] on input "pulpdent" at bounding box center [306, 29] width 311 height 22
click at [451, 31] on input "pulpdent" at bounding box center [306, 29] width 311 height 22
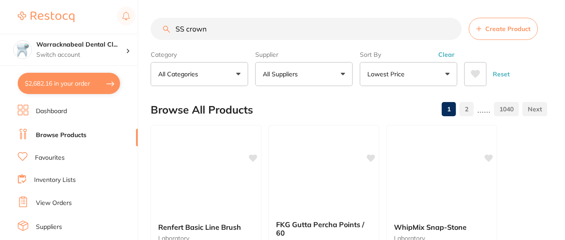
type input "SS crown"
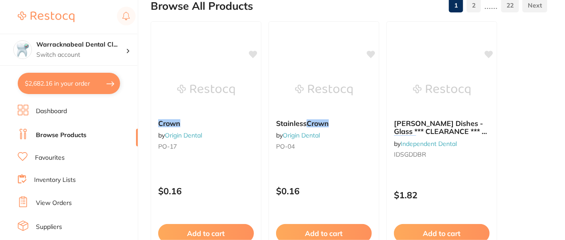
scroll to position [112, 0]
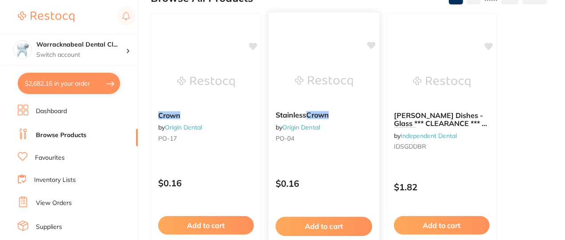
click at [321, 114] on em "Crown" at bounding box center [317, 114] width 23 height 9
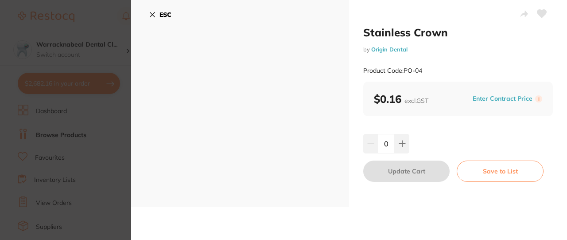
click at [151, 15] on icon at bounding box center [152, 14] width 5 height 5
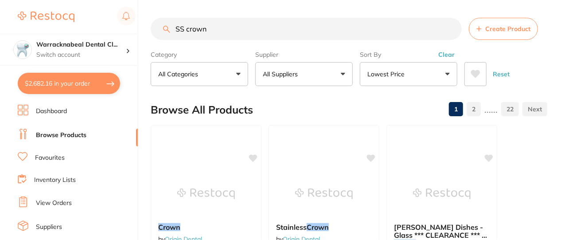
click at [430, 79] on button "Lowest Price" at bounding box center [408, 74] width 97 height 24
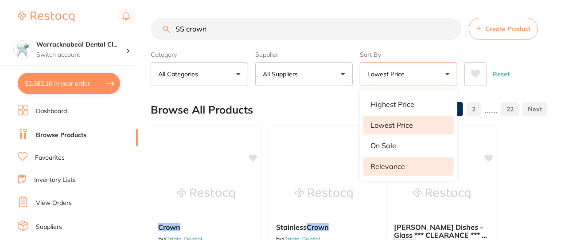
click at [399, 171] on li "Relevance" at bounding box center [408, 166] width 90 height 19
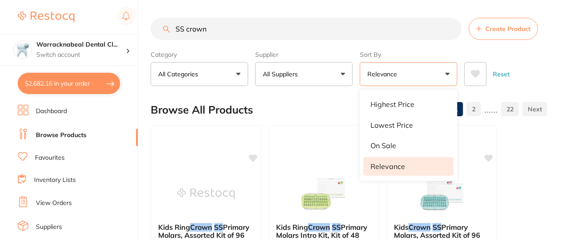
click at [448, 75] on button "Relevance" at bounding box center [408, 74] width 97 height 24
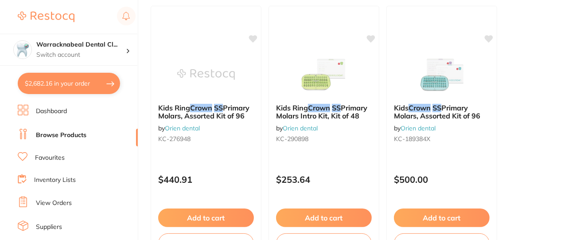
scroll to position [120, 0]
click at [174, 111] on span "Primary Molars, Assorted Kit of 96" at bounding box center [203, 111] width 91 height 17
click at [186, 112] on section at bounding box center [282, 120] width 565 height 240
click at [183, 113] on span "Primary Molars, Assorted Kit of 96" at bounding box center [204, 110] width 92 height 17
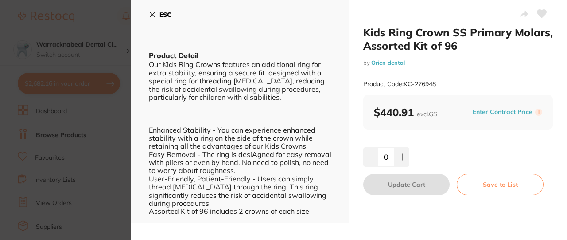
click at [153, 16] on icon at bounding box center [152, 14] width 7 height 7
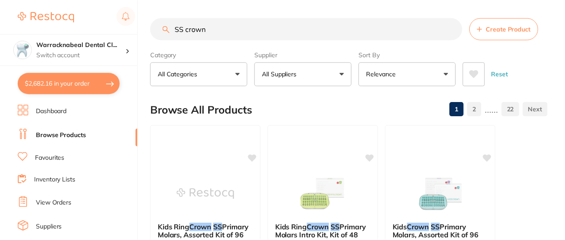
scroll to position [120, 0]
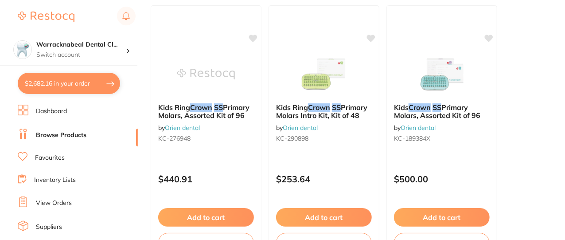
click at [88, 83] on button "$2,682.16 in your order" at bounding box center [69, 83] width 102 height 21
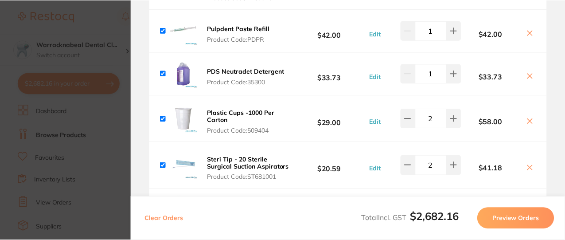
scroll to position [0, 0]
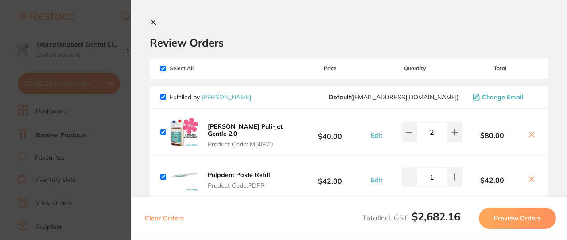
click at [151, 19] on icon at bounding box center [153, 22] width 7 height 7
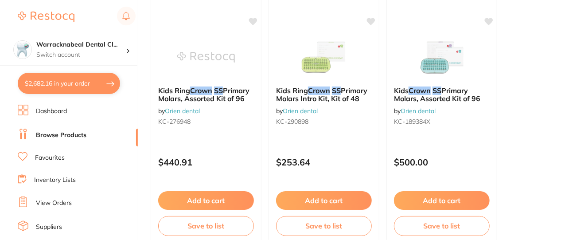
scroll to position [138, 0]
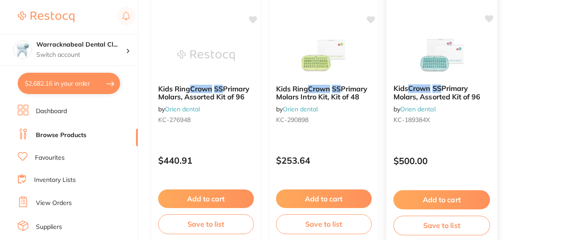
click at [451, 96] on span "Primary Molars, Assorted Kit of 96" at bounding box center [436, 92] width 87 height 17
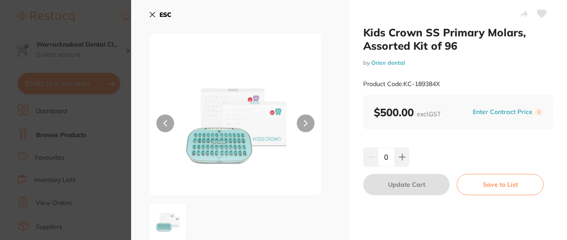
click at [231, 144] on img at bounding box center [236, 125] width 104 height 140
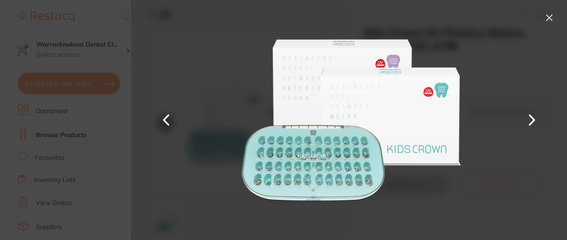
click at [533, 119] on button at bounding box center [531, 120] width 21 height 120
click at [545, 21] on button at bounding box center [549, 18] width 14 height 14
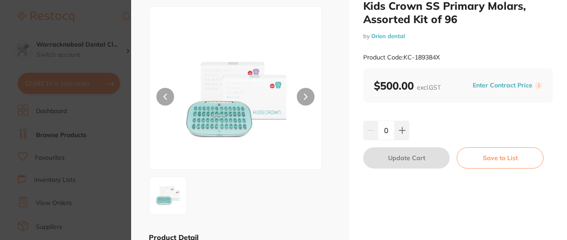
scroll to position [40, 0]
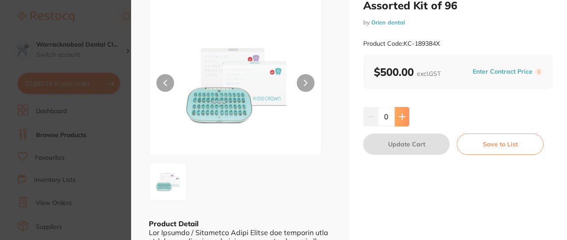
click at [397, 121] on button at bounding box center [402, 116] width 15 height 19
type input "1"
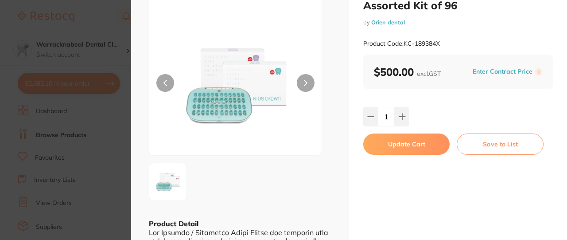
click at [423, 148] on button "Update Cart" at bounding box center [406, 143] width 86 height 21
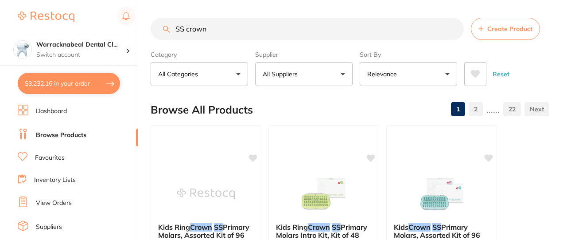
checkbox input "false"
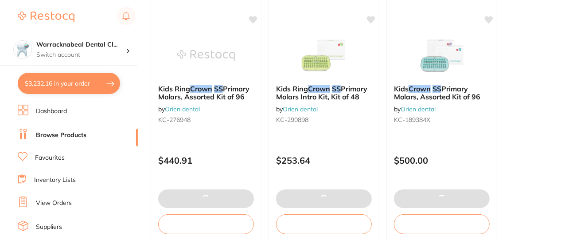
click at [57, 81] on button "$3,232.16 in your order" at bounding box center [69, 83] width 102 height 21
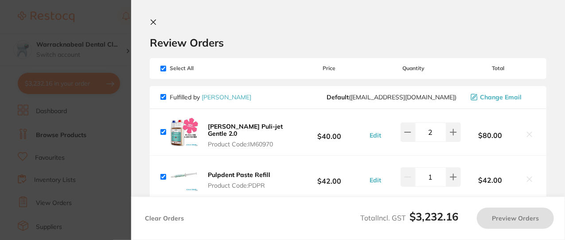
checkbox input "true"
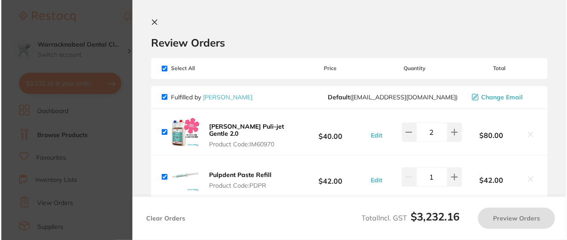
scroll to position [0, 0]
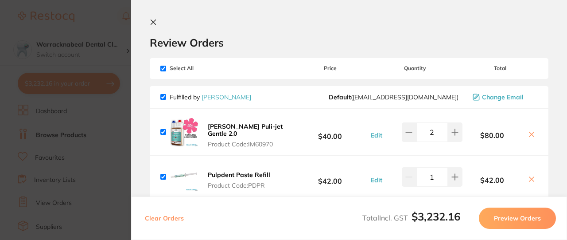
checkbox input "true"
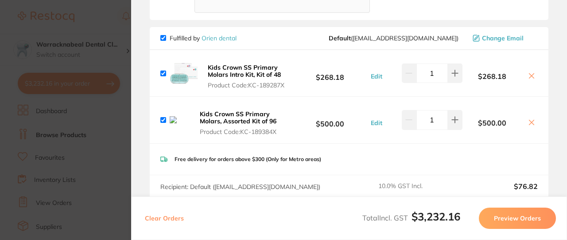
scroll to position [1002, 0]
click at [529, 73] on icon at bounding box center [531, 76] width 7 height 7
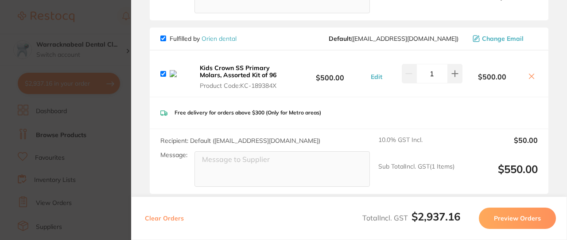
checkbox input "true"
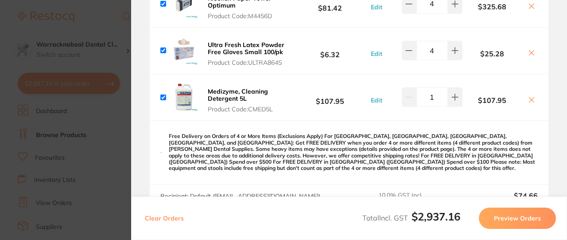
scroll to position [0, 0]
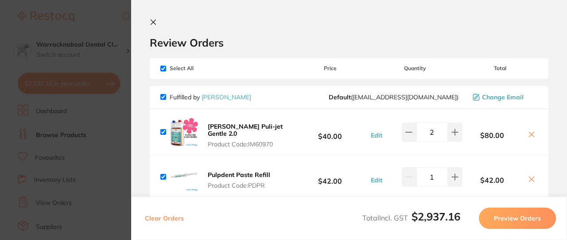
click at [150, 21] on icon at bounding box center [153, 22] width 7 height 7
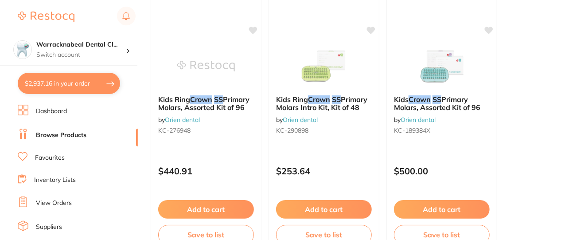
scroll to position [107, 0]
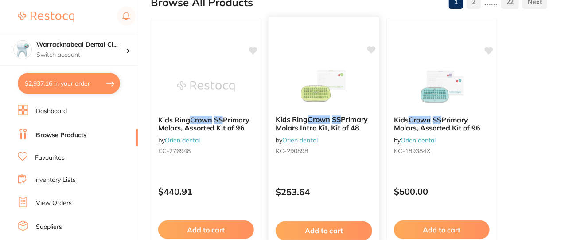
click at [346, 121] on b "Kids Ring Crown SS Primary Molars Intro Kit, Kit of 48" at bounding box center [323, 123] width 97 height 16
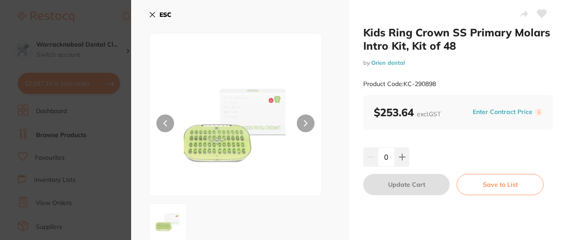
click at [225, 139] on img at bounding box center [236, 125] width 104 height 140
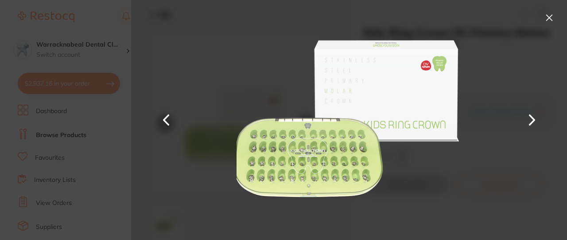
click at [549, 19] on button at bounding box center [549, 18] width 14 height 14
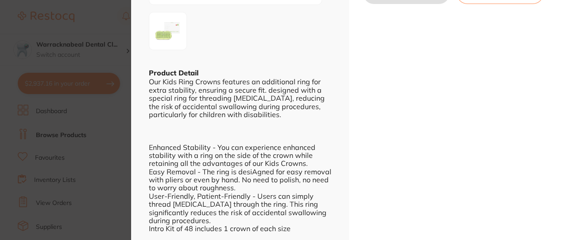
scroll to position [197, 0]
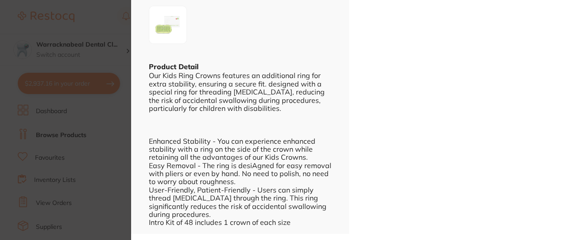
click at [337, 134] on div "ESC Product Detail Our Kids Ring Crowns features an additional ring for extra s…" at bounding box center [240, 18] width 218 height 430
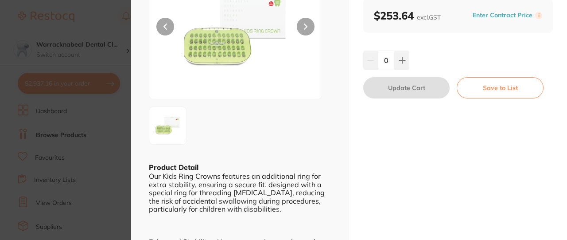
scroll to position [0, 0]
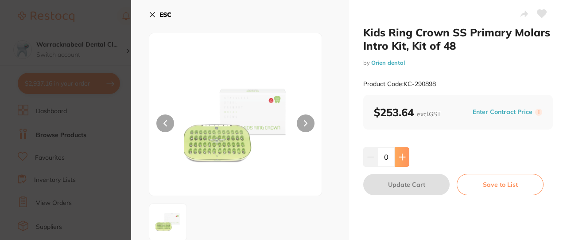
click at [398, 147] on button at bounding box center [402, 156] width 15 height 19
type input "1"
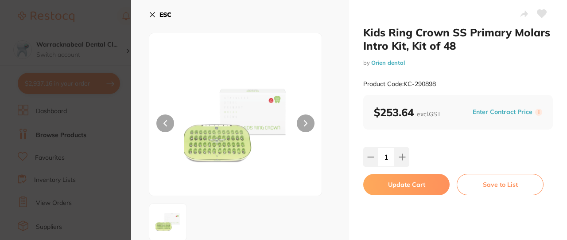
click at [419, 189] on button "Update Cart" at bounding box center [406, 184] width 86 height 21
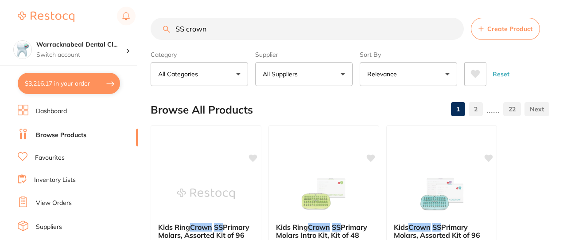
checkbox input "false"
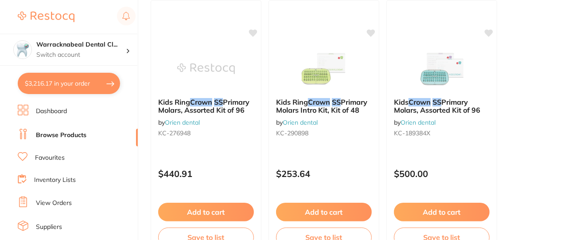
scroll to position [132, 0]
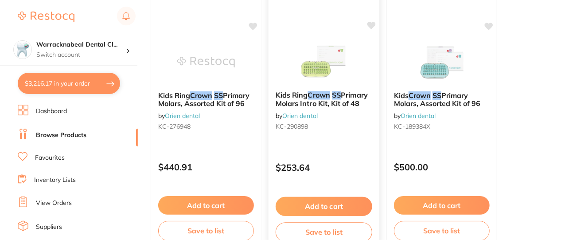
click at [348, 101] on span "Primary Molars Intro Kit, Kit of 48" at bounding box center [321, 98] width 92 height 17
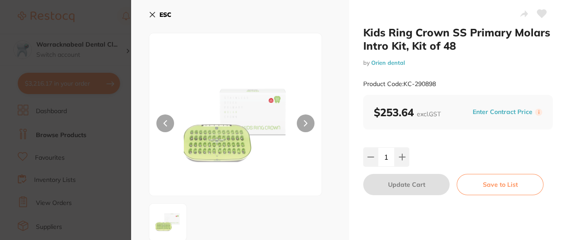
click at [152, 16] on icon at bounding box center [152, 14] width 7 height 7
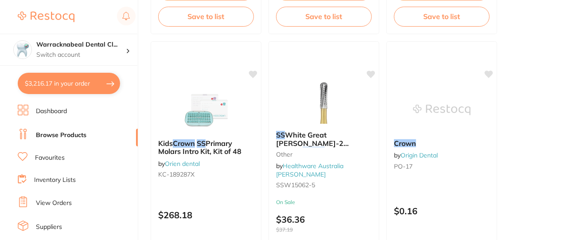
scroll to position [346, 0]
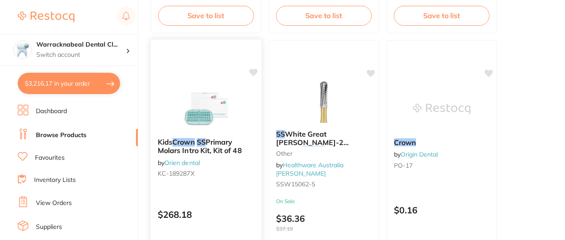
click at [191, 149] on span "Primary Molars Intro Kit, Kit of 48" at bounding box center [200, 145] width 84 height 17
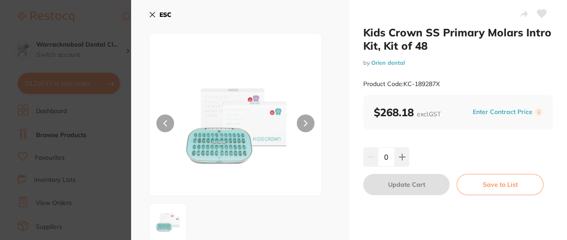
click at [228, 146] on img at bounding box center [236, 125] width 104 height 140
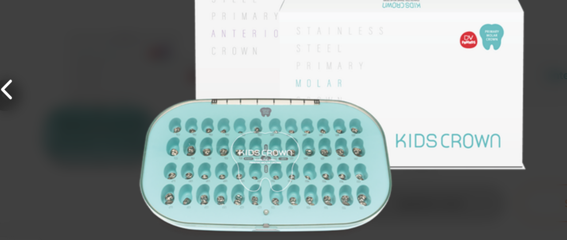
click at [548, 21] on button at bounding box center [549, 18] width 14 height 14
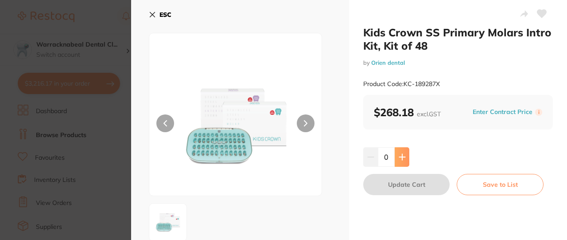
click at [399, 159] on icon at bounding box center [402, 156] width 7 height 7
type input "1"
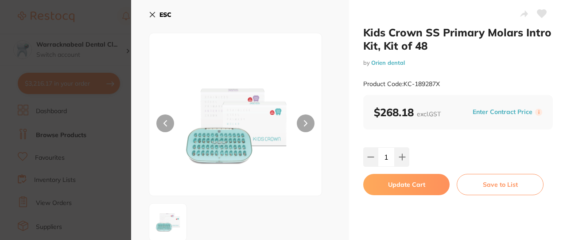
click at [411, 184] on button "Update Cart" at bounding box center [406, 184] width 86 height 21
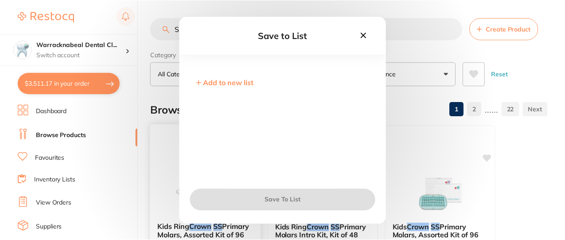
scroll to position [346, 0]
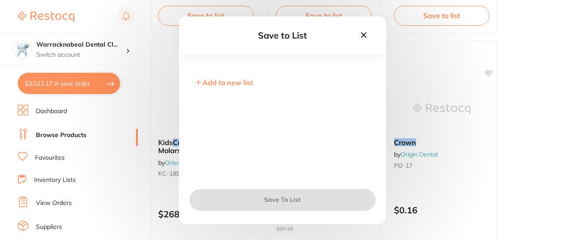
click at [70, 82] on div "Save to List Add to new list Save To List" at bounding box center [282, 120] width 565 height 240
click at [67, 81] on div "Save to List Add to new list Save To List" at bounding box center [282, 120] width 565 height 240
click at [362, 37] on icon at bounding box center [364, 35] width 10 height 10
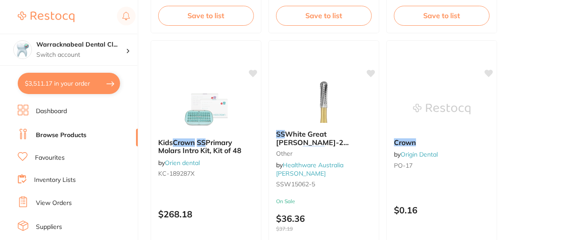
click at [61, 81] on button "$3,511.17 in your order" at bounding box center [69, 83] width 102 height 21
checkbox input "true"
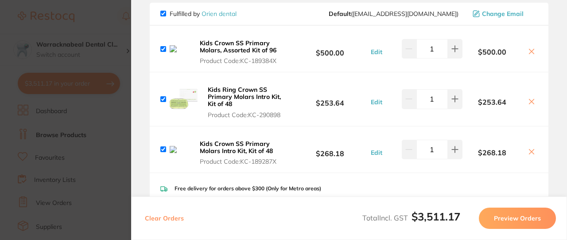
scroll to position [1031, 0]
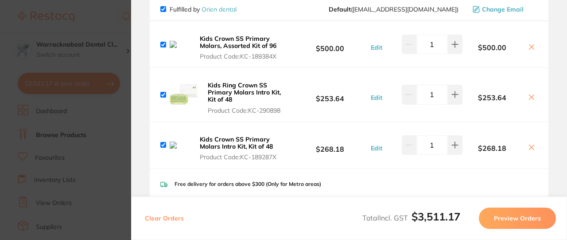
click at [530, 43] on icon at bounding box center [531, 46] width 7 height 7
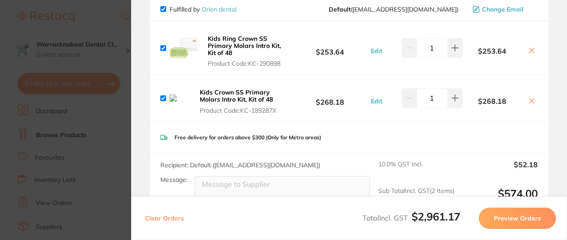
click at [529, 98] on icon at bounding box center [531, 100] width 5 height 5
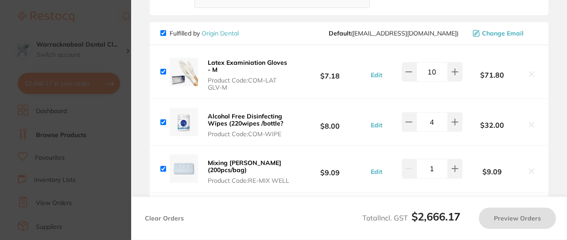
scroll to position [1200, 0]
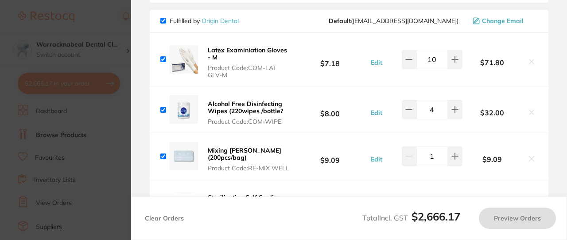
checkbox input "true"
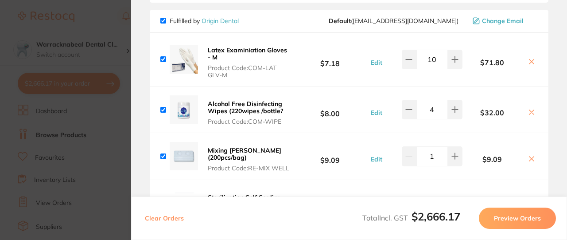
scroll to position [0, 0]
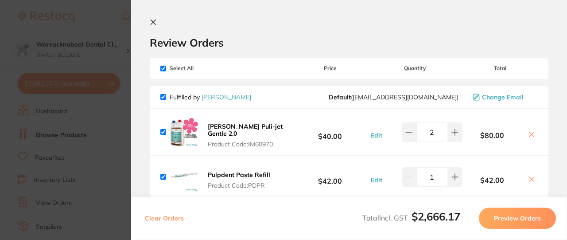
click at [151, 21] on icon at bounding box center [153, 22] width 7 height 7
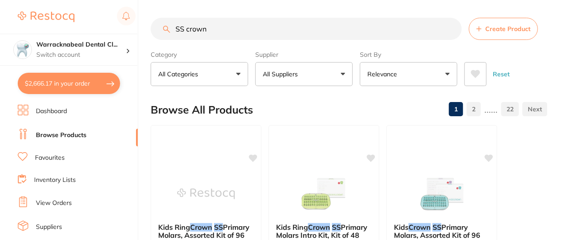
click at [220, 31] on input "SS crown" at bounding box center [306, 29] width 311 height 22
type input "S"
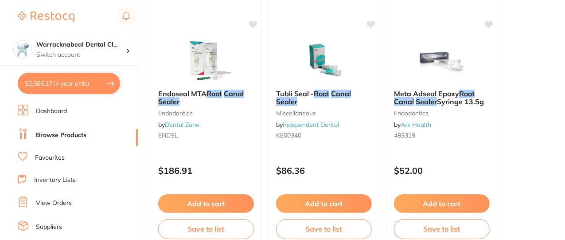
scroll to position [1704, 0]
type input "root canal sealer"
click at [41, 83] on button "$2,666.17 in your order" at bounding box center [69, 83] width 102 height 21
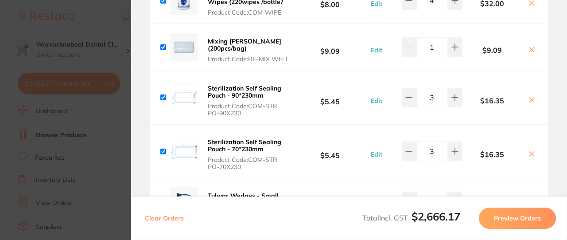
scroll to position [1316, 0]
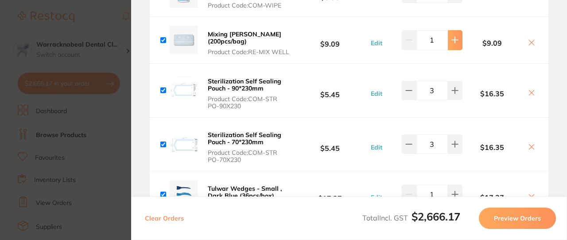
click at [455, 36] on icon at bounding box center [454, 39] width 7 height 7
type input "2"
